Goal: Transaction & Acquisition: Book appointment/travel/reservation

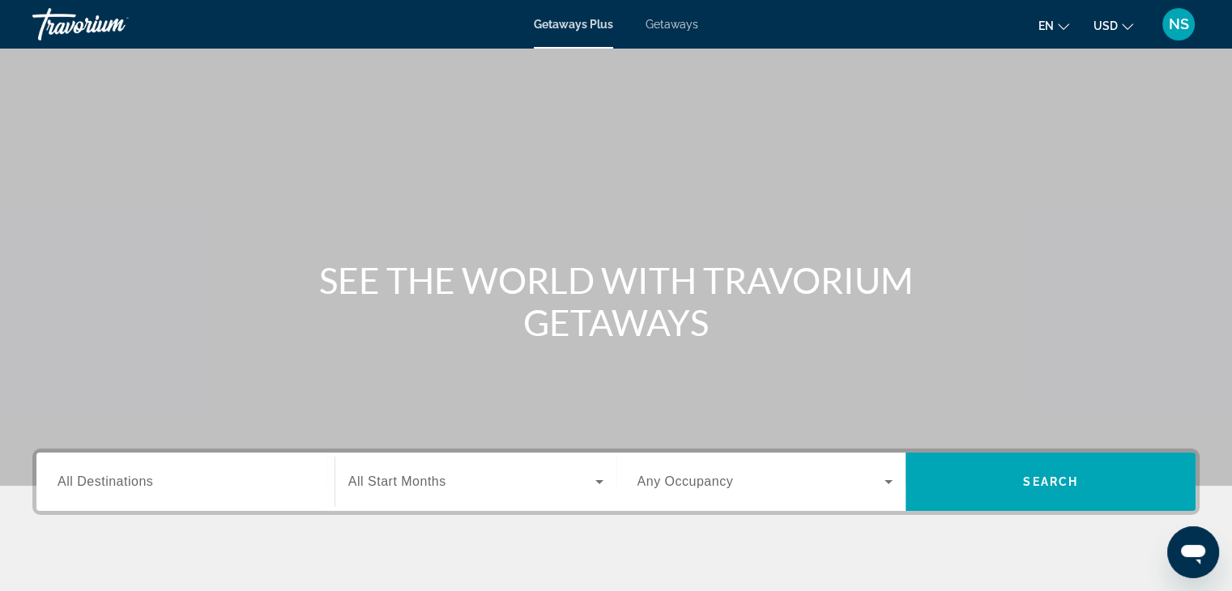
click at [184, 479] on input "Destination All Destinations" at bounding box center [185, 482] width 256 height 19
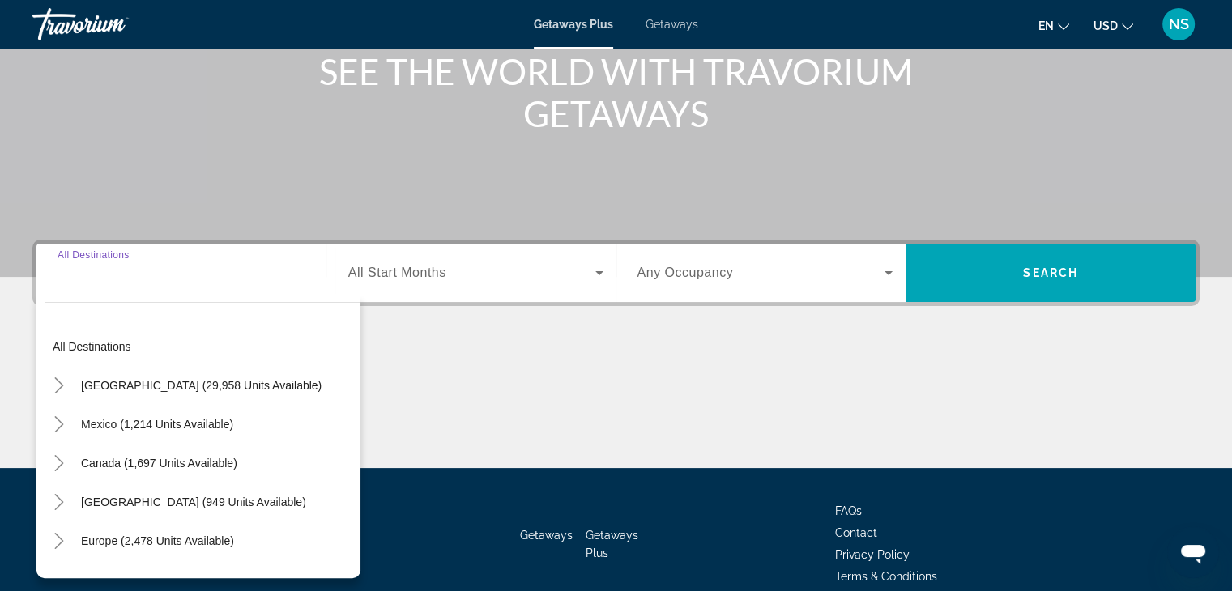
scroll to position [284, 0]
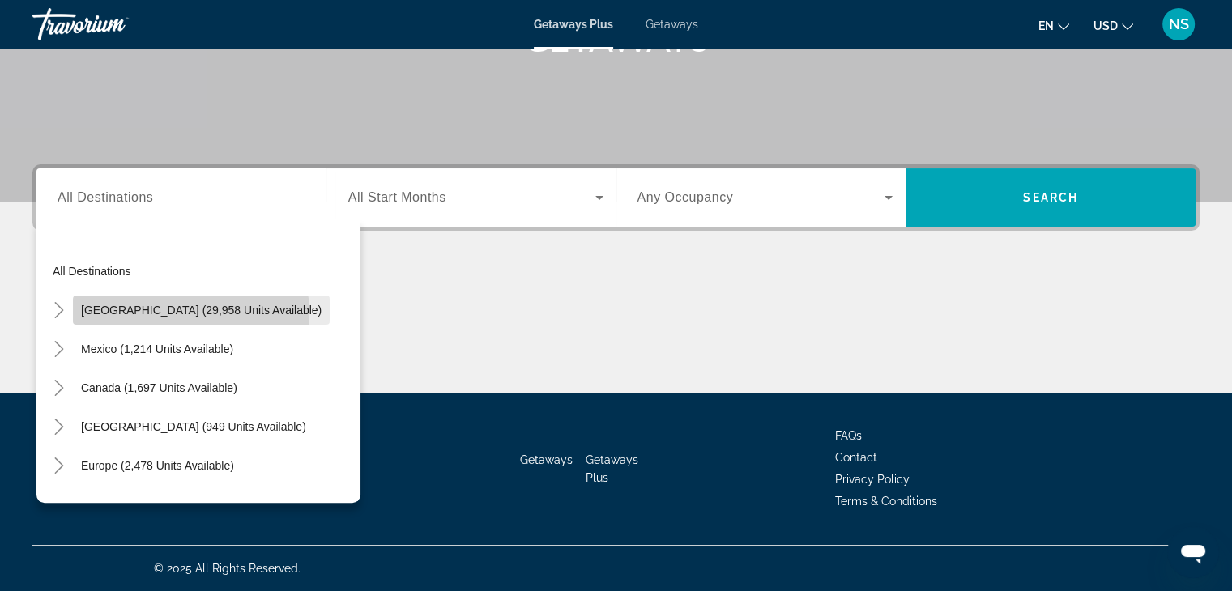
click at [190, 312] on span "[GEOGRAPHIC_DATA] (29,958 units available)" at bounding box center [201, 310] width 240 height 13
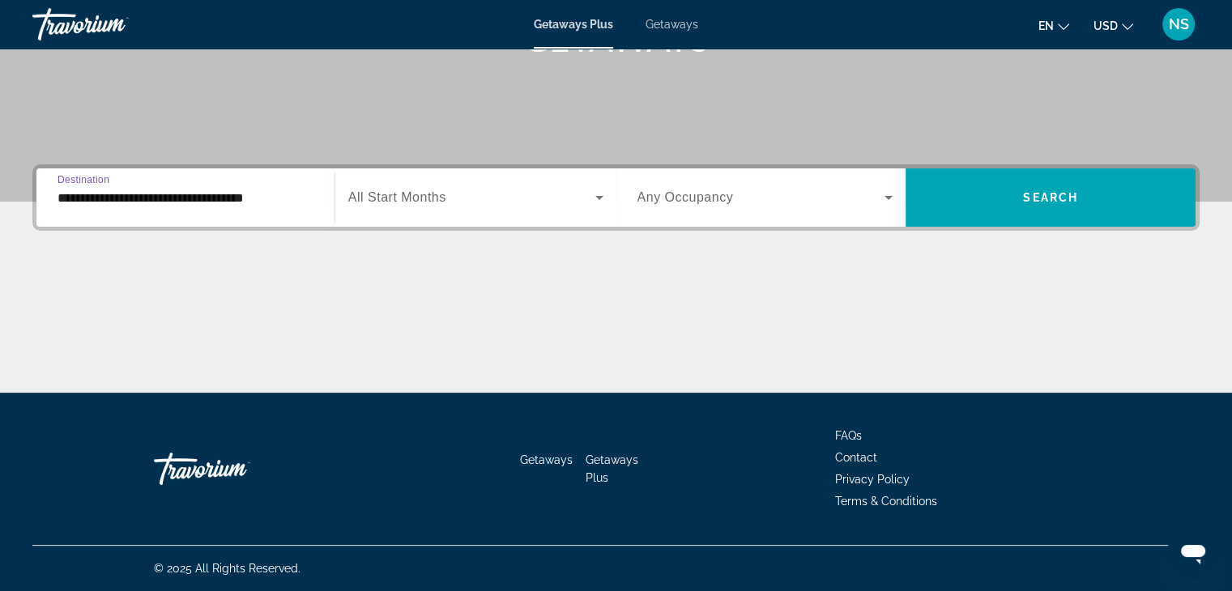
click at [53, 202] on div "**********" at bounding box center [186, 198] width 282 height 46
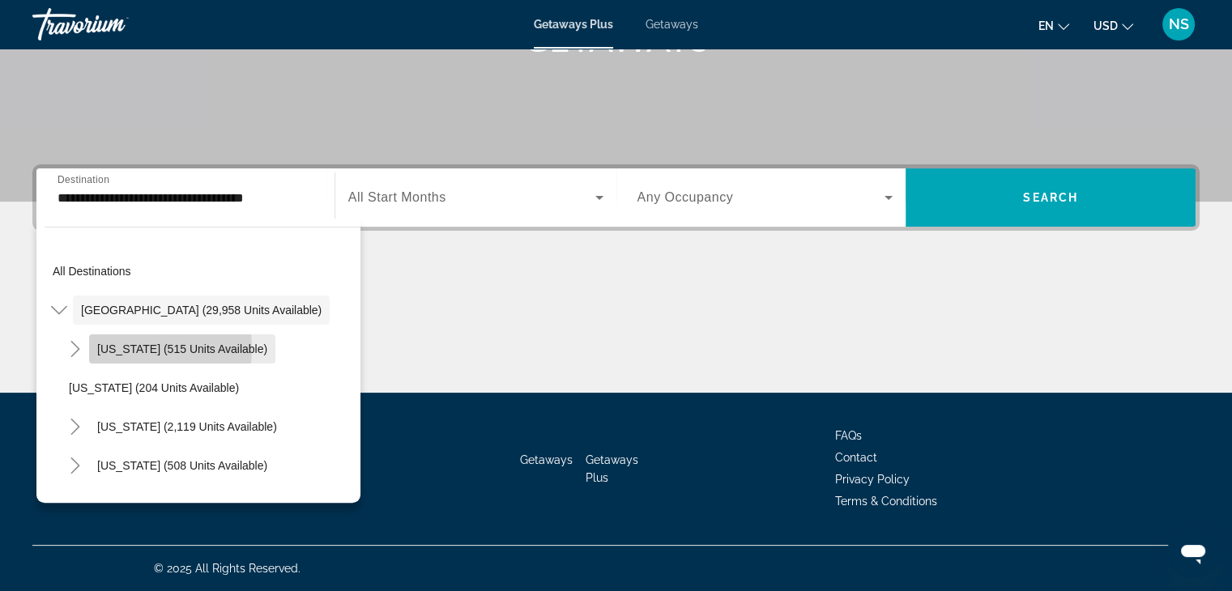
click at [131, 347] on span "[US_STATE] (515 units available)" at bounding box center [182, 349] width 170 height 13
type input "**********"
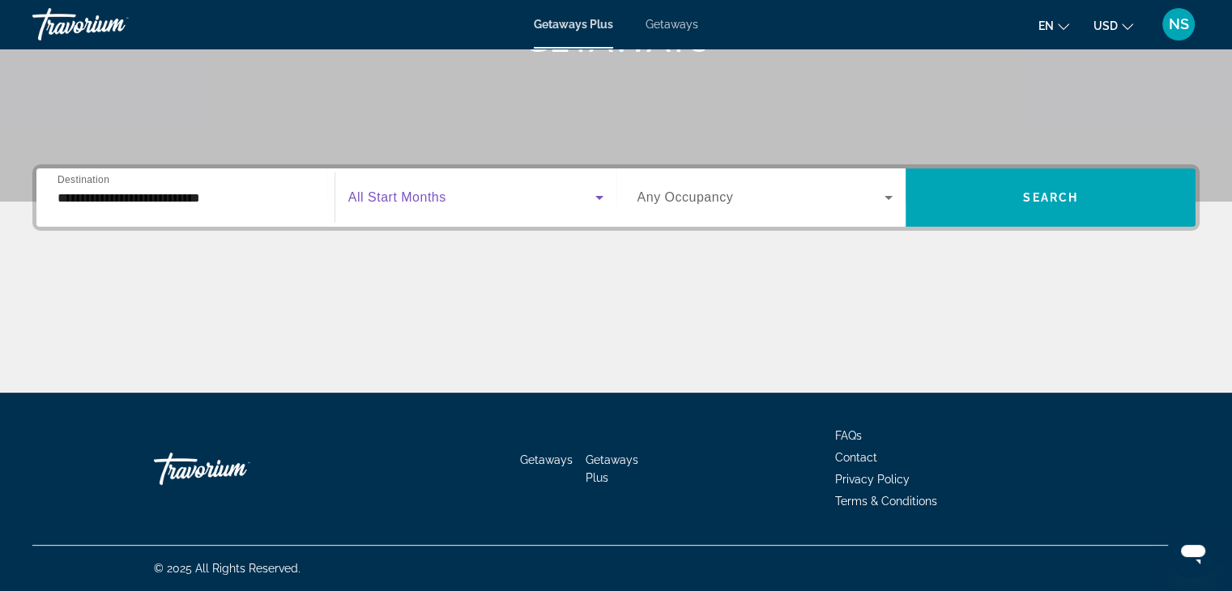
click at [600, 197] on icon "Search widget" at bounding box center [599, 198] width 8 height 4
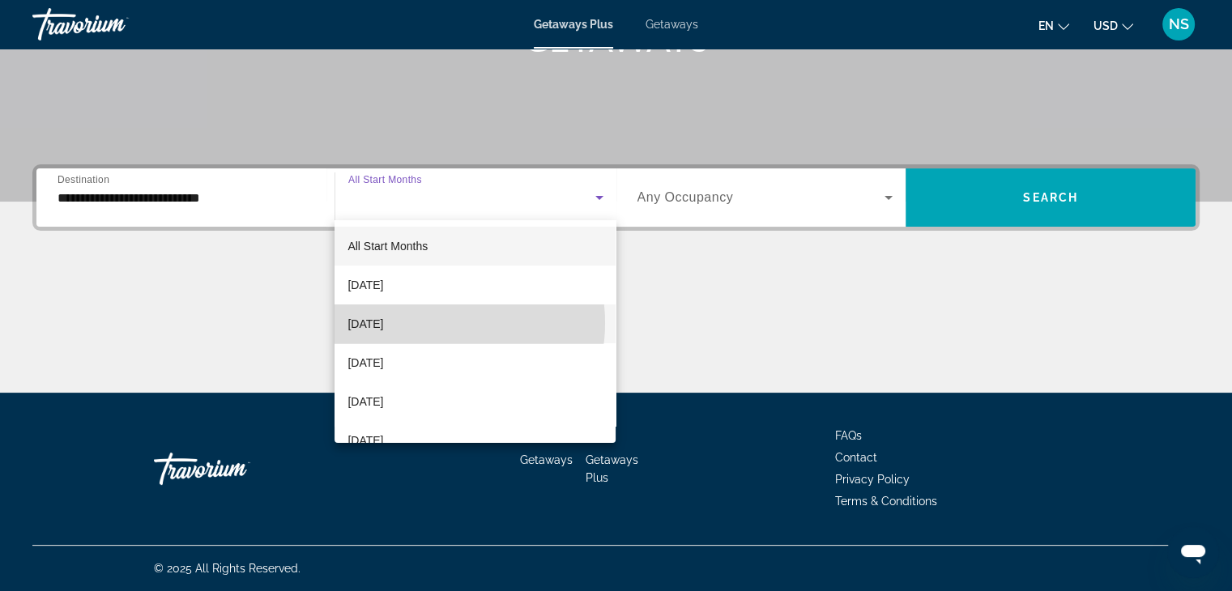
click at [438, 323] on mat-option "[DATE]" at bounding box center [474, 323] width 281 height 39
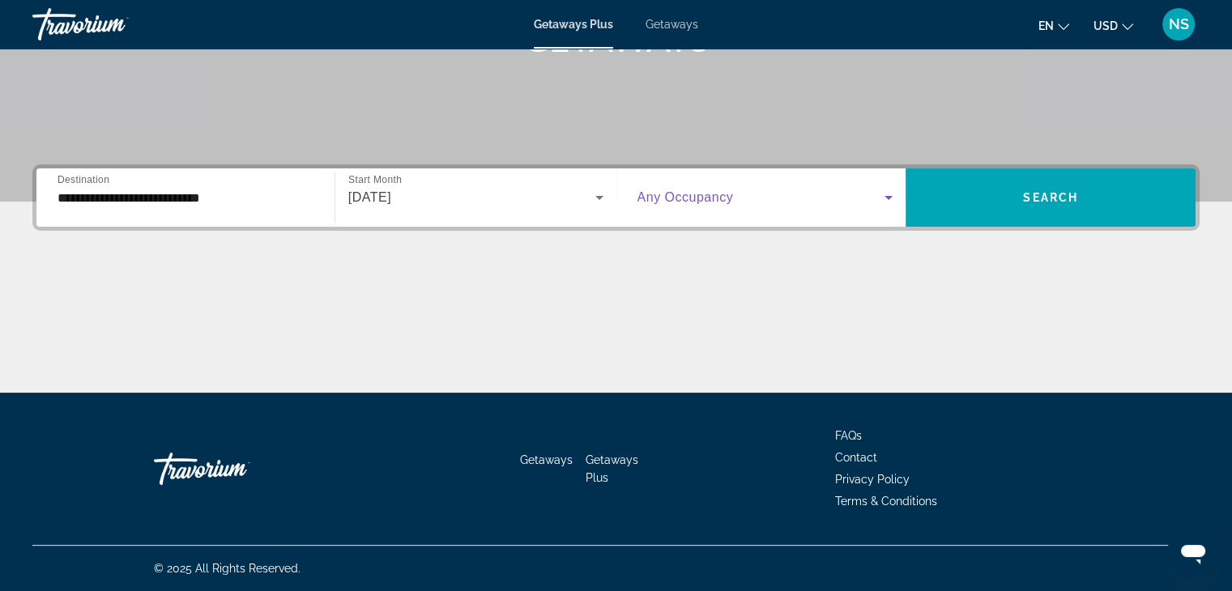
click at [879, 198] on icon "Search widget" at bounding box center [888, 197] width 19 height 19
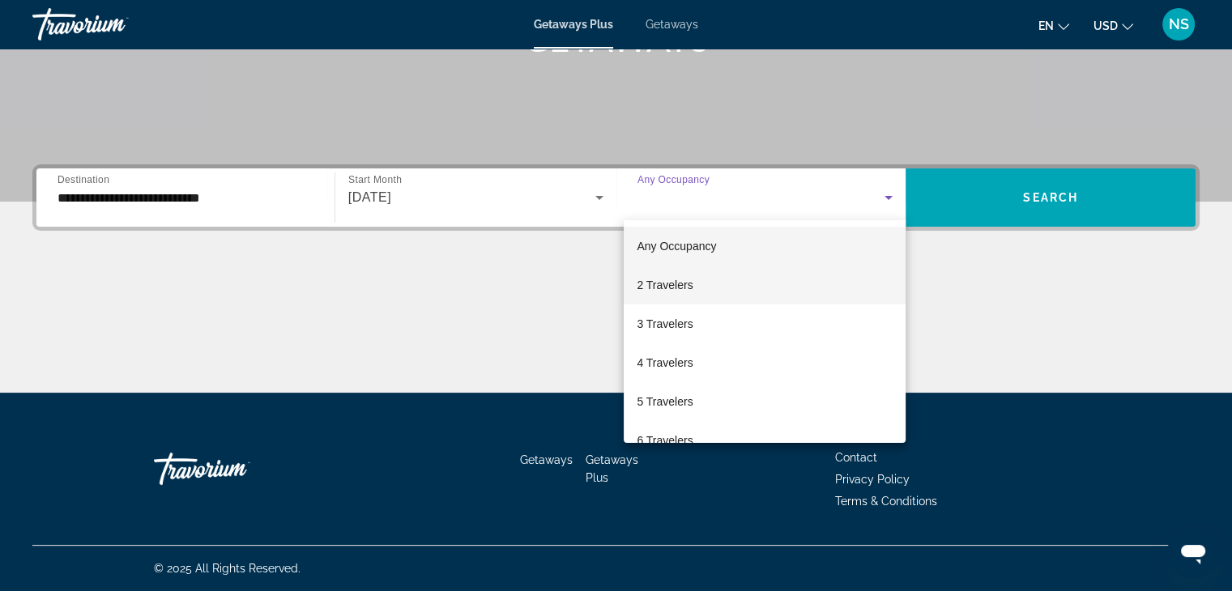
click at [791, 280] on mat-option "2 Travelers" at bounding box center [764, 285] width 282 height 39
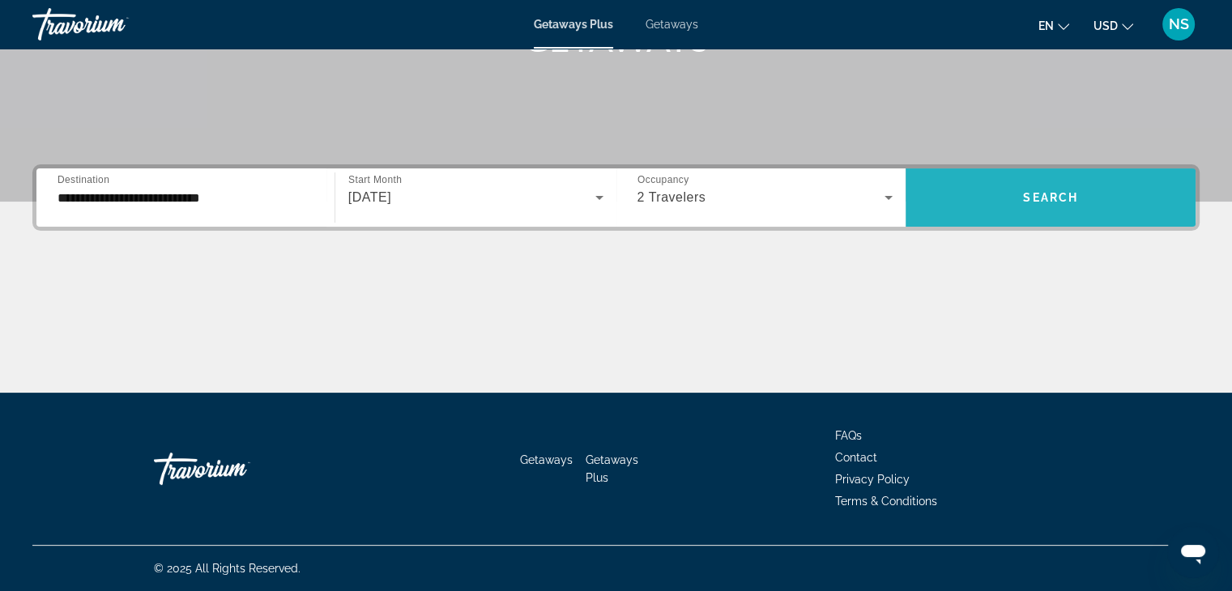
click at [1043, 202] on span "Search" at bounding box center [1050, 197] width 55 height 13
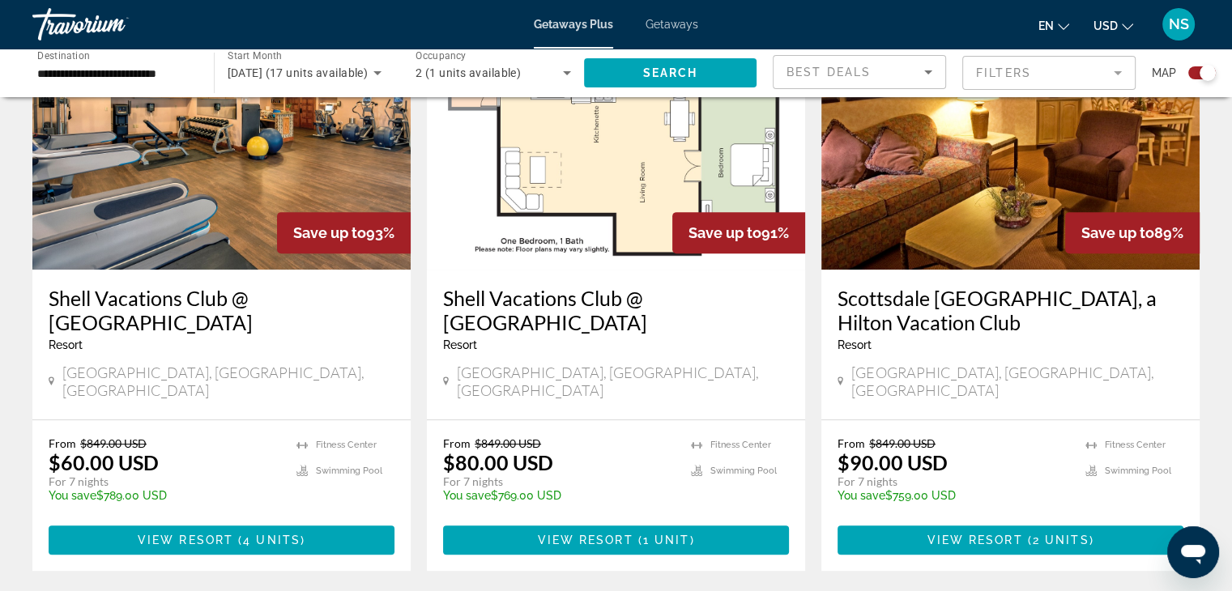
scroll to position [654, 0]
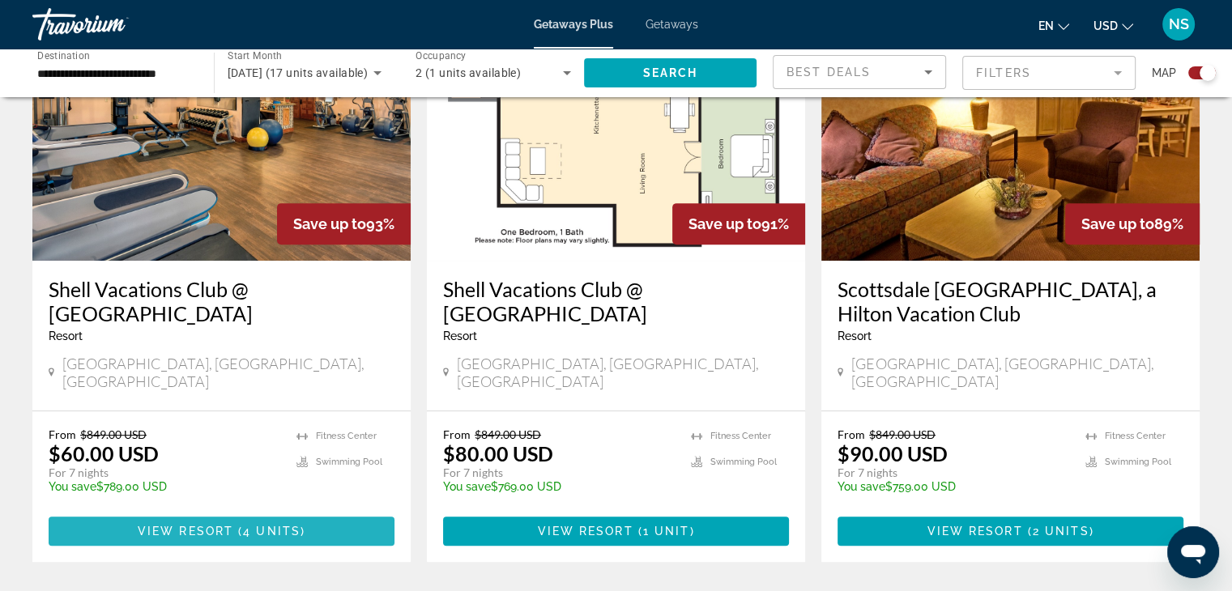
click at [196, 525] on span "View Resort" at bounding box center [186, 531] width 96 height 13
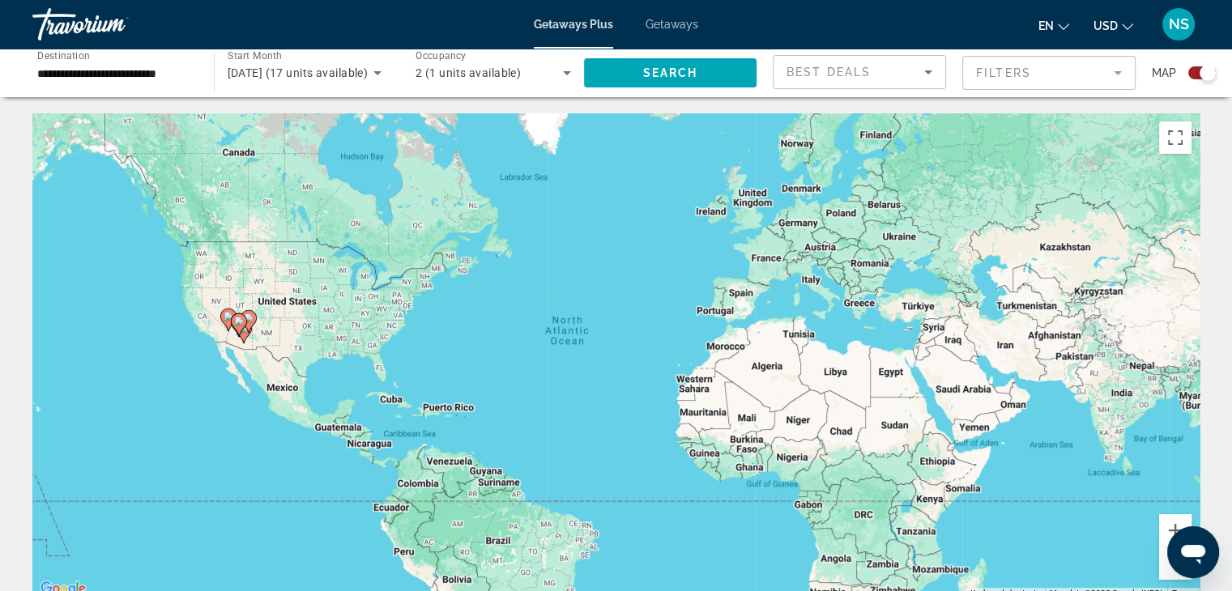
click at [897, 82] on div "Best Deals" at bounding box center [859, 78] width 146 height 45
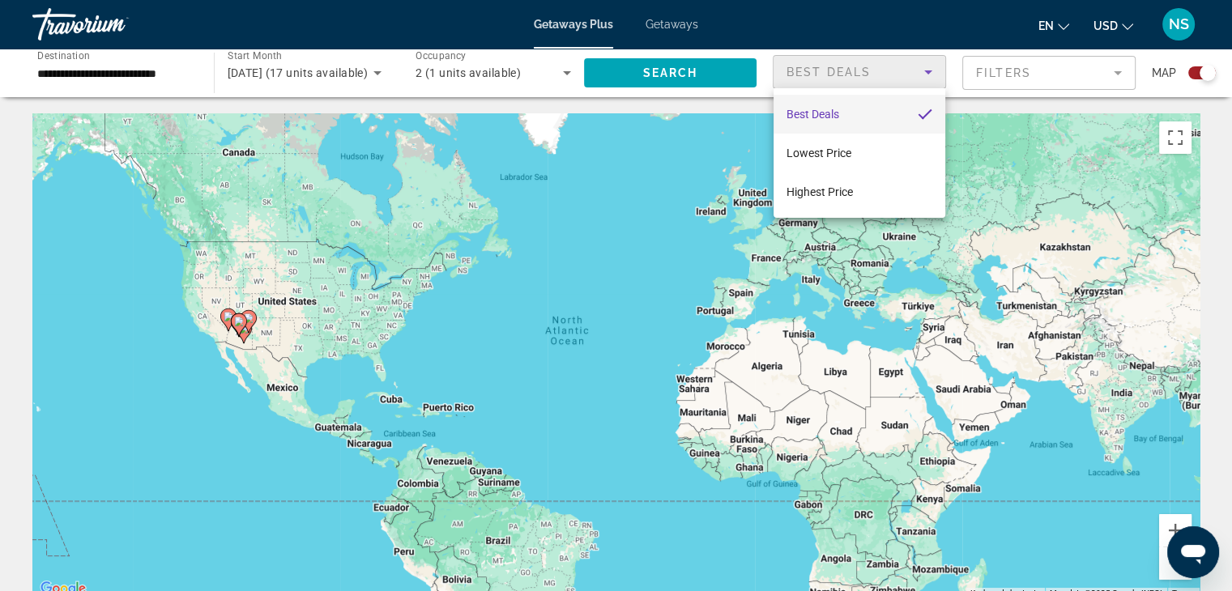
click at [897, 82] on div at bounding box center [616, 295] width 1232 height 591
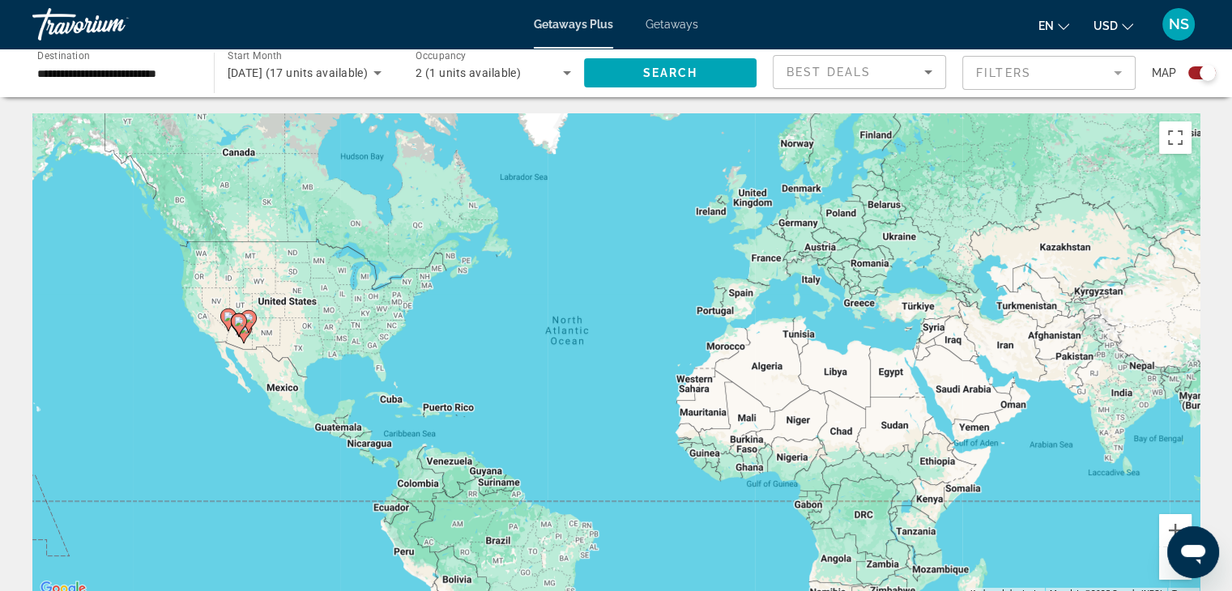
click at [1087, 56] on mat-form-field "Filters" at bounding box center [1048, 73] width 173 height 34
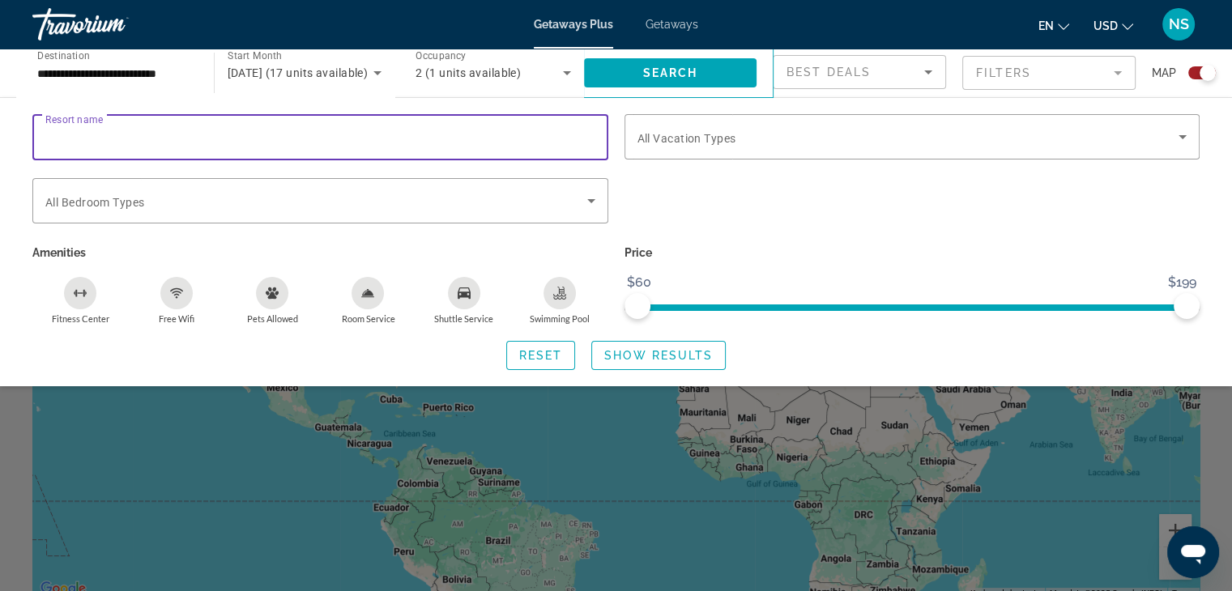
click at [367, 128] on input "Resort name" at bounding box center [320, 137] width 550 height 19
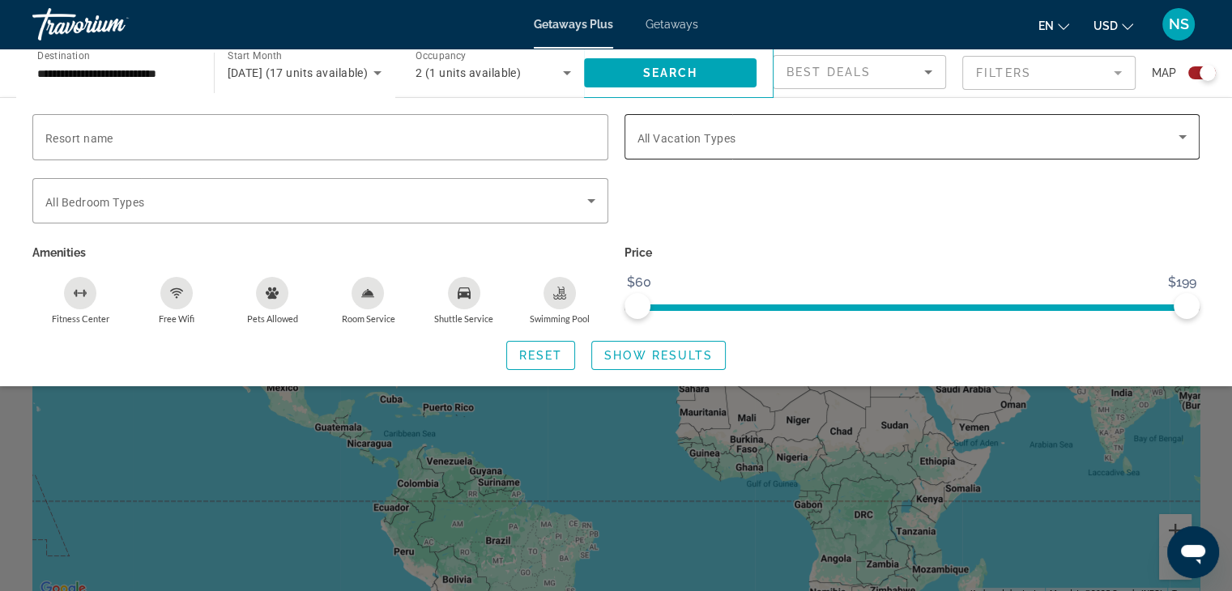
click at [732, 140] on span "All Vacation Types" at bounding box center [686, 138] width 99 height 13
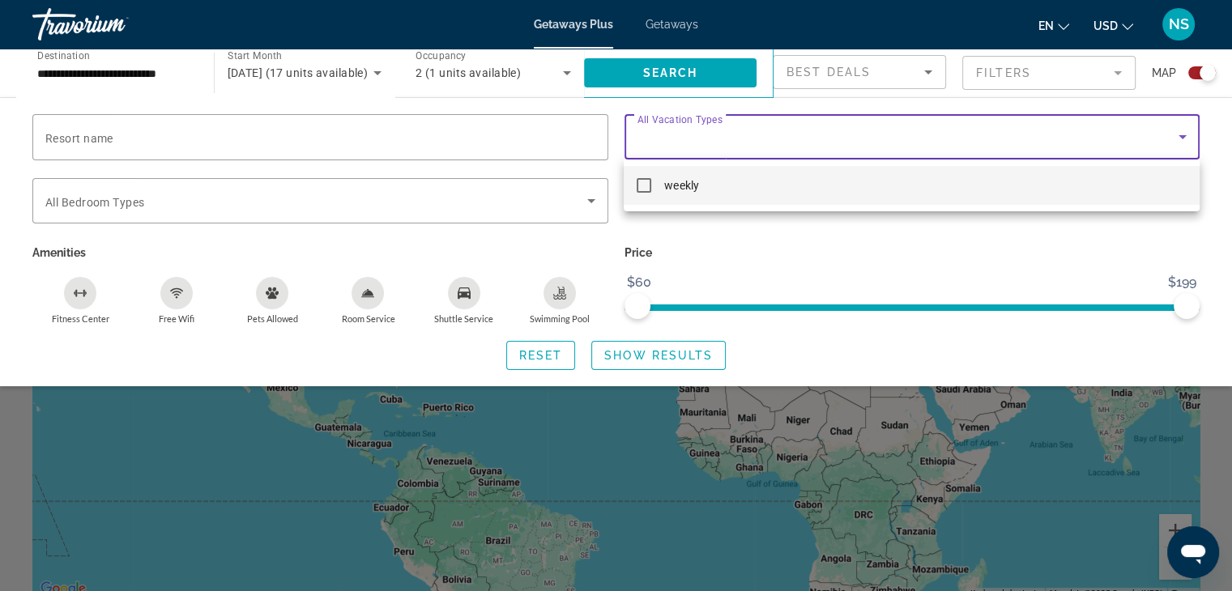
click at [453, 127] on div at bounding box center [616, 295] width 1232 height 591
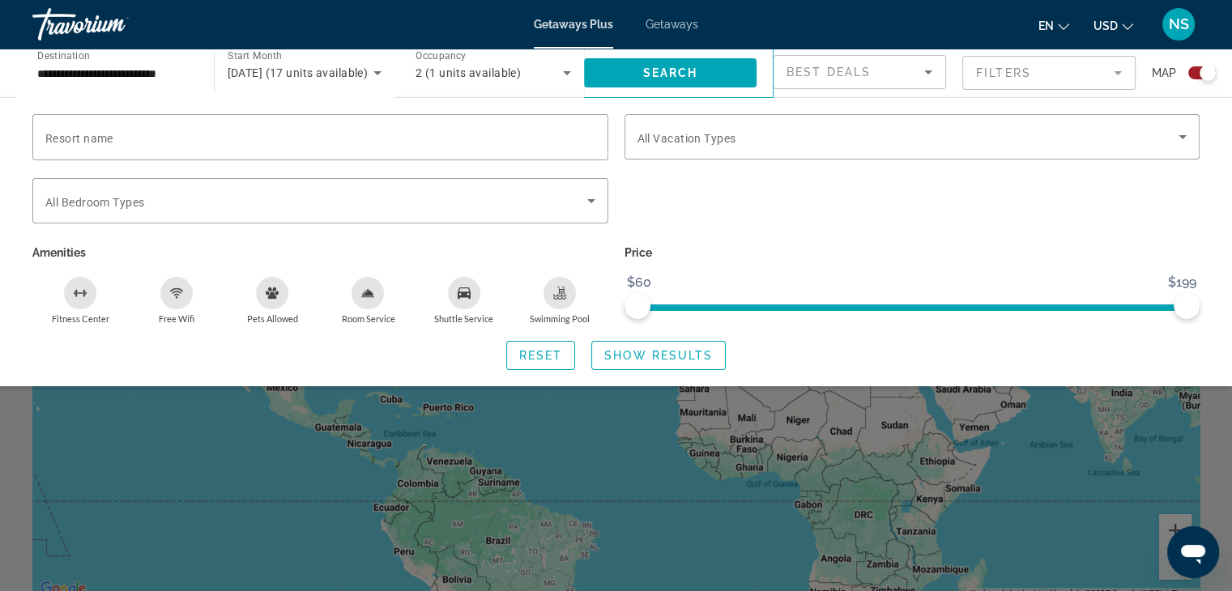
click at [27, 147] on div "Resort name" at bounding box center [320, 146] width 592 height 64
click at [58, 134] on span "Resort name" at bounding box center [79, 138] width 68 height 13
click at [58, 134] on input "Resort name" at bounding box center [320, 137] width 550 height 19
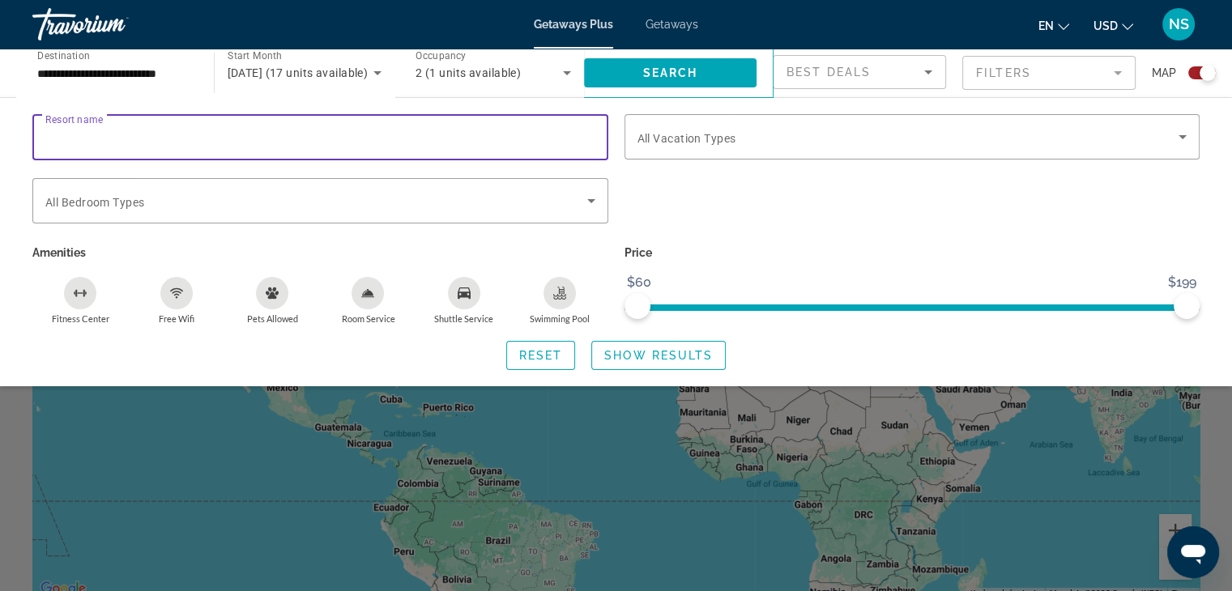
click at [107, 132] on input "Resort name" at bounding box center [320, 137] width 550 height 19
paste input "**********"
type input "**********"
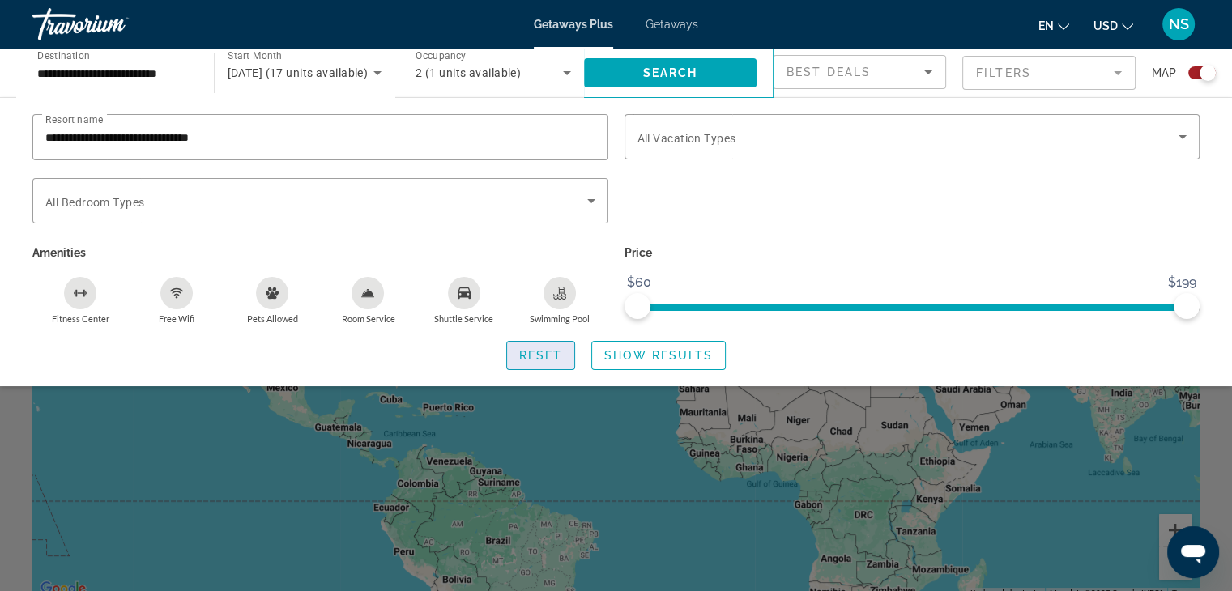
click at [545, 358] on span "Reset" at bounding box center [541, 355] width 44 height 13
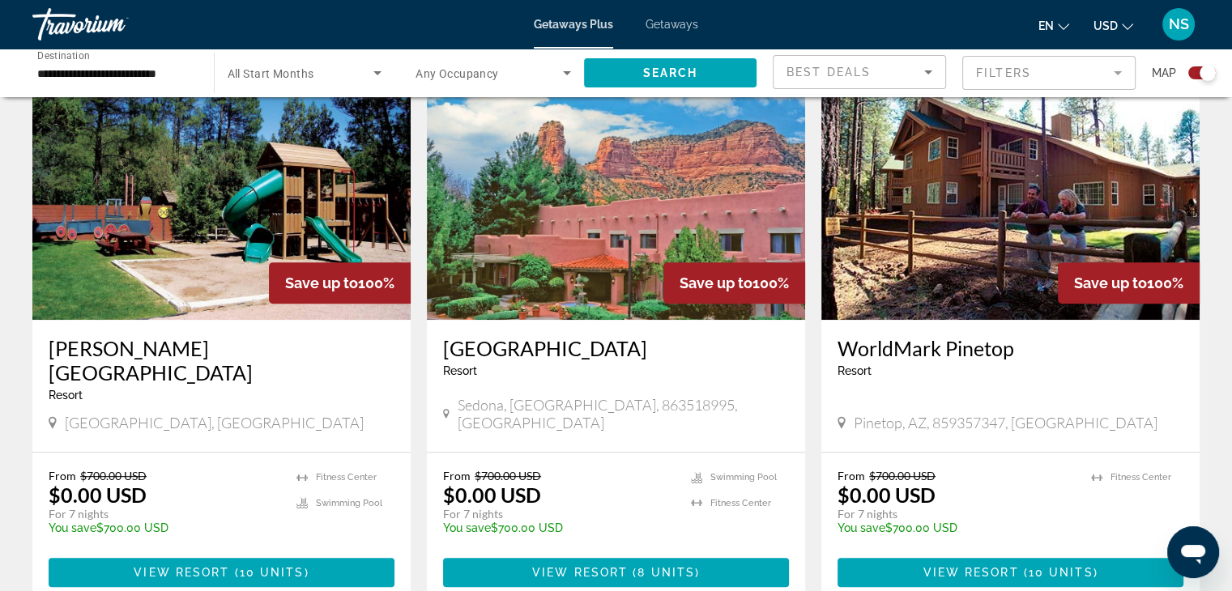
scroll to position [602, 0]
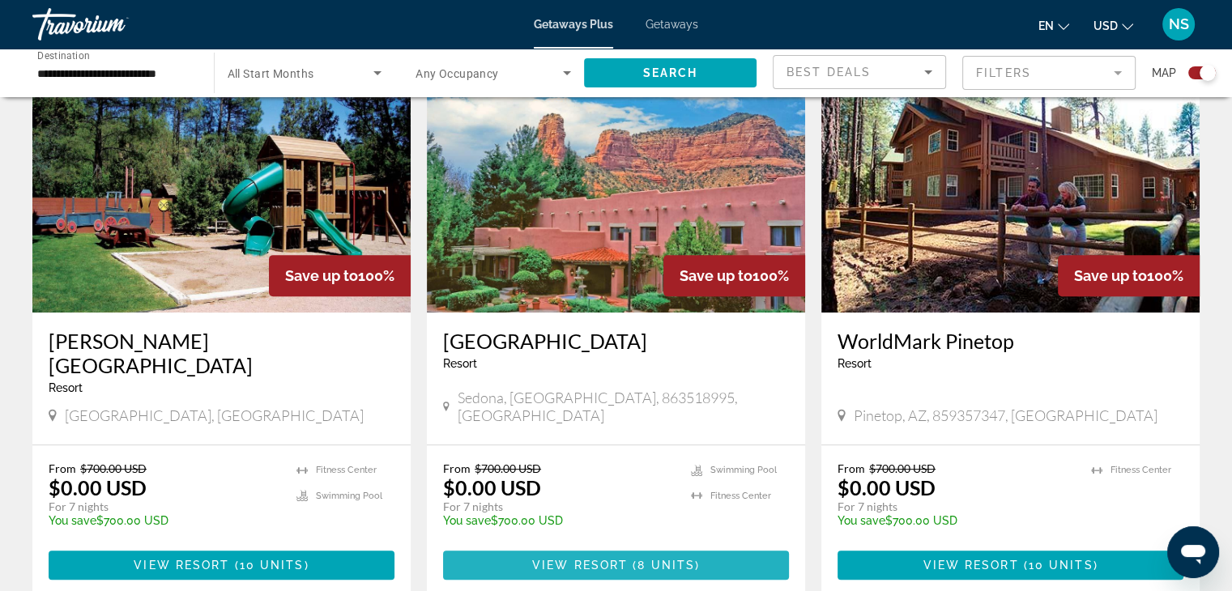
click at [581, 559] on span "View Resort" at bounding box center [580, 565] width 96 height 13
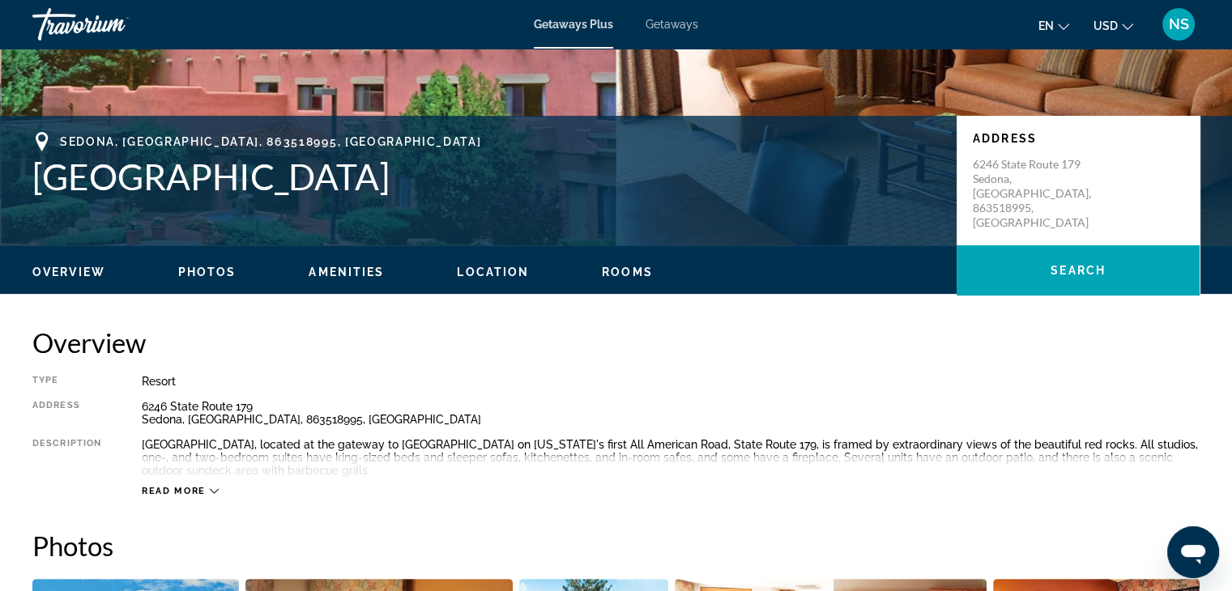
scroll to position [293, 0]
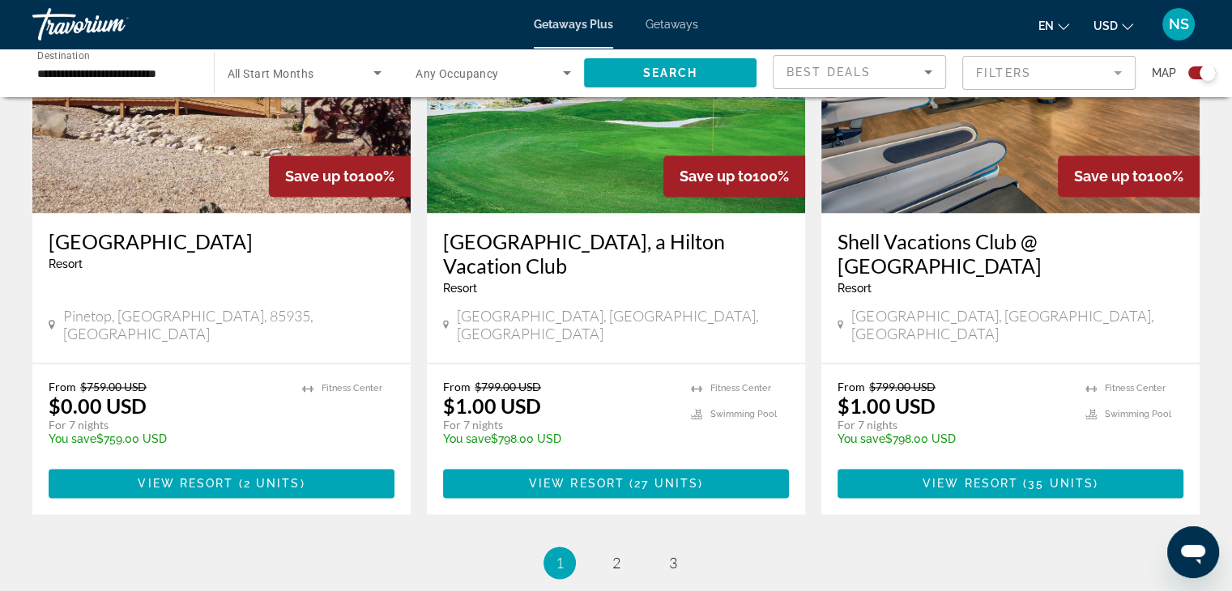
scroll to position [2466, 0]
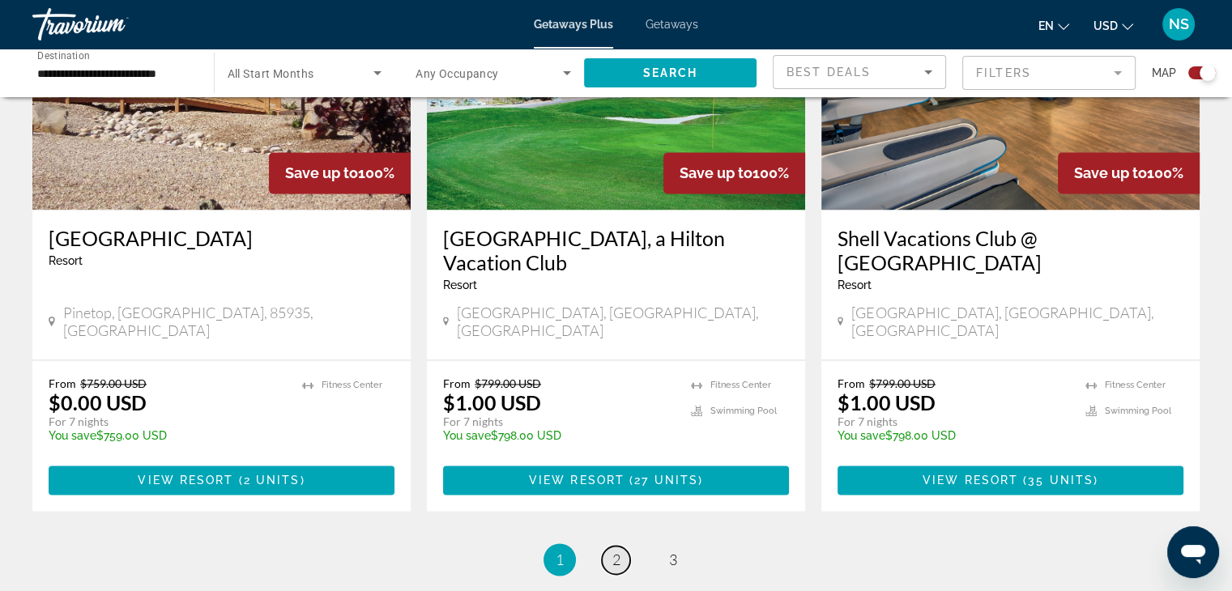
click at [616, 551] on span "2" at bounding box center [616, 560] width 8 height 18
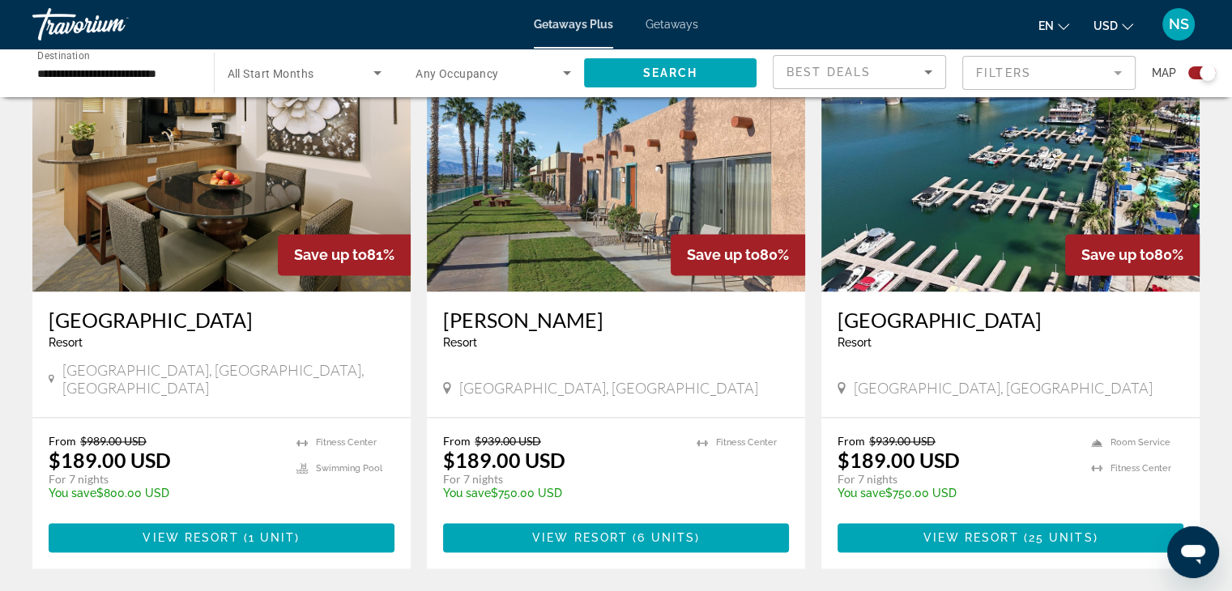
scroll to position [2385, 0]
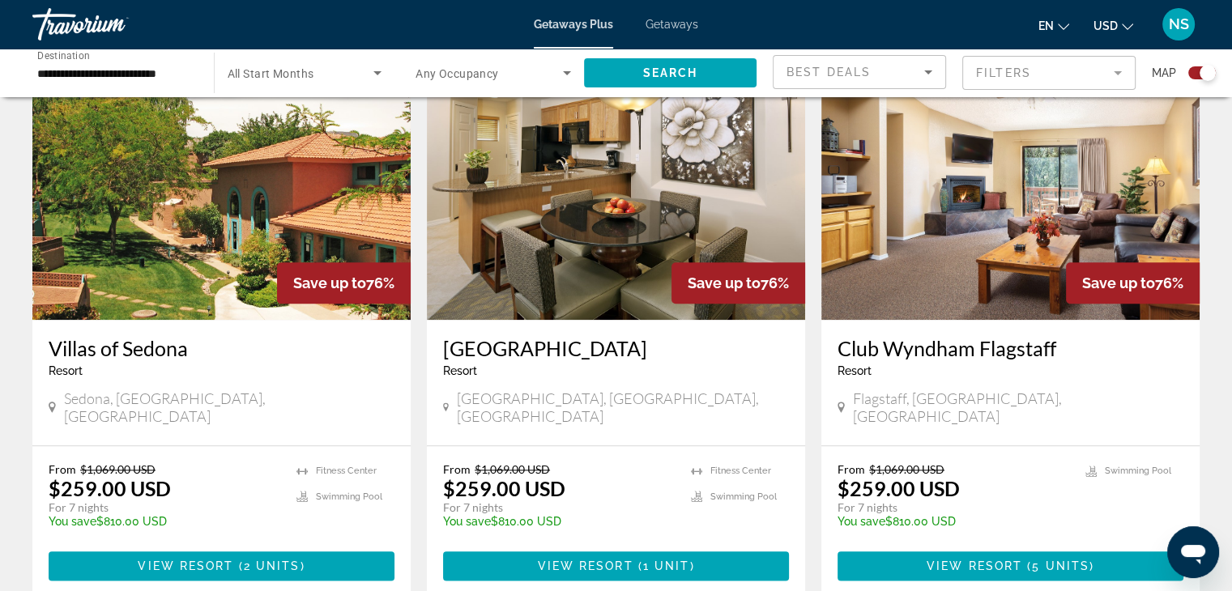
scroll to position [1738, 0]
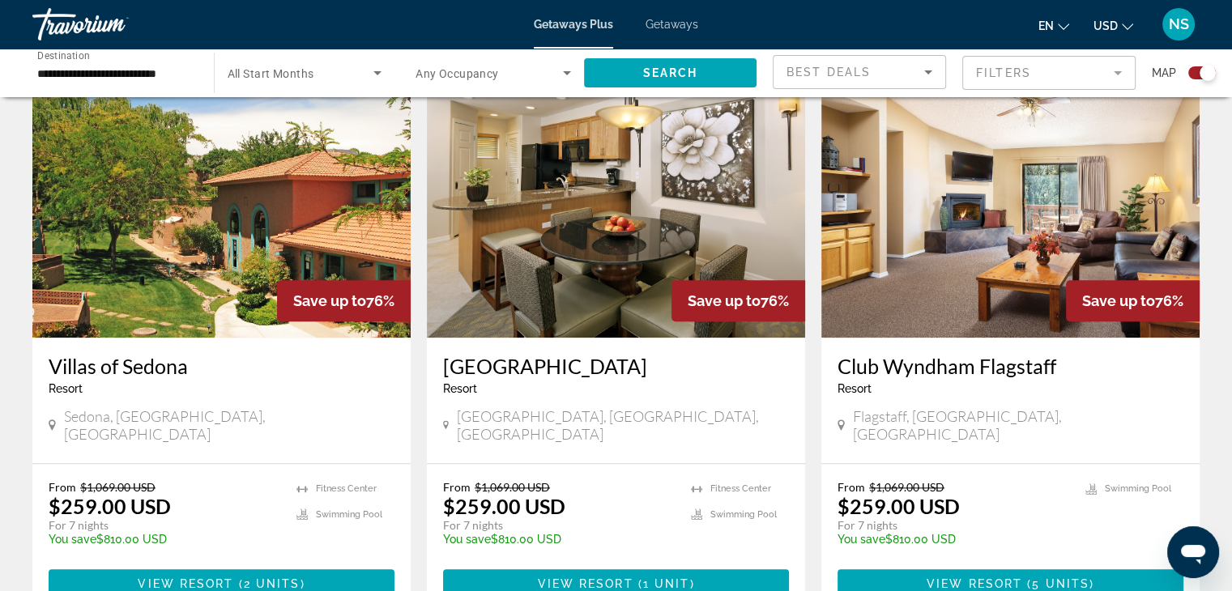
click at [666, 20] on span "Getaways" at bounding box center [671, 24] width 53 height 13
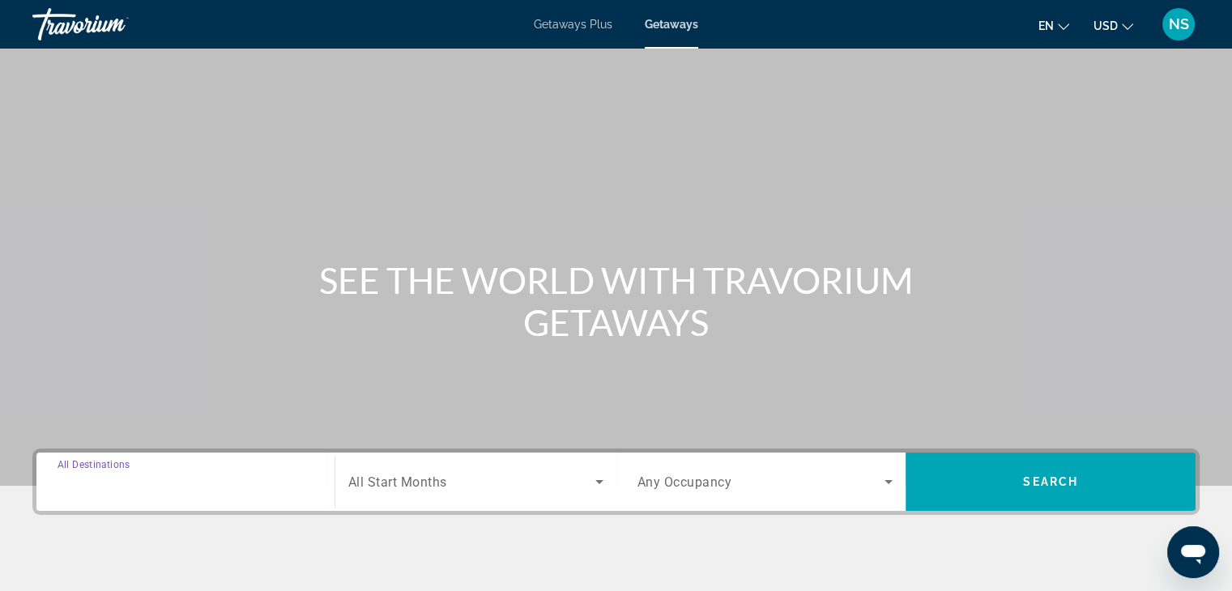
click at [264, 475] on input "Destination All Destinations" at bounding box center [185, 482] width 256 height 19
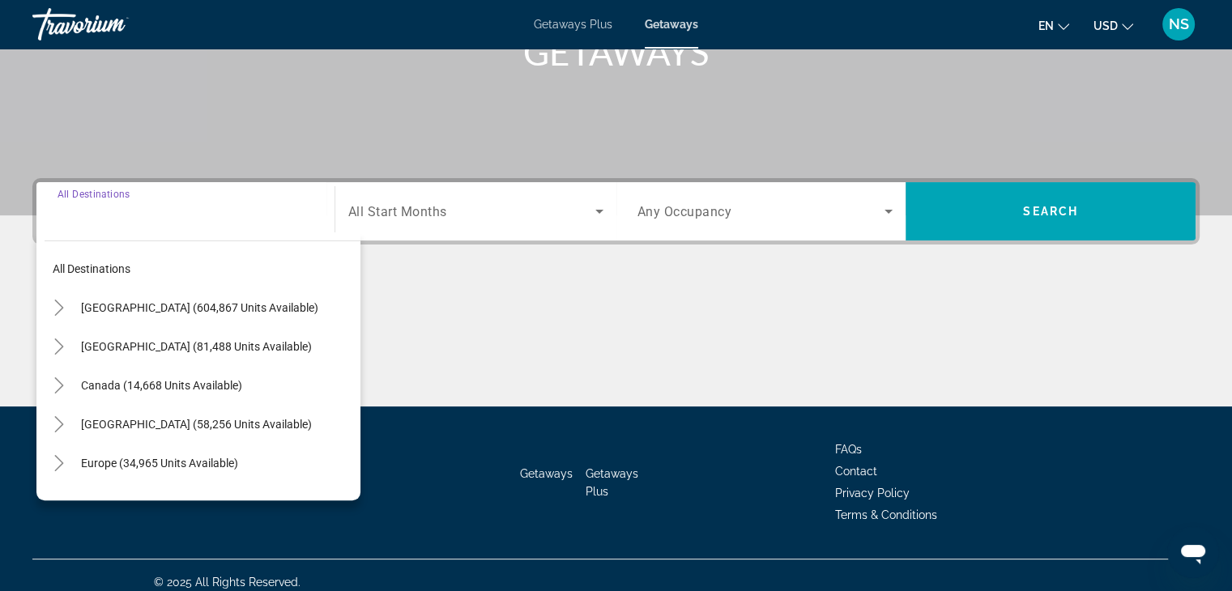
scroll to position [284, 0]
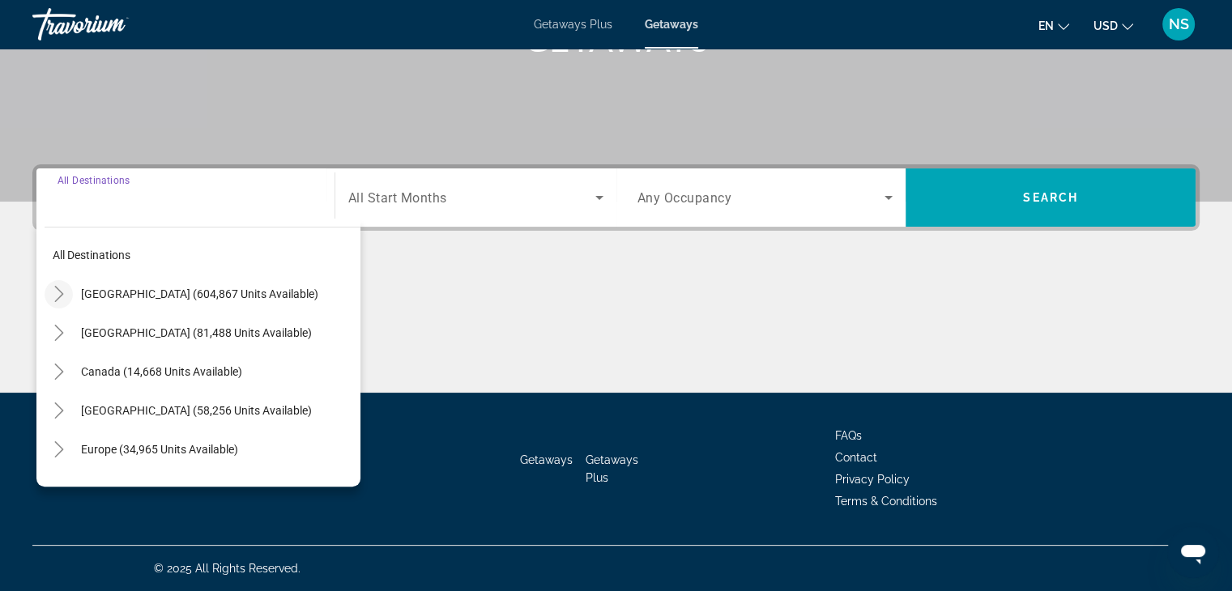
click at [54, 294] on icon "Toggle United States (604,867 units available)" at bounding box center [59, 294] width 16 height 16
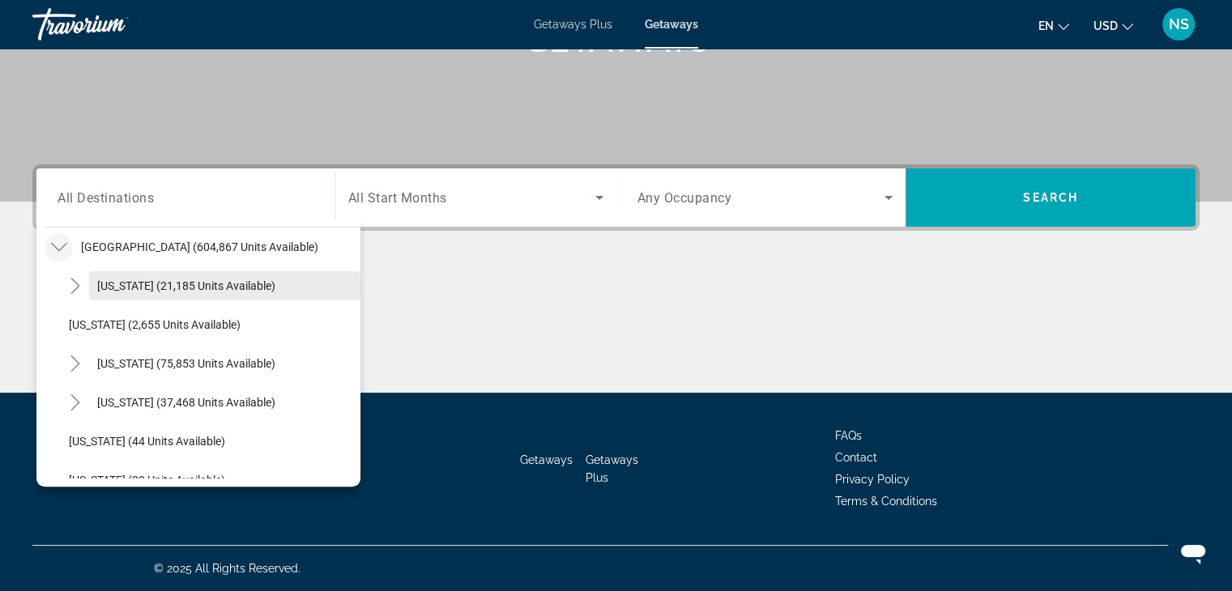
click at [131, 284] on span "[US_STATE] (21,185 units available)" at bounding box center [186, 285] width 178 height 13
type input "**********"
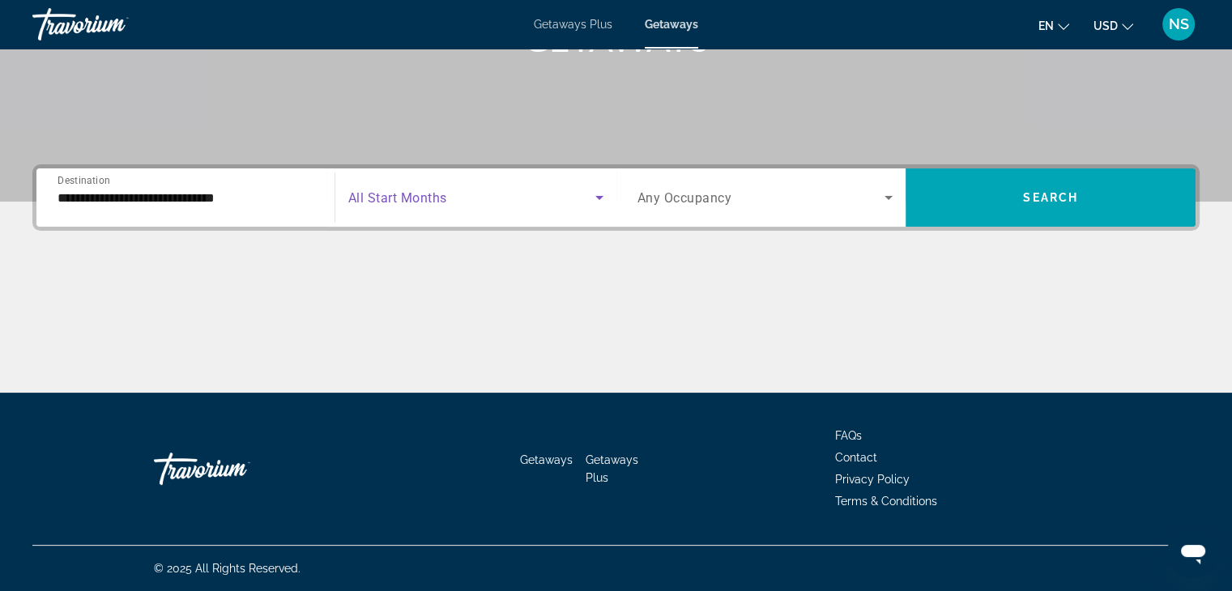
click at [560, 191] on span "Search widget" at bounding box center [471, 197] width 247 height 19
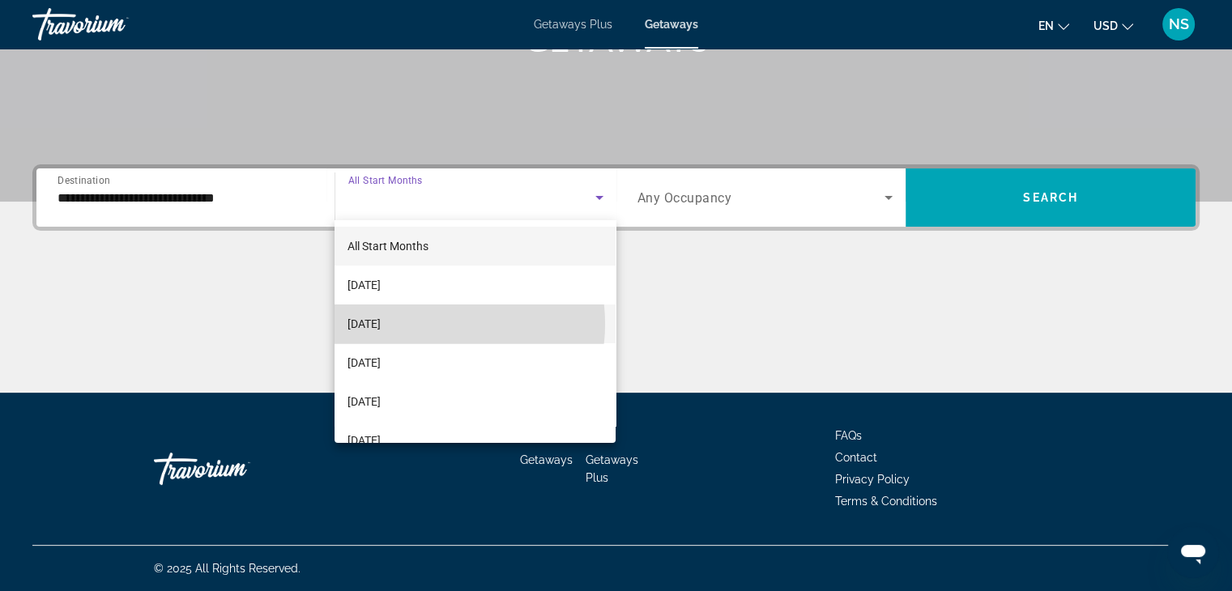
click at [432, 324] on mat-option "[DATE]" at bounding box center [474, 323] width 281 height 39
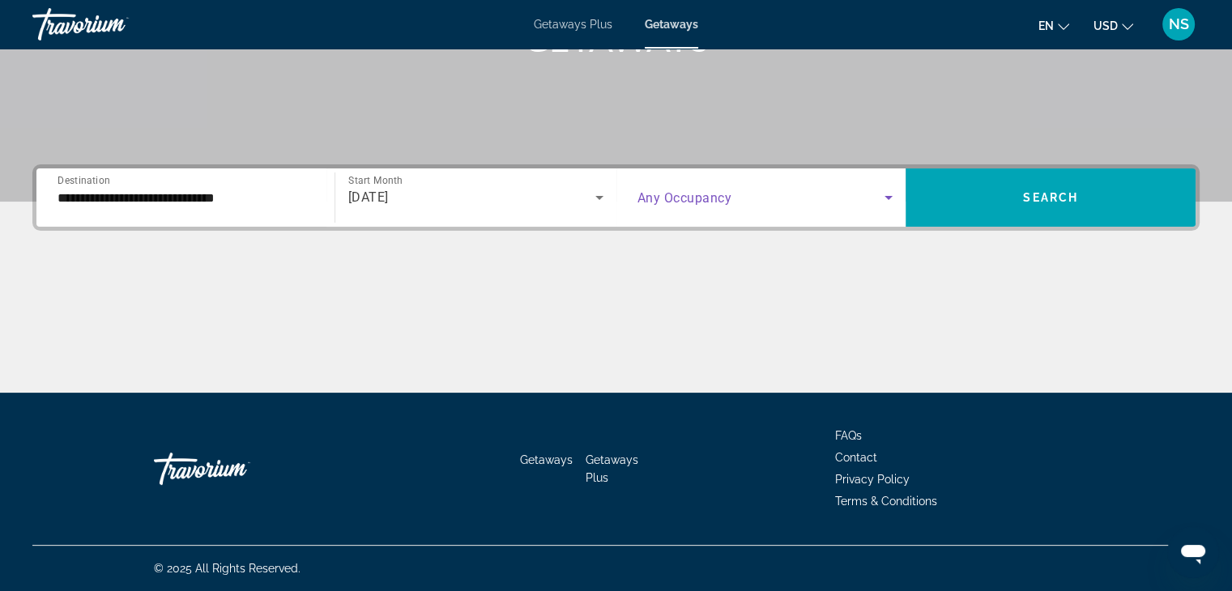
click at [803, 205] on span "Search widget" at bounding box center [761, 197] width 248 height 19
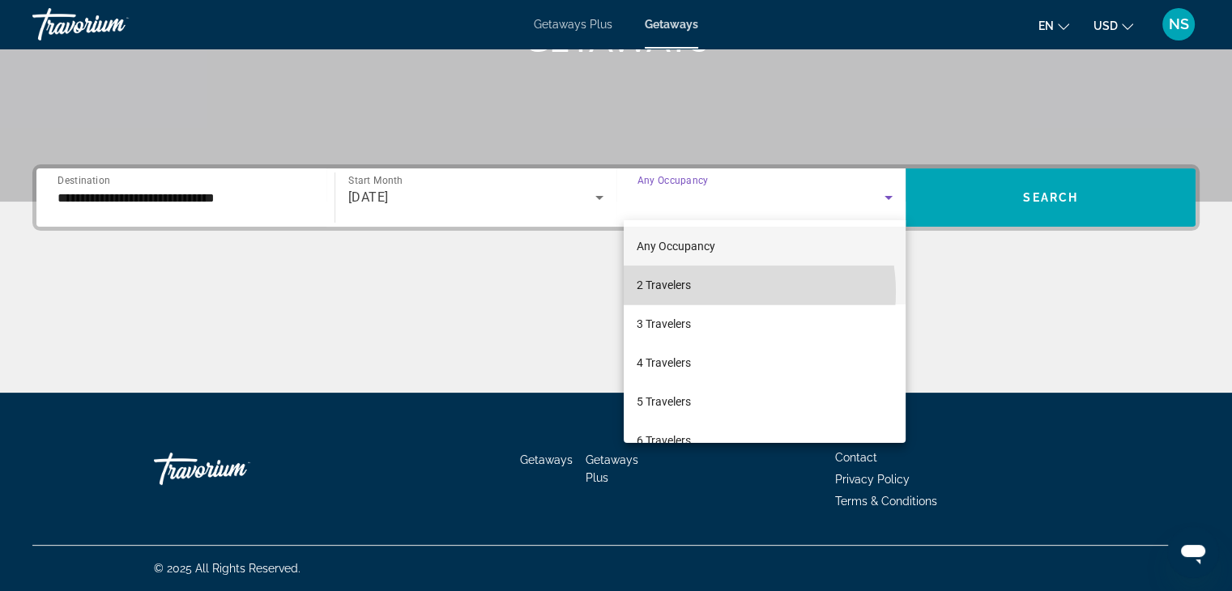
click at [716, 292] on mat-option "2 Travelers" at bounding box center [764, 285] width 282 height 39
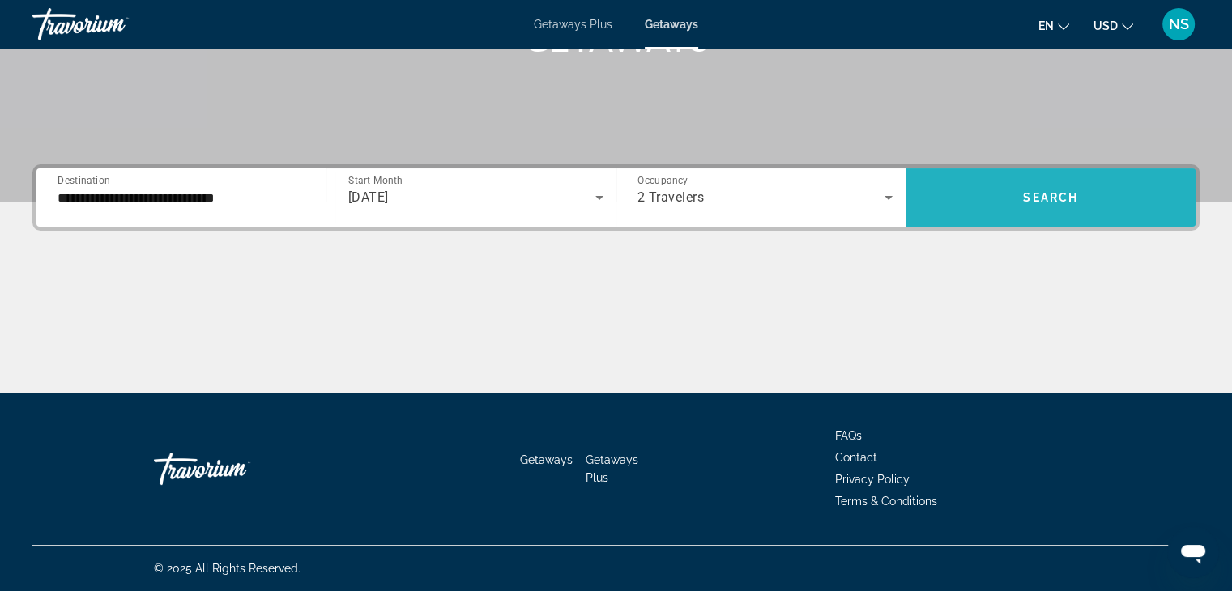
click at [988, 188] on span "Search widget" at bounding box center [1050, 197] width 290 height 39
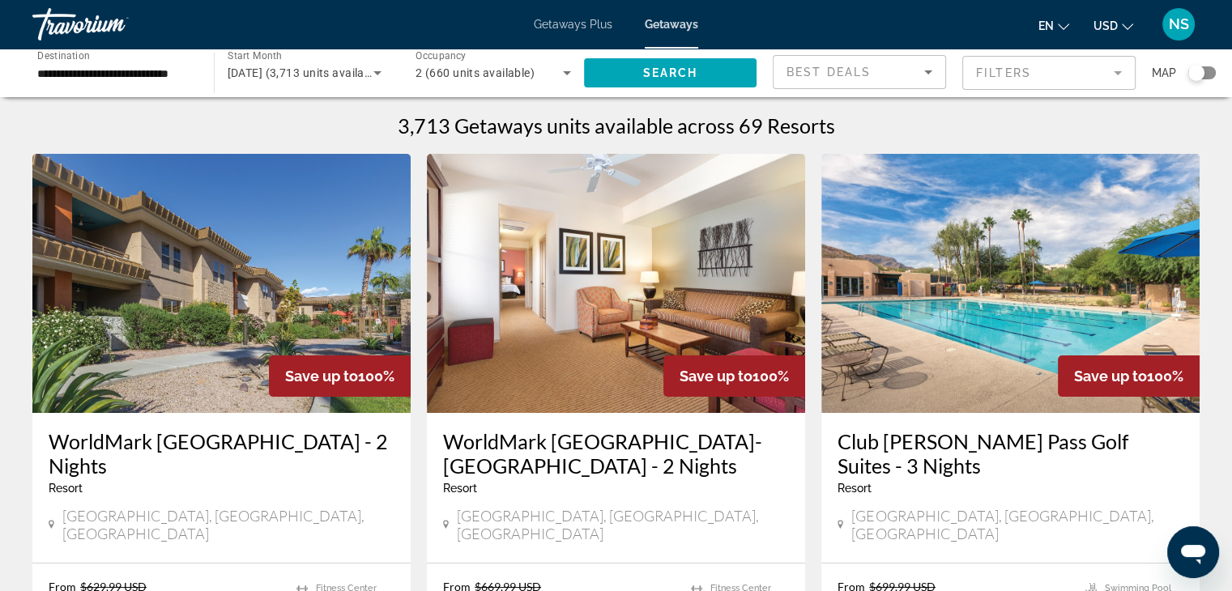
click at [1079, 80] on mat-form-field "Filters" at bounding box center [1048, 73] width 173 height 34
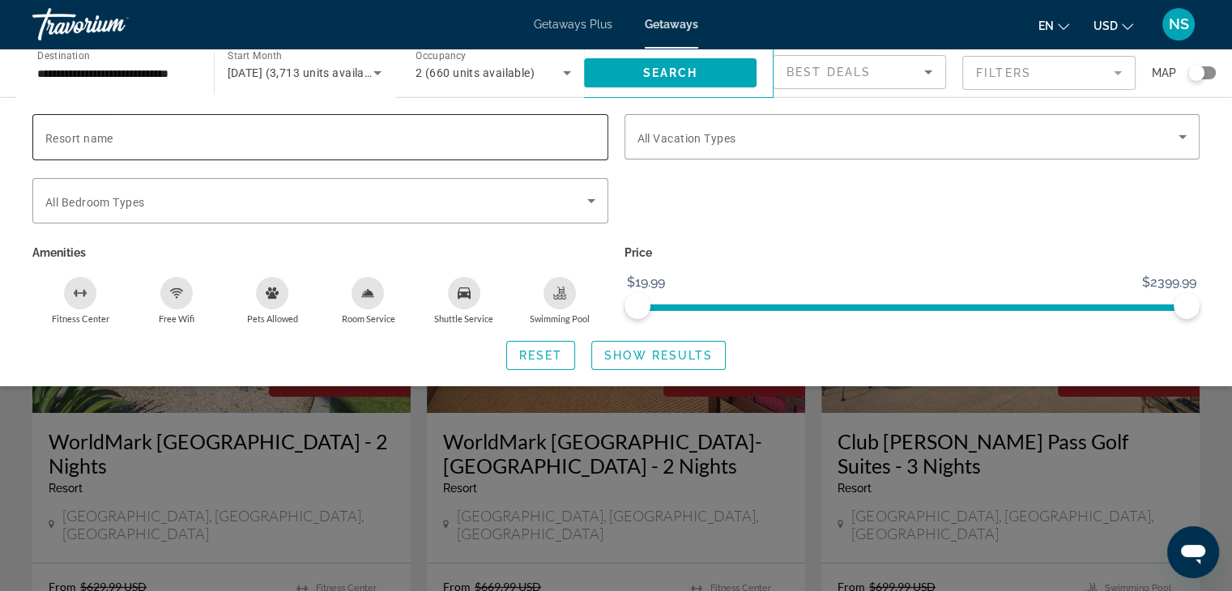
click at [172, 134] on input "Resort name" at bounding box center [320, 137] width 550 height 19
paste input "**********"
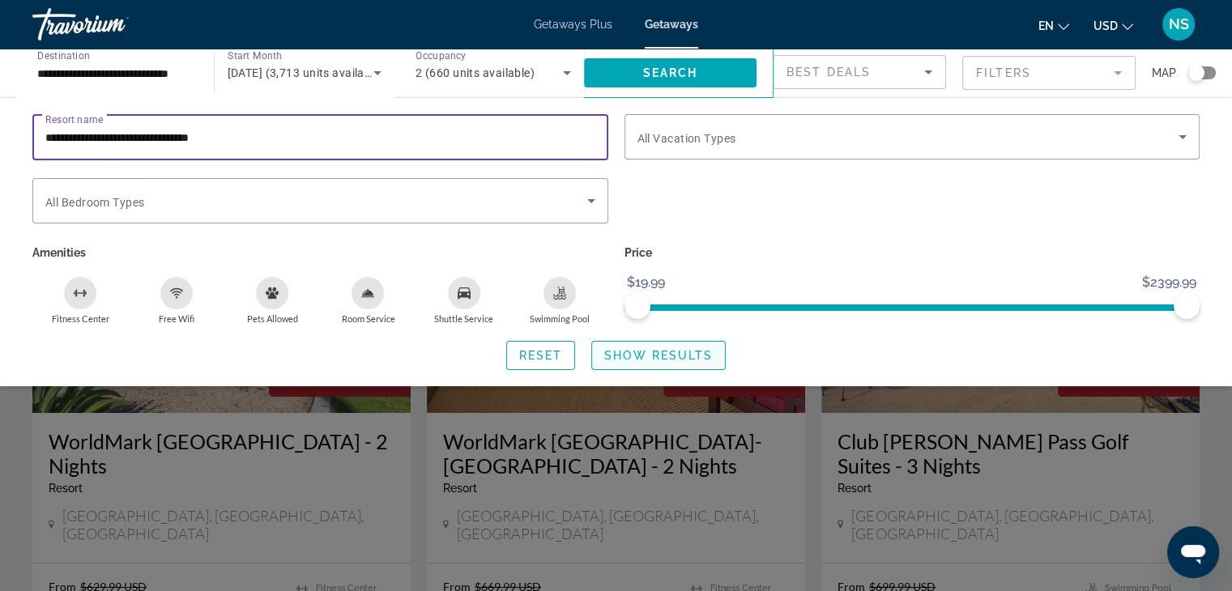
type input "**********"
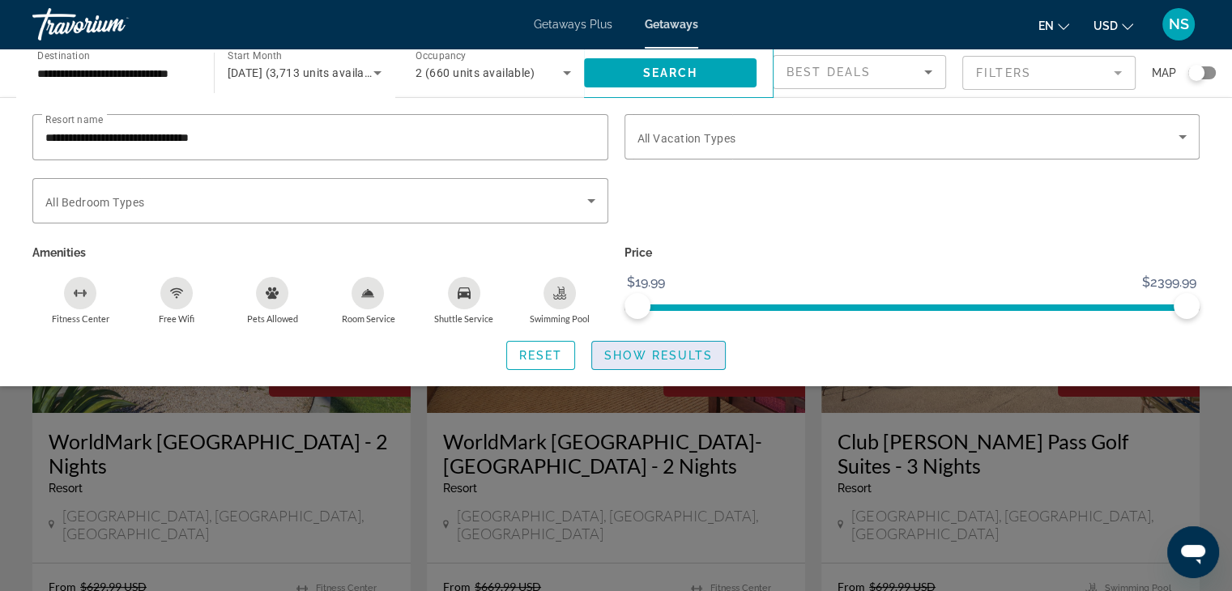
click at [648, 355] on span "Show Results" at bounding box center [658, 355] width 109 height 13
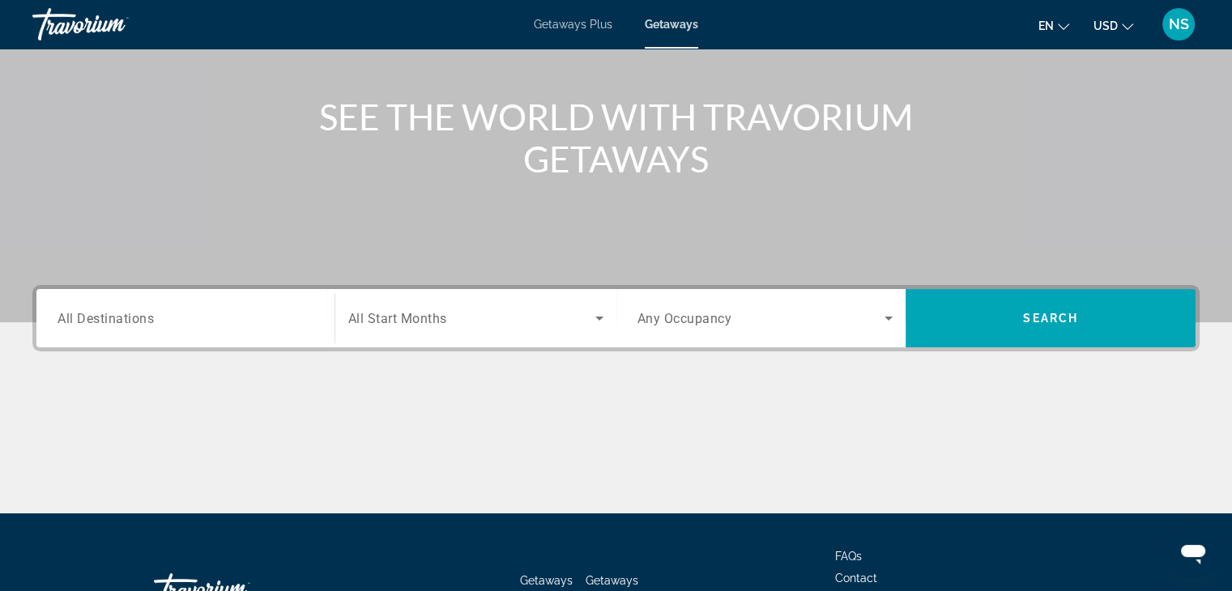
scroll to position [185, 0]
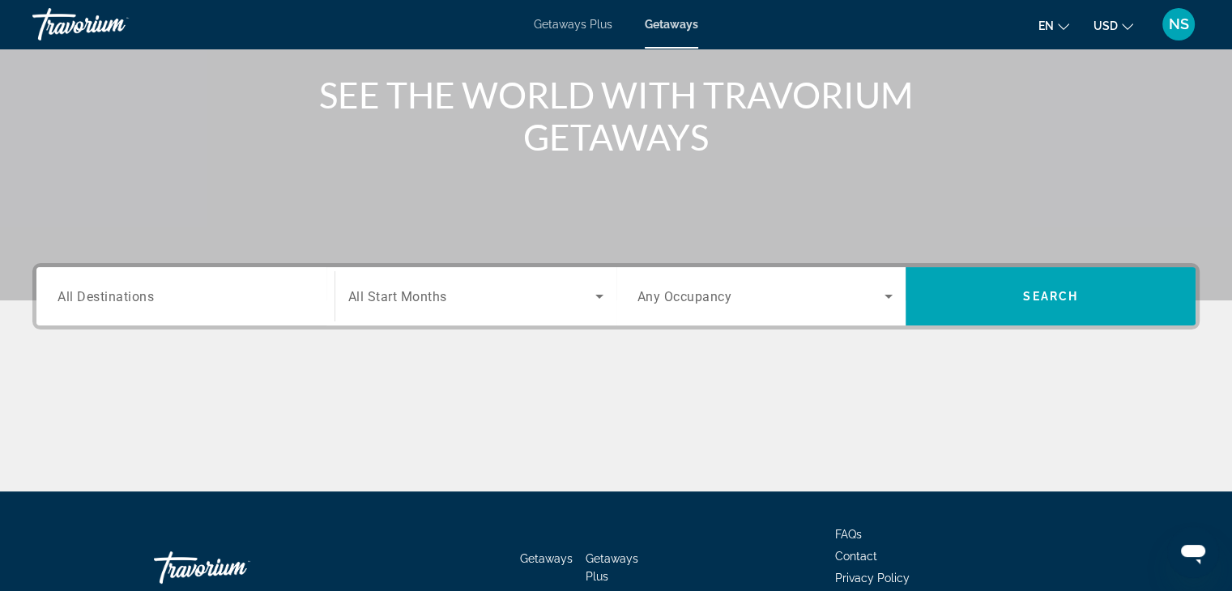
click at [102, 299] on span "All Destinations" at bounding box center [105, 295] width 96 height 15
click at [102, 299] on input "Destination All Destinations" at bounding box center [185, 296] width 256 height 19
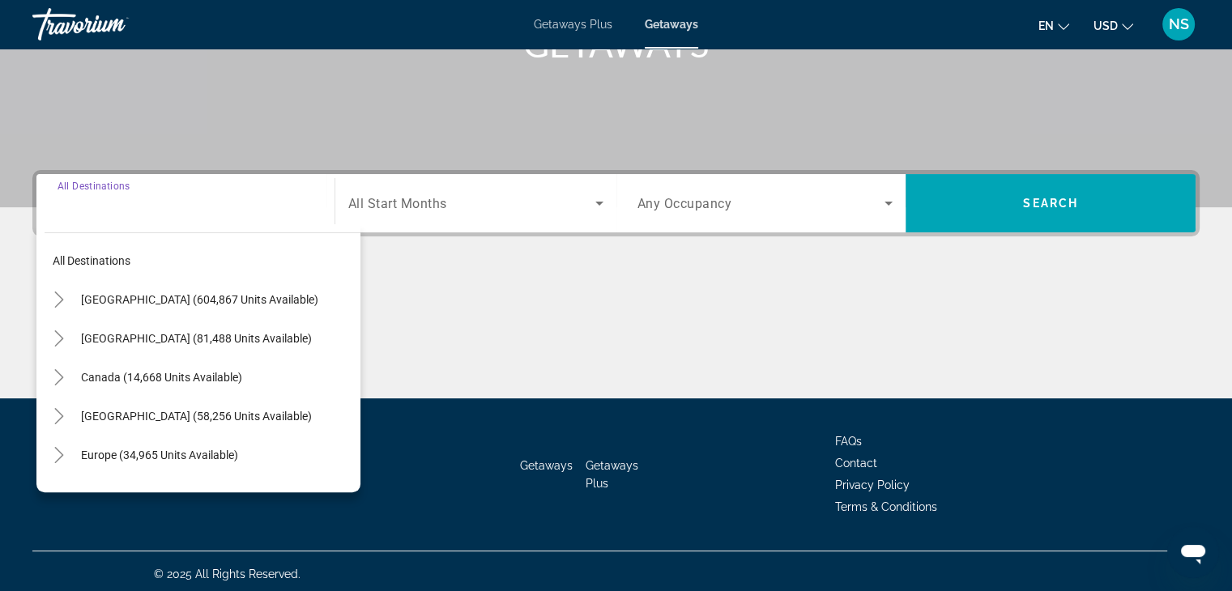
scroll to position [284, 0]
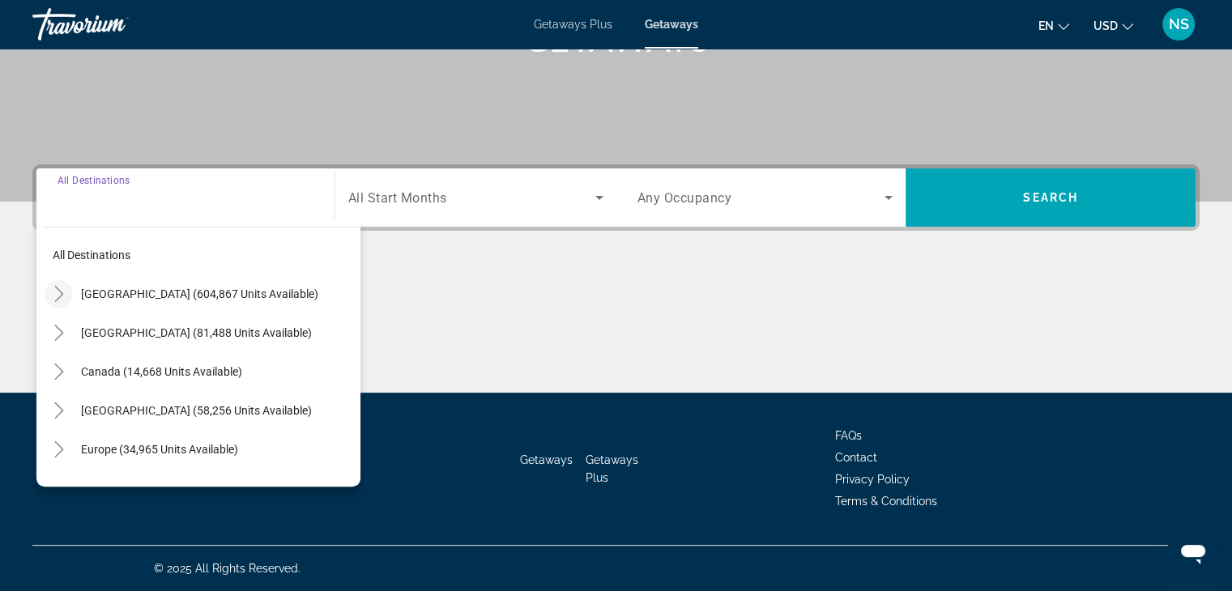
click at [58, 292] on icon "Toggle United States (604,867 units available)" at bounding box center [59, 294] width 16 height 16
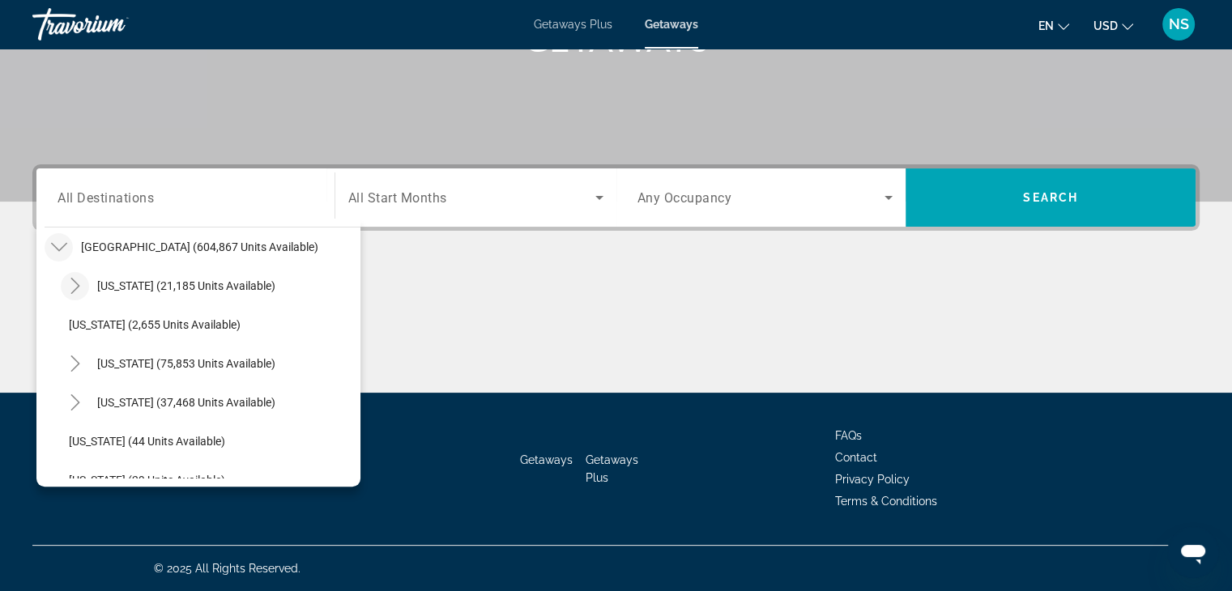
click at [75, 283] on icon "Toggle Arizona (21,185 units available)" at bounding box center [75, 286] width 16 height 16
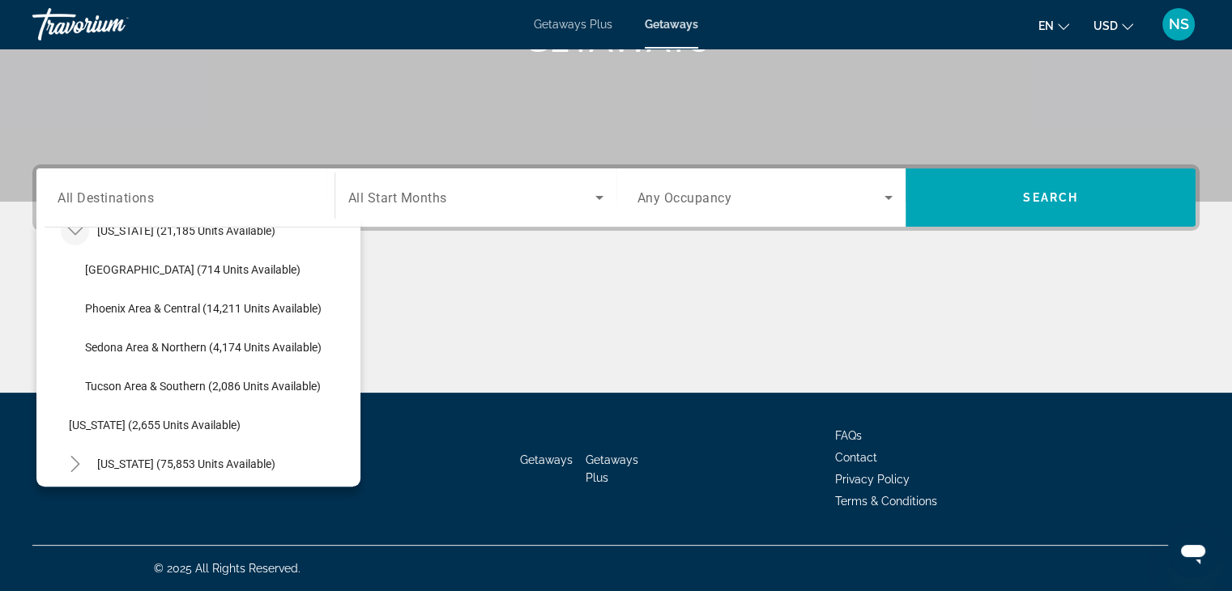
scroll to position [109, 0]
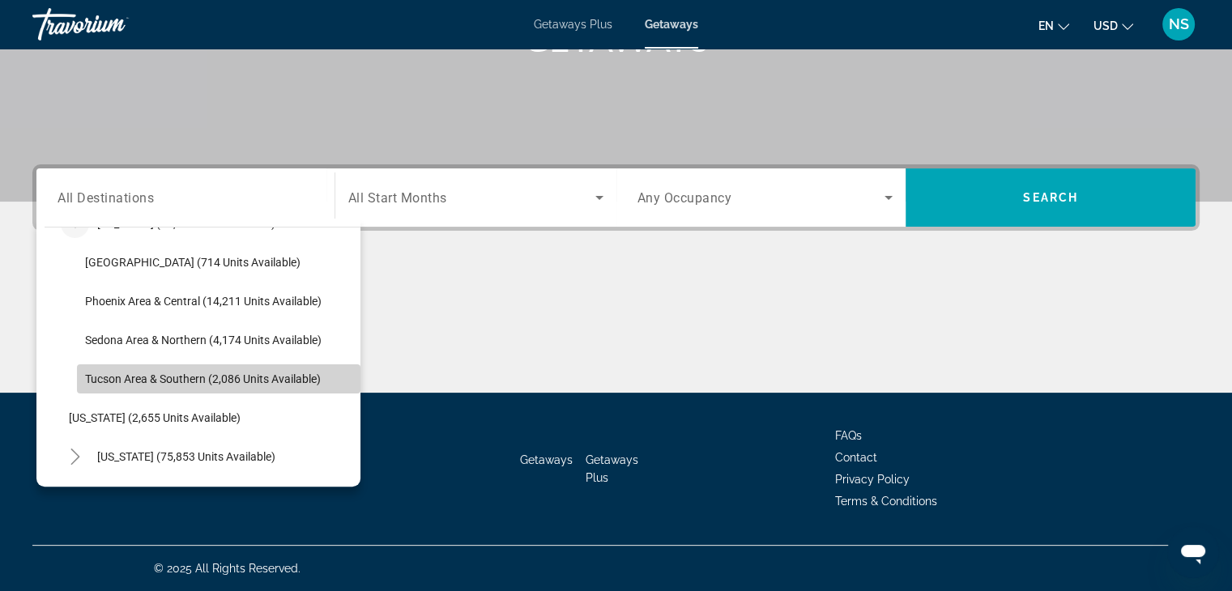
click at [228, 377] on span "Tucson Area & Southern (2,086 units available)" at bounding box center [203, 378] width 236 height 13
type input "**********"
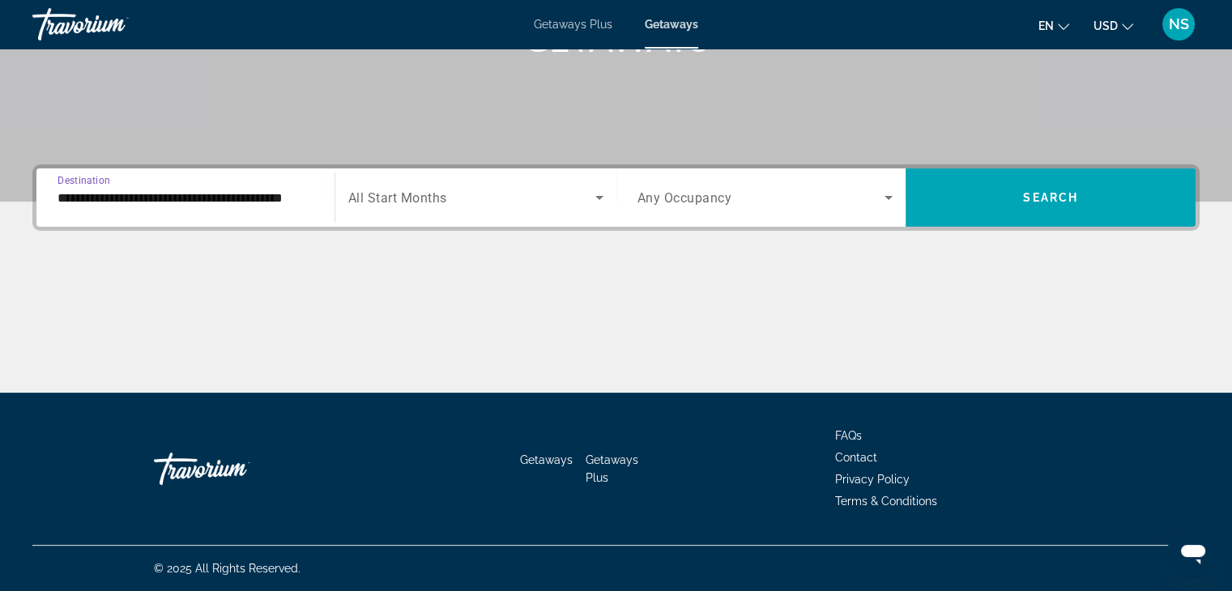
click at [513, 199] on span "Search widget" at bounding box center [471, 197] width 247 height 19
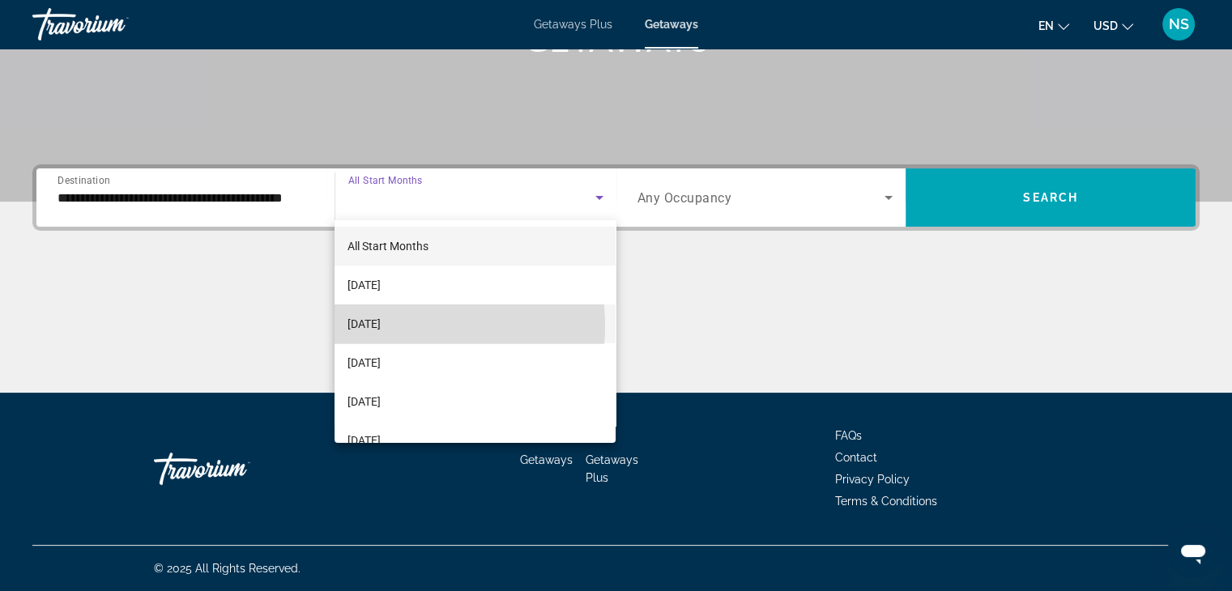
click at [381, 326] on span "[DATE]" at bounding box center [363, 323] width 33 height 19
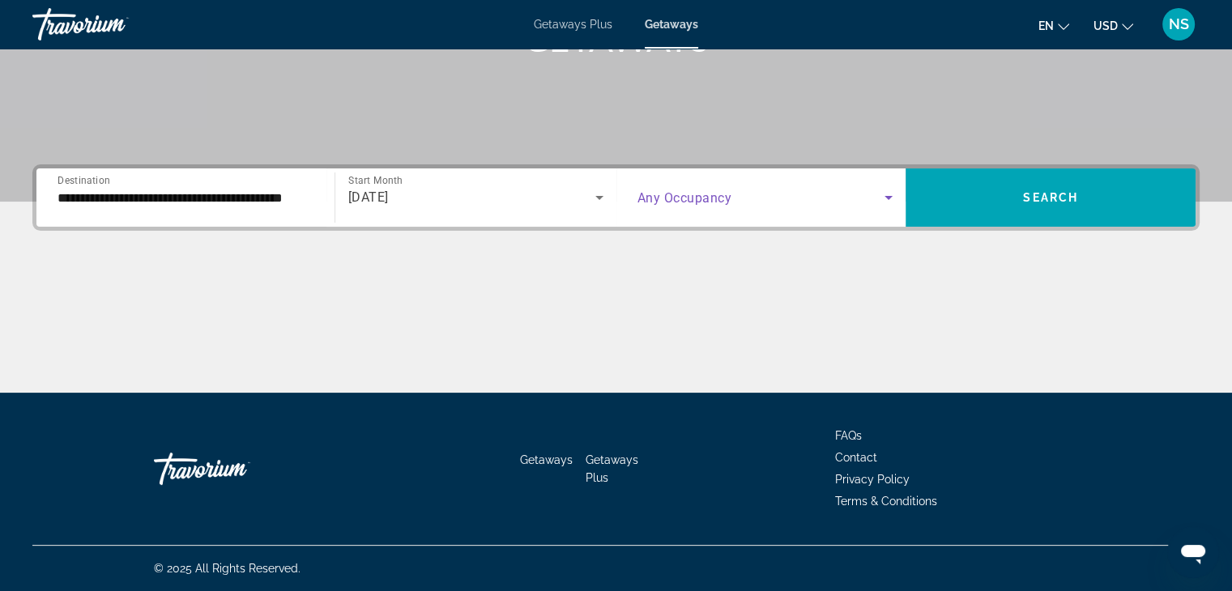
click at [813, 192] on span "Search widget" at bounding box center [761, 197] width 248 height 19
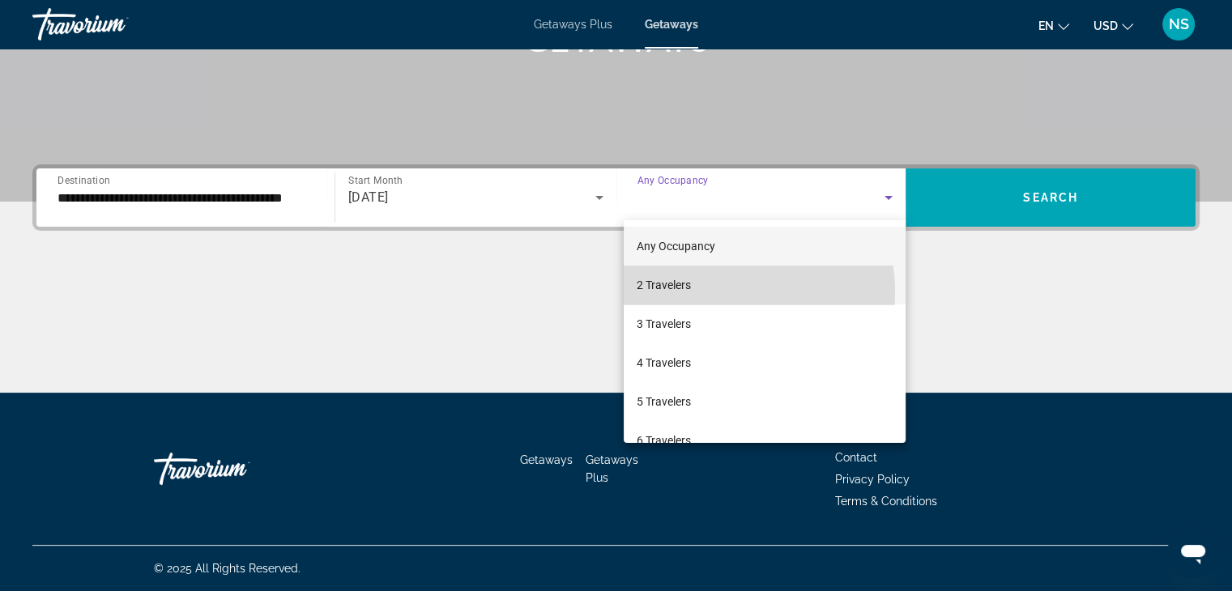
click at [708, 292] on mat-option "2 Travelers" at bounding box center [764, 285] width 282 height 39
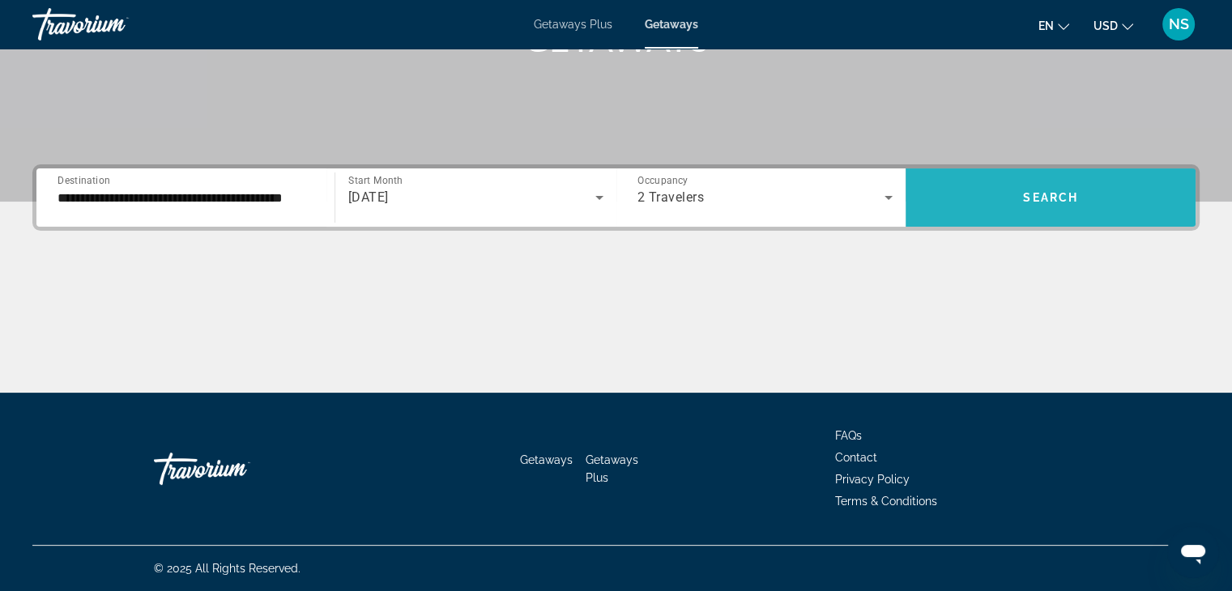
click at [994, 194] on span "Search widget" at bounding box center [1050, 197] width 290 height 39
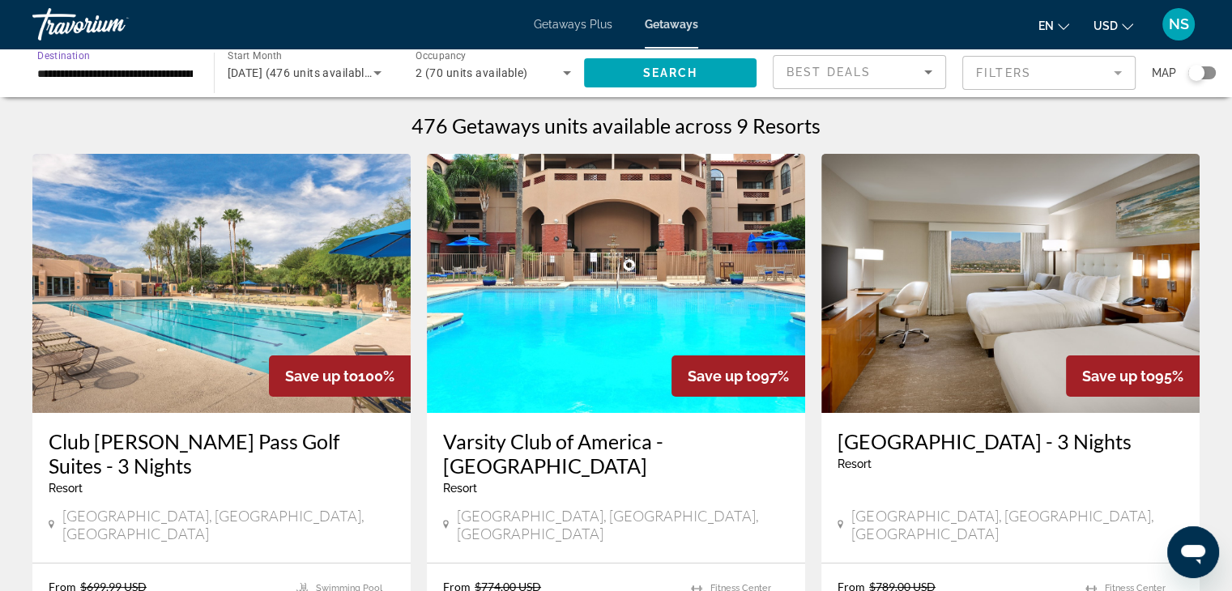
click at [146, 77] on input "**********" at bounding box center [114, 73] width 155 height 19
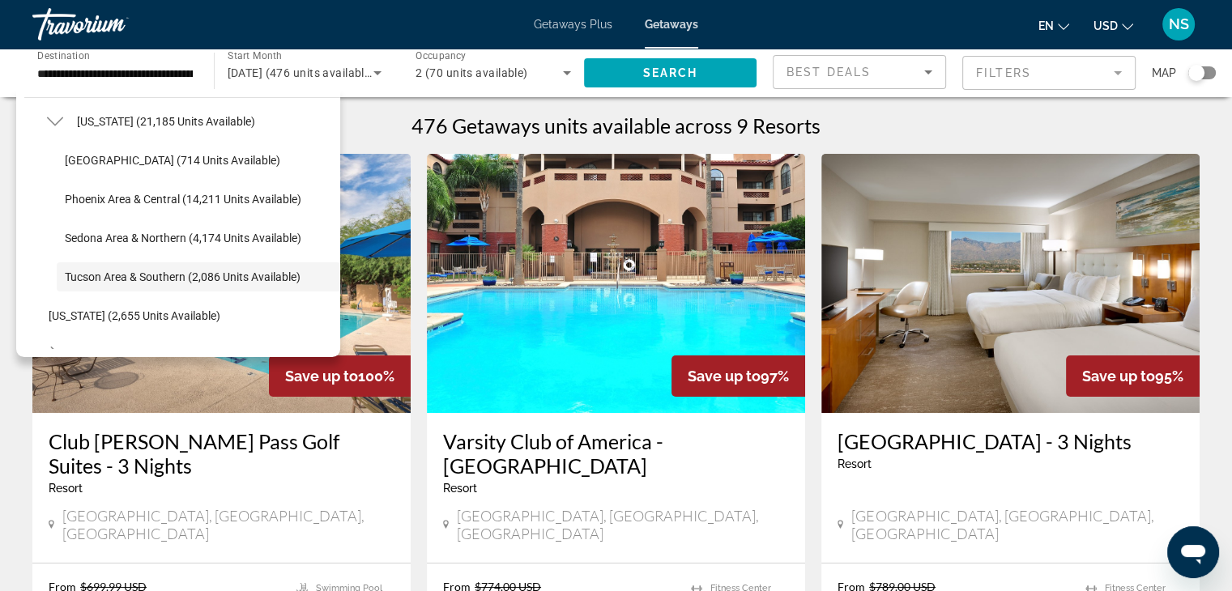
scroll to position [70, 0]
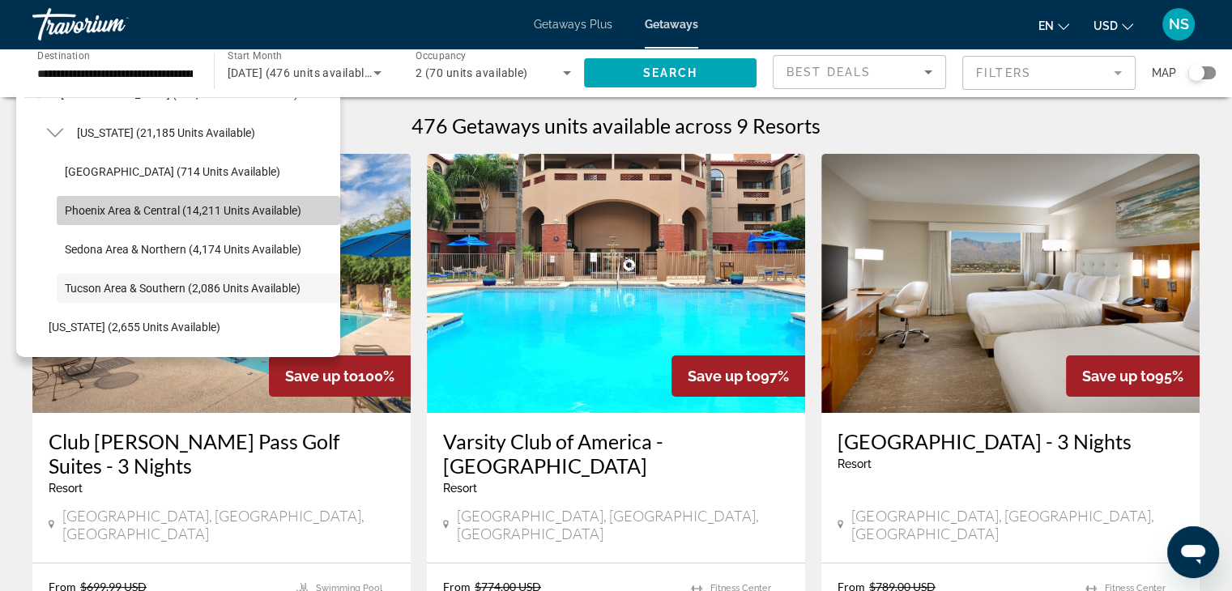
click at [217, 208] on span "Phoenix Area & Central (14,211 units available)" at bounding box center [183, 210] width 236 height 13
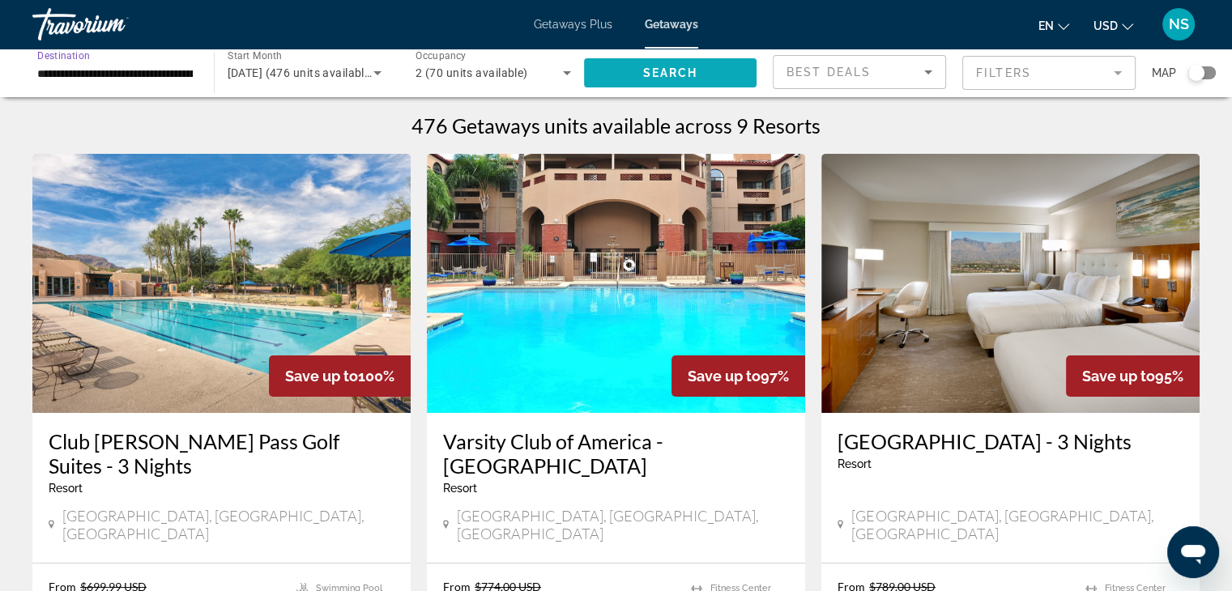
click at [630, 66] on span "Search widget" at bounding box center [670, 72] width 173 height 39
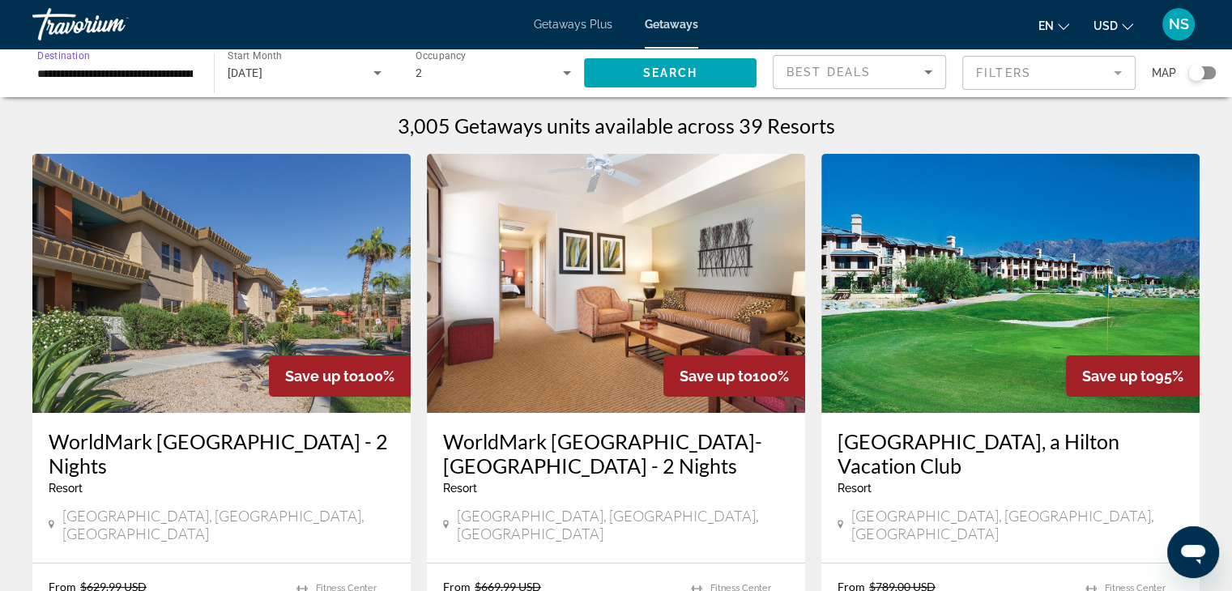
click at [64, 81] on input "**********" at bounding box center [114, 73] width 155 height 19
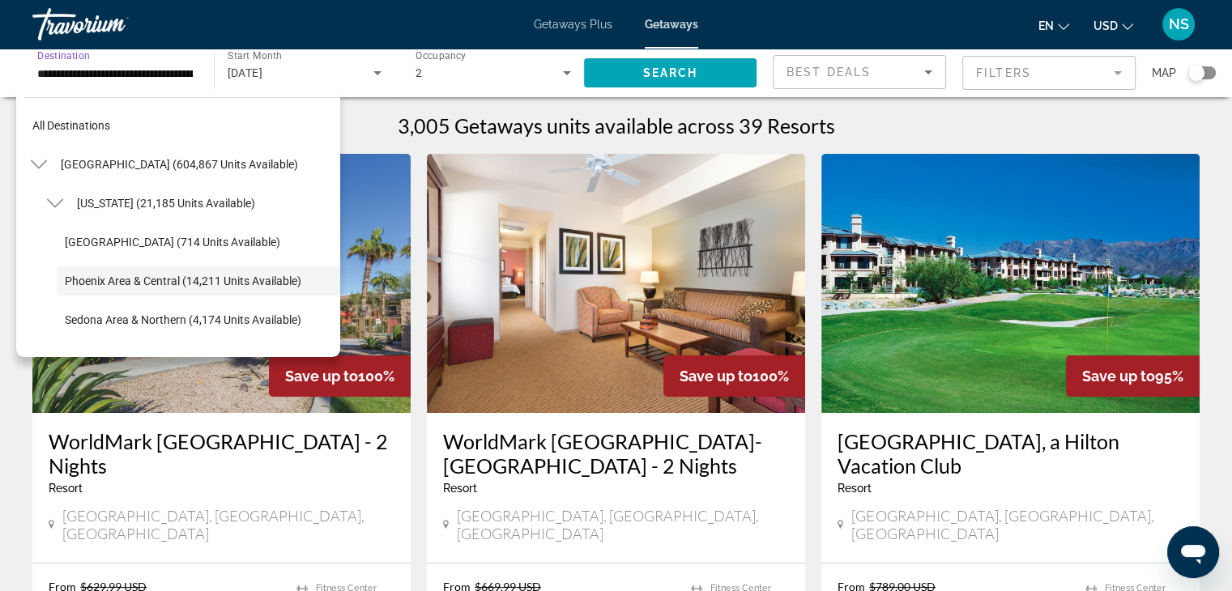
scroll to position [57, 0]
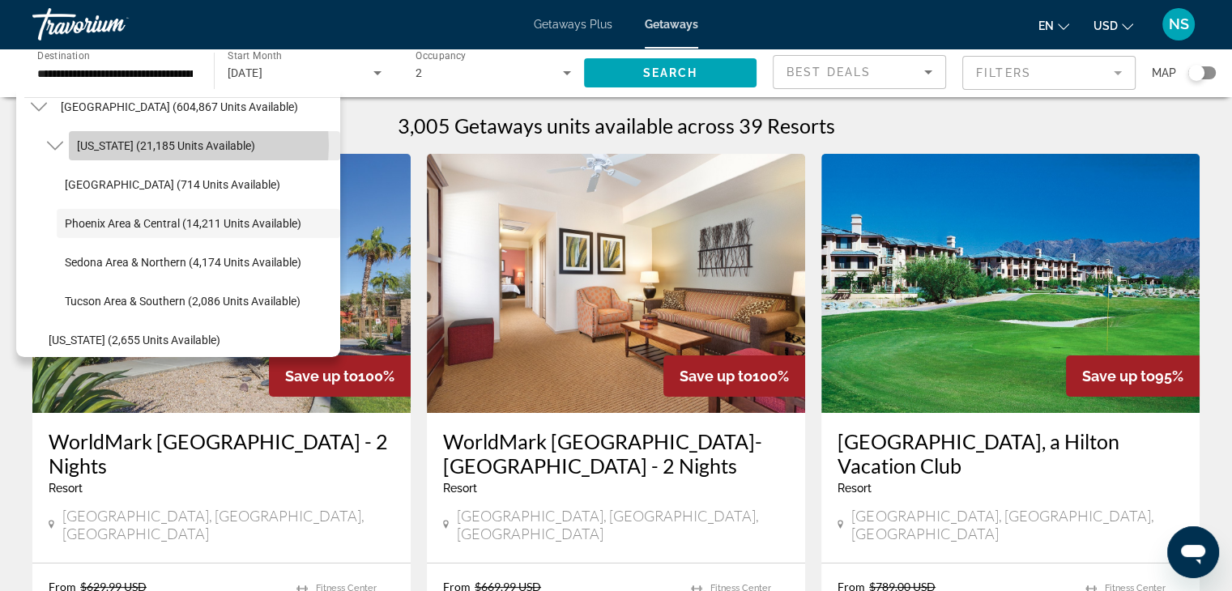
click at [193, 145] on span "[US_STATE] (21,185 units available)" at bounding box center [166, 145] width 178 height 13
type input "**********"
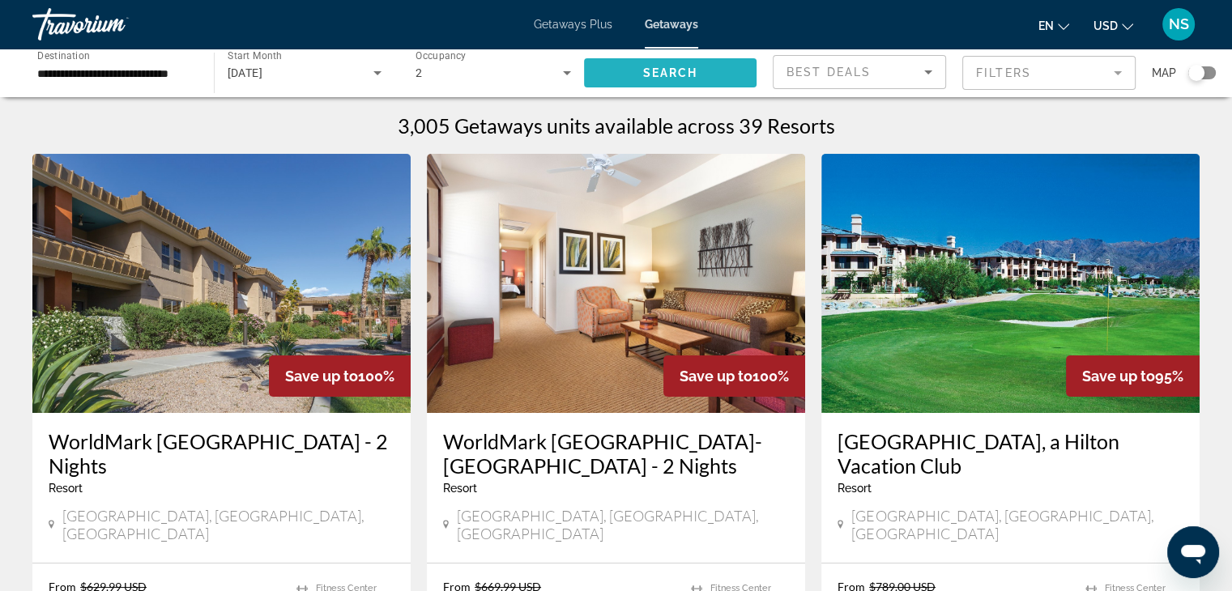
click at [630, 74] on span "Search widget" at bounding box center [670, 72] width 173 height 39
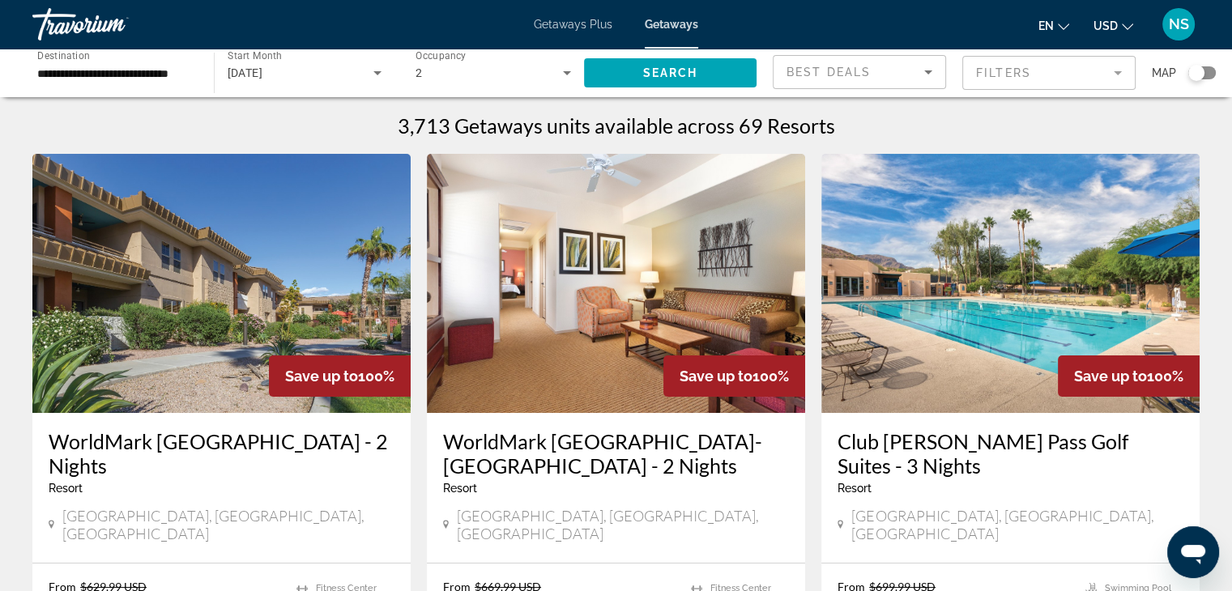
click at [1040, 62] on mat-form-field "Filters" at bounding box center [1048, 73] width 173 height 34
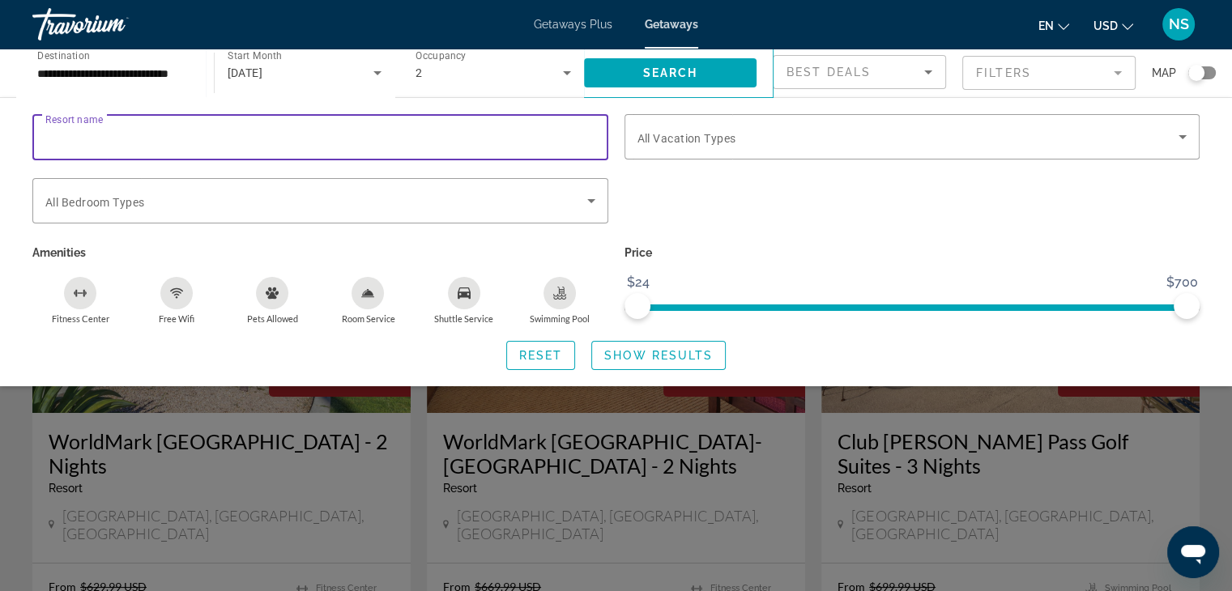
click at [388, 143] on input "Resort name" at bounding box center [320, 137] width 550 height 19
click at [87, 137] on input "Resort name" at bounding box center [320, 137] width 550 height 19
type input "*"
type input "**********"
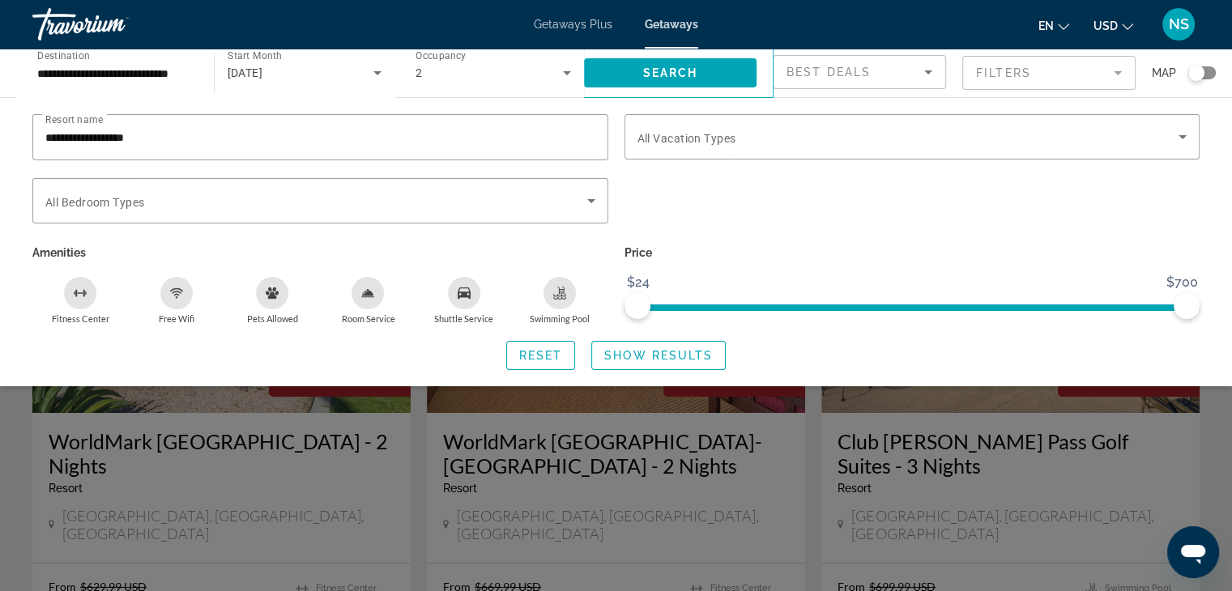
click at [1121, 72] on mat-form-field "Filters" at bounding box center [1048, 73] width 173 height 34
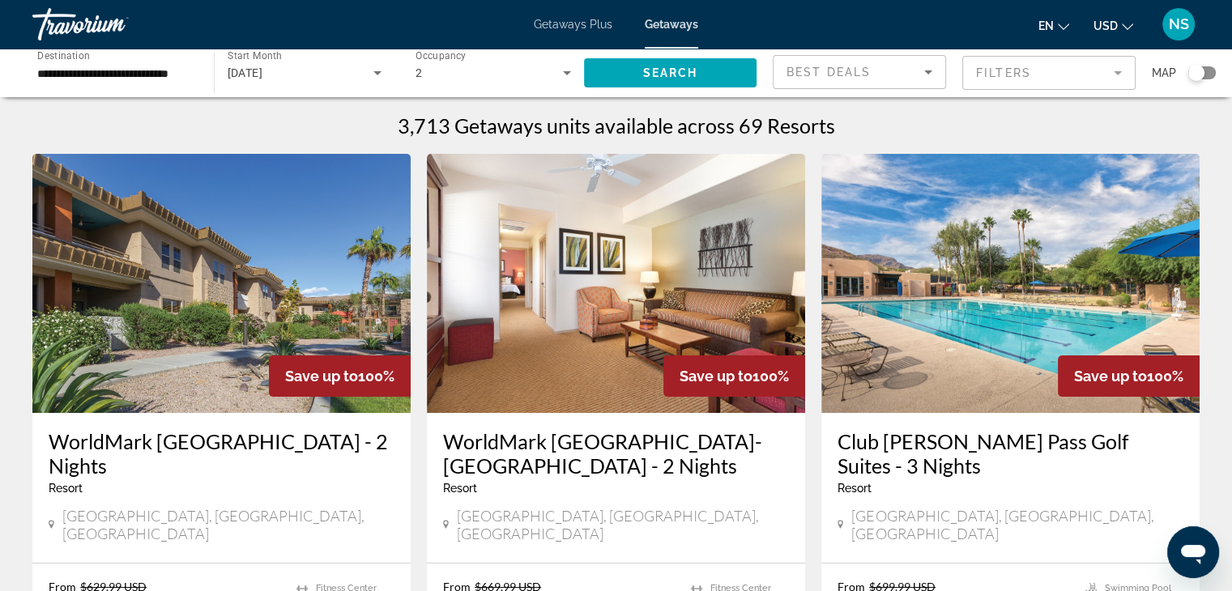
click at [1121, 72] on mat-form-field "Filters" at bounding box center [1048, 73] width 173 height 34
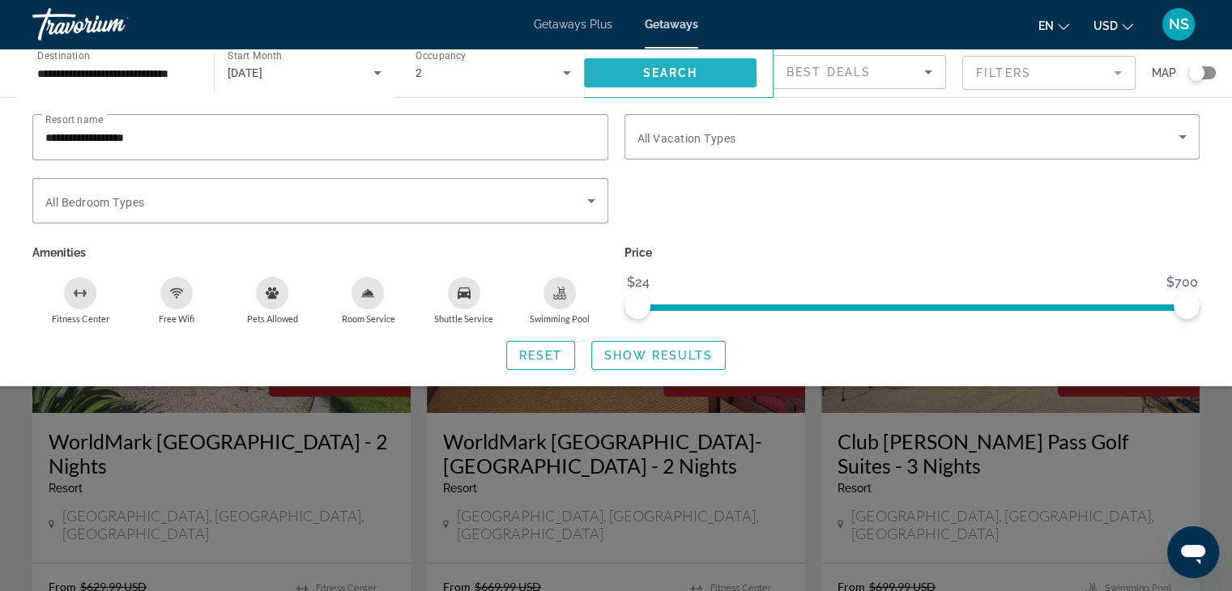
click at [660, 70] on span "Search" at bounding box center [669, 72] width 55 height 13
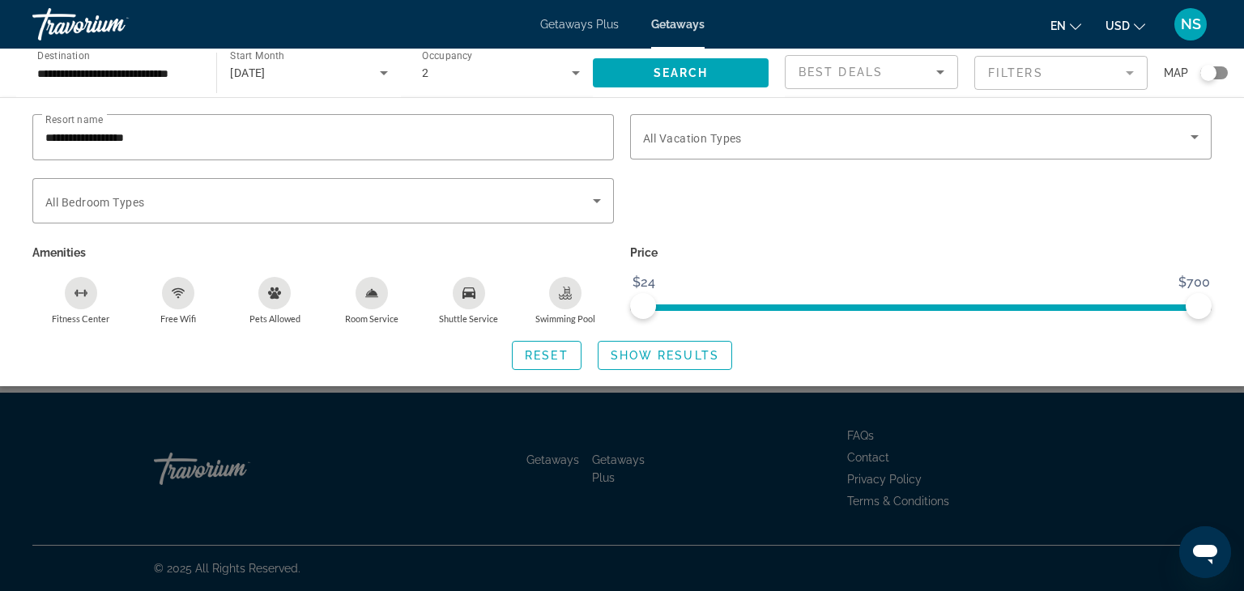
click at [1011, 454] on div "Search widget" at bounding box center [622, 417] width 1244 height 348
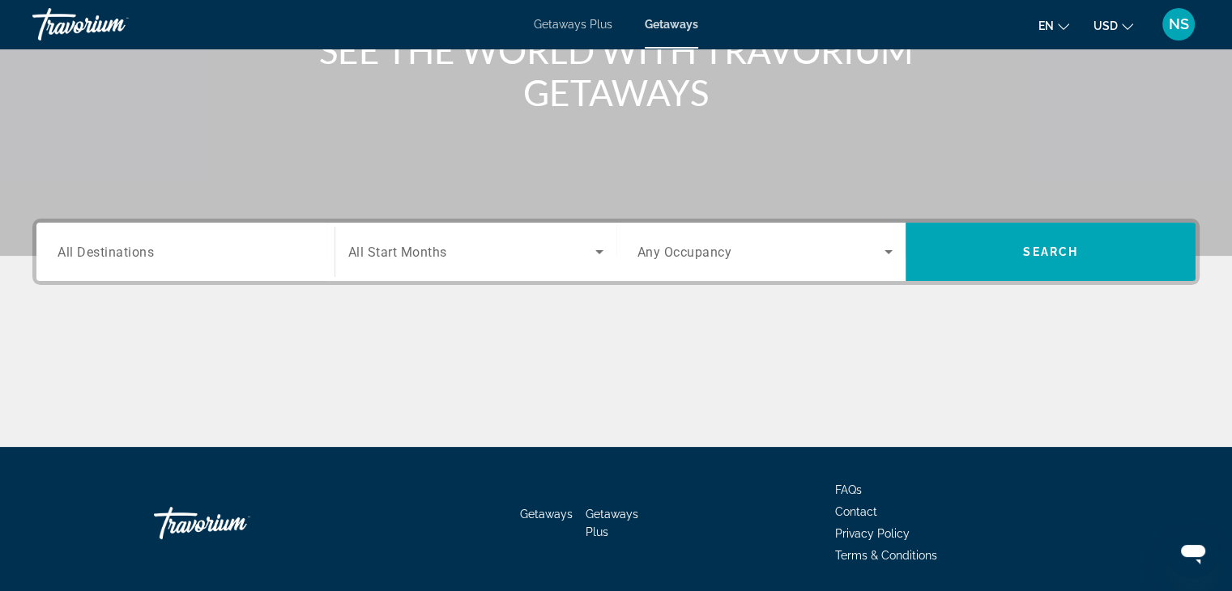
scroll to position [284, 0]
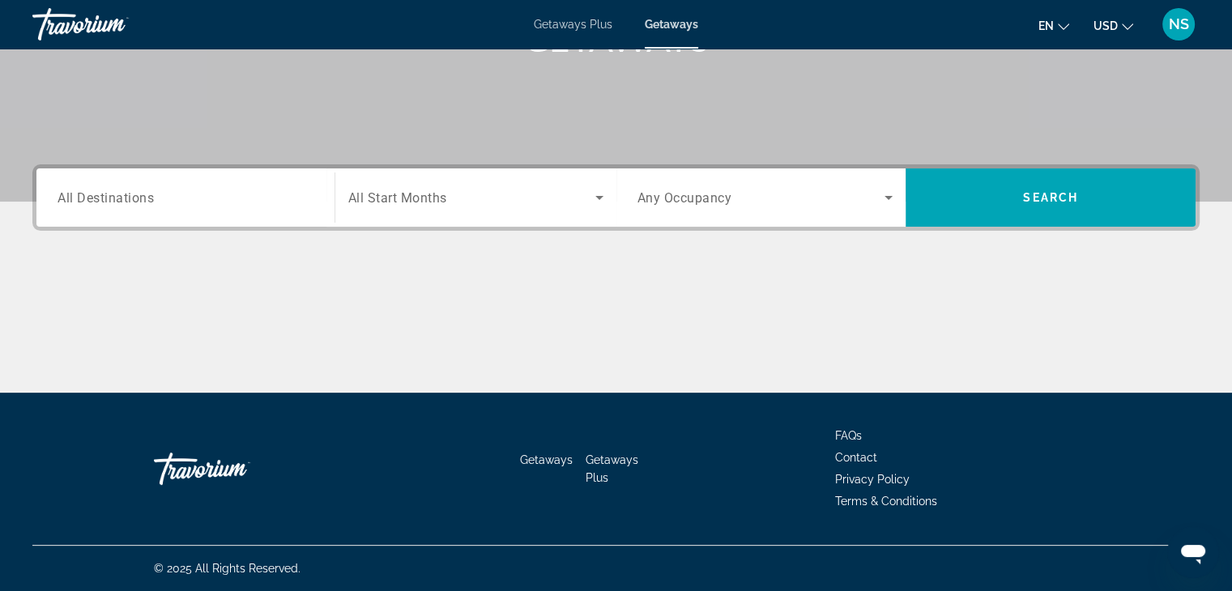
click at [245, 195] on input "Destination All Destinations" at bounding box center [185, 198] width 256 height 19
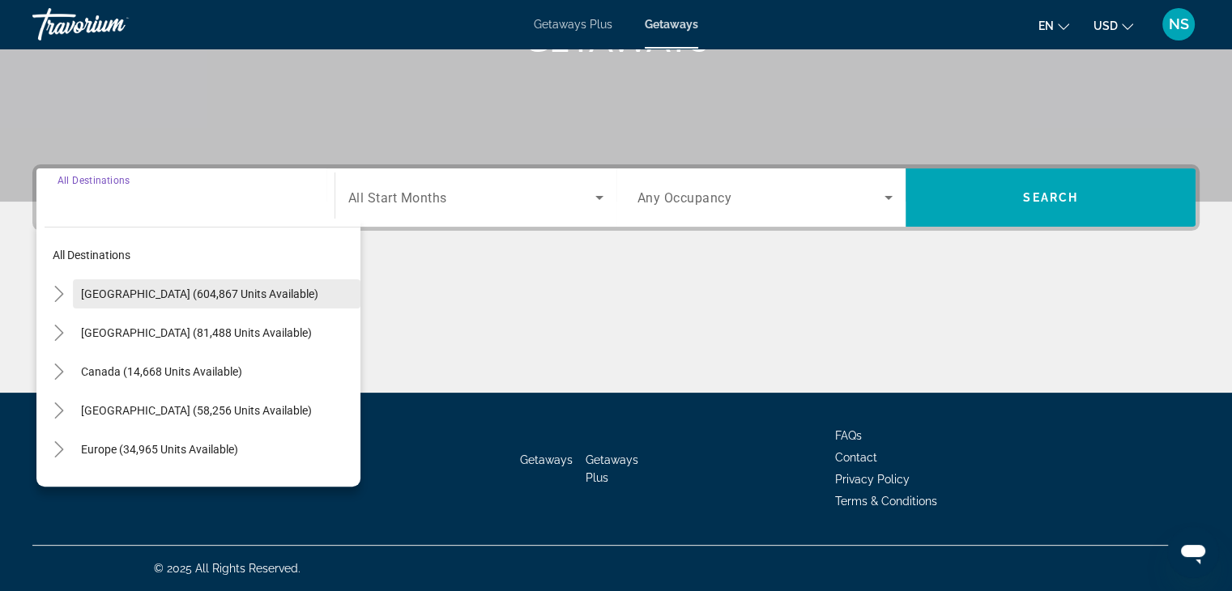
click at [109, 288] on span "[GEOGRAPHIC_DATA] (604,867 units available)" at bounding box center [199, 293] width 237 height 13
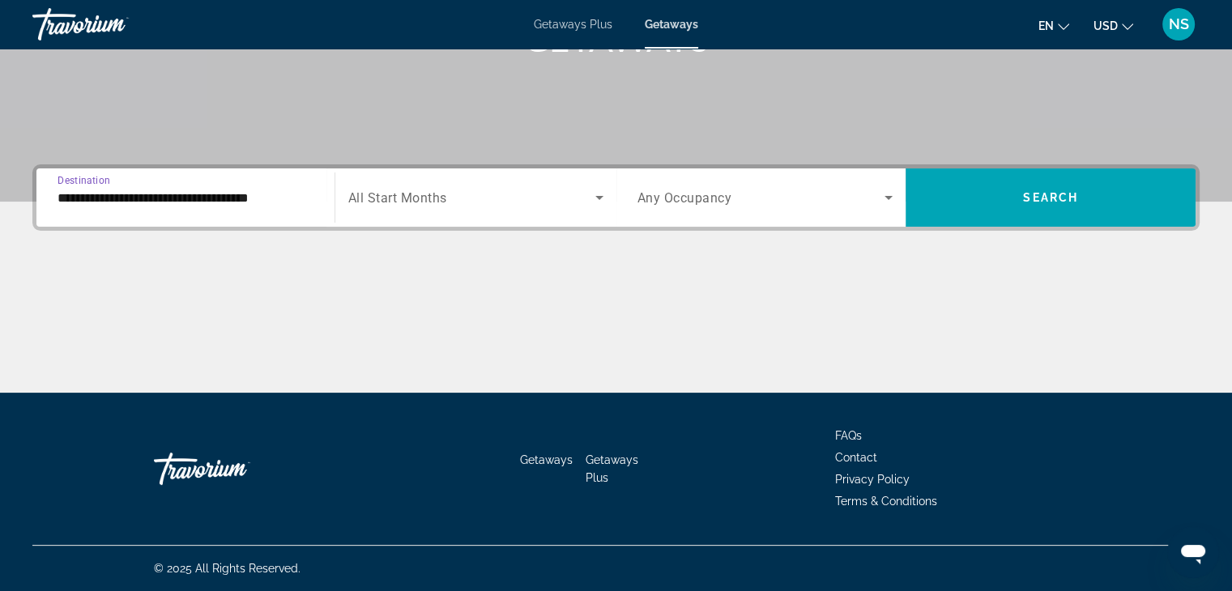
click at [106, 195] on input "**********" at bounding box center [185, 198] width 256 height 19
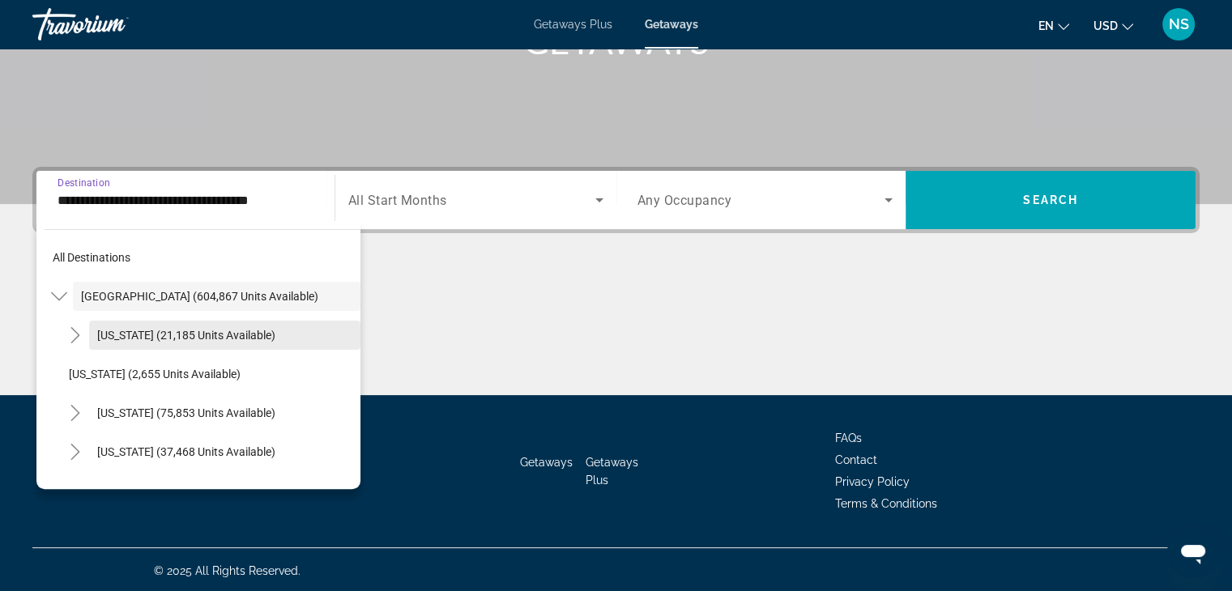
click at [113, 331] on span "[US_STATE] (21,185 units available)" at bounding box center [186, 335] width 178 height 13
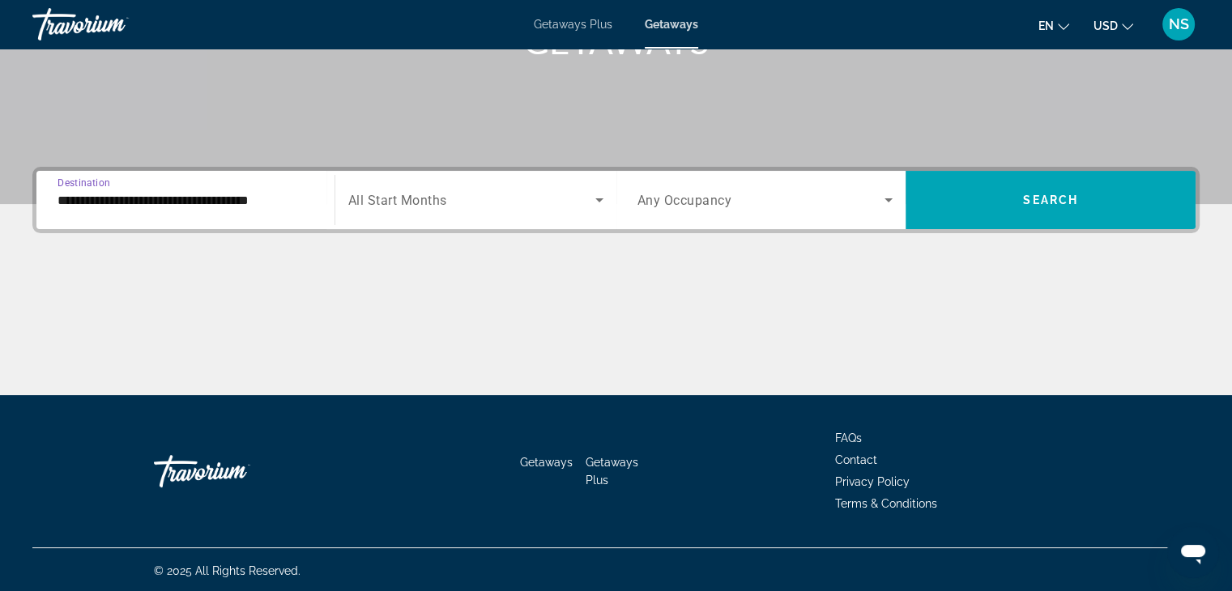
type input "**********"
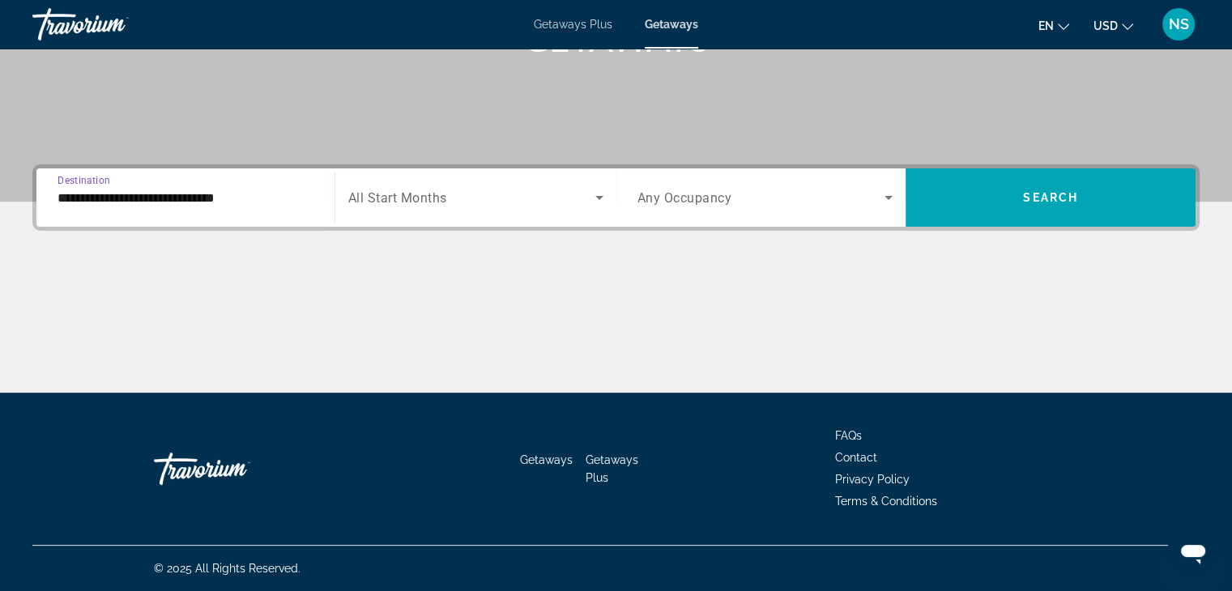
click at [508, 208] on div "Search widget" at bounding box center [475, 197] width 255 height 45
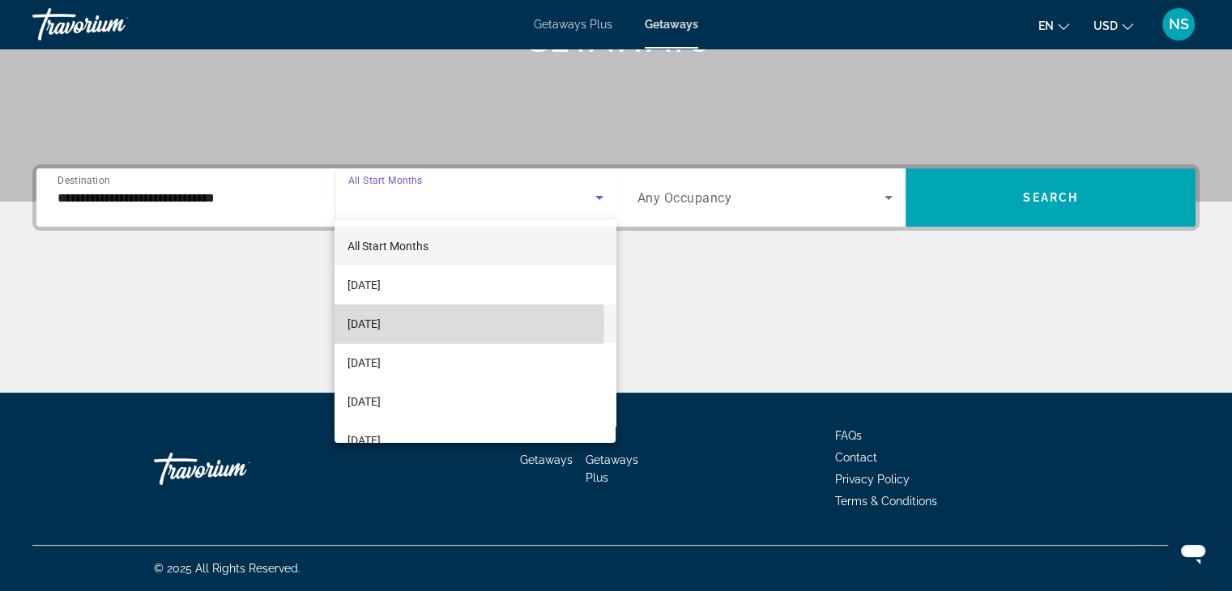
click at [381, 325] on span "[DATE]" at bounding box center [363, 323] width 33 height 19
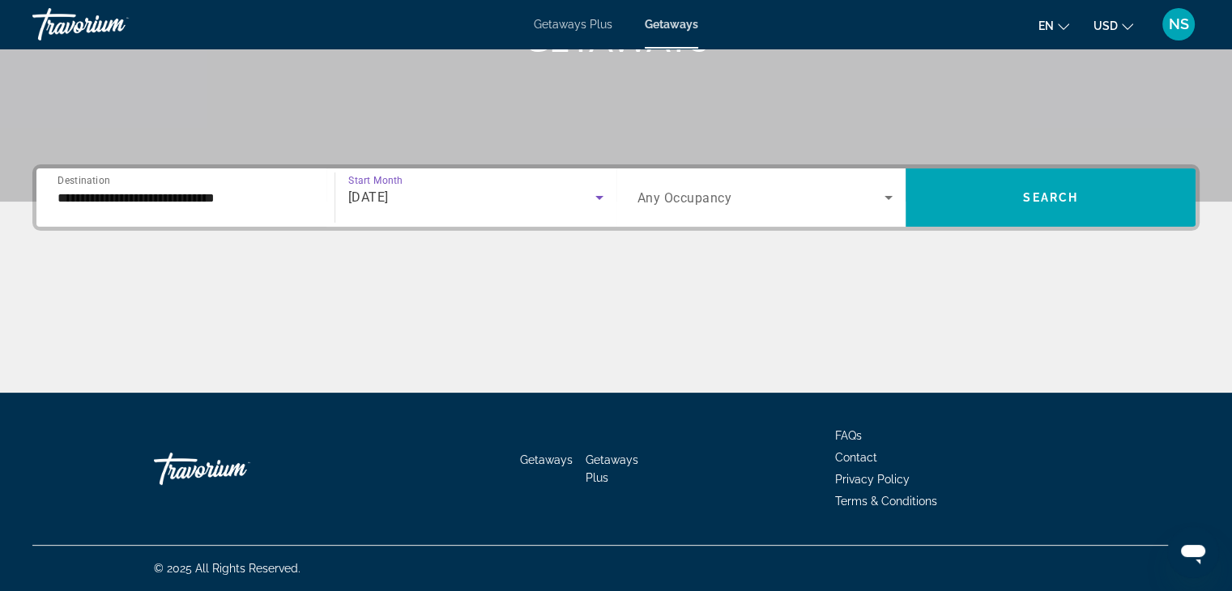
click at [831, 201] on span "Search widget" at bounding box center [761, 197] width 248 height 19
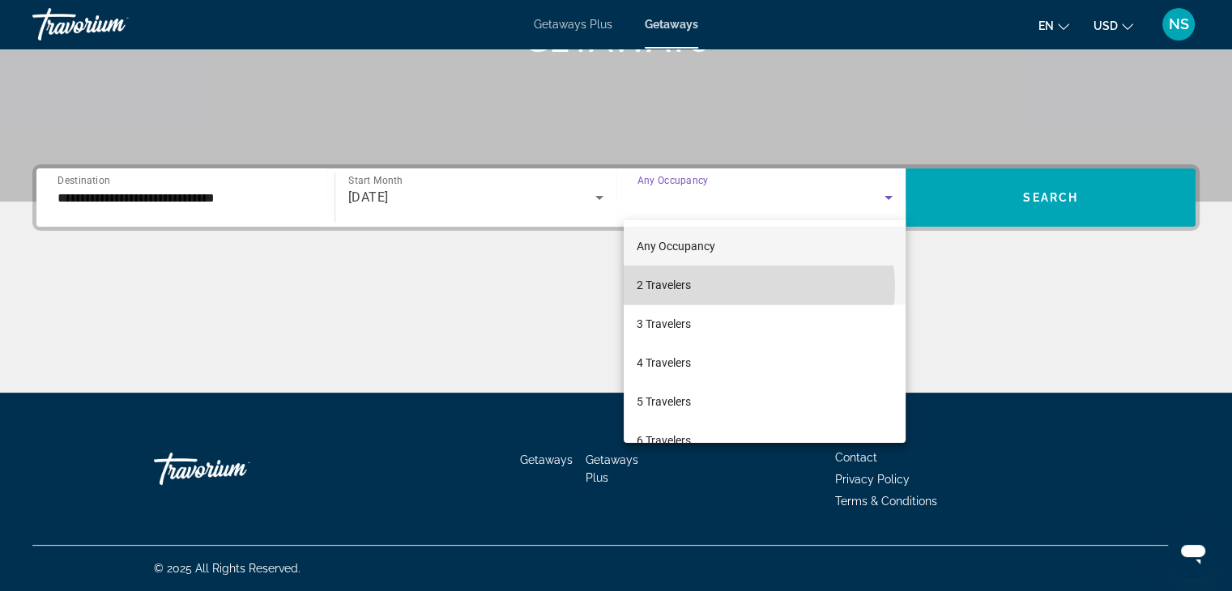
click at [746, 287] on mat-option "2 Travelers" at bounding box center [764, 285] width 282 height 39
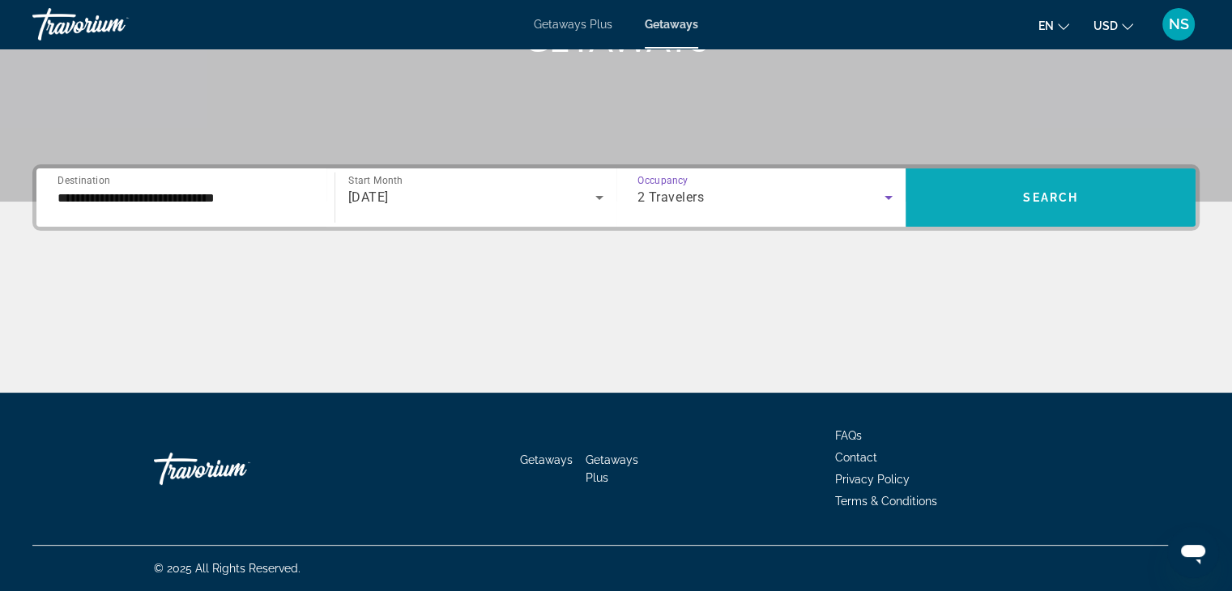
click at [998, 202] on span "Search widget" at bounding box center [1050, 197] width 290 height 39
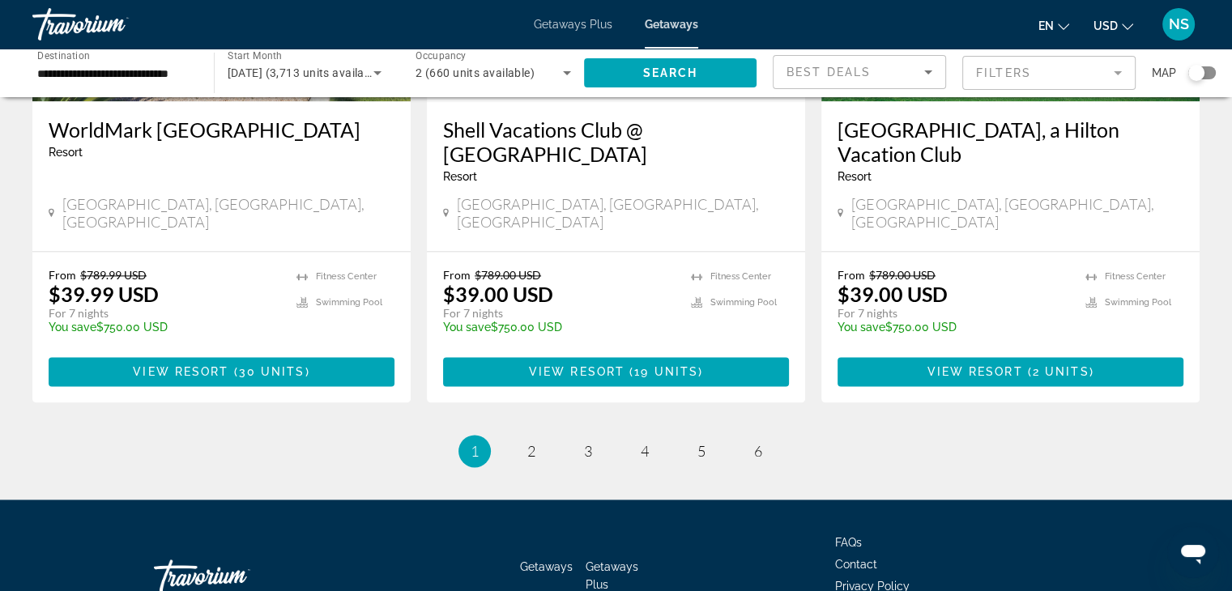
scroll to position [2100, 0]
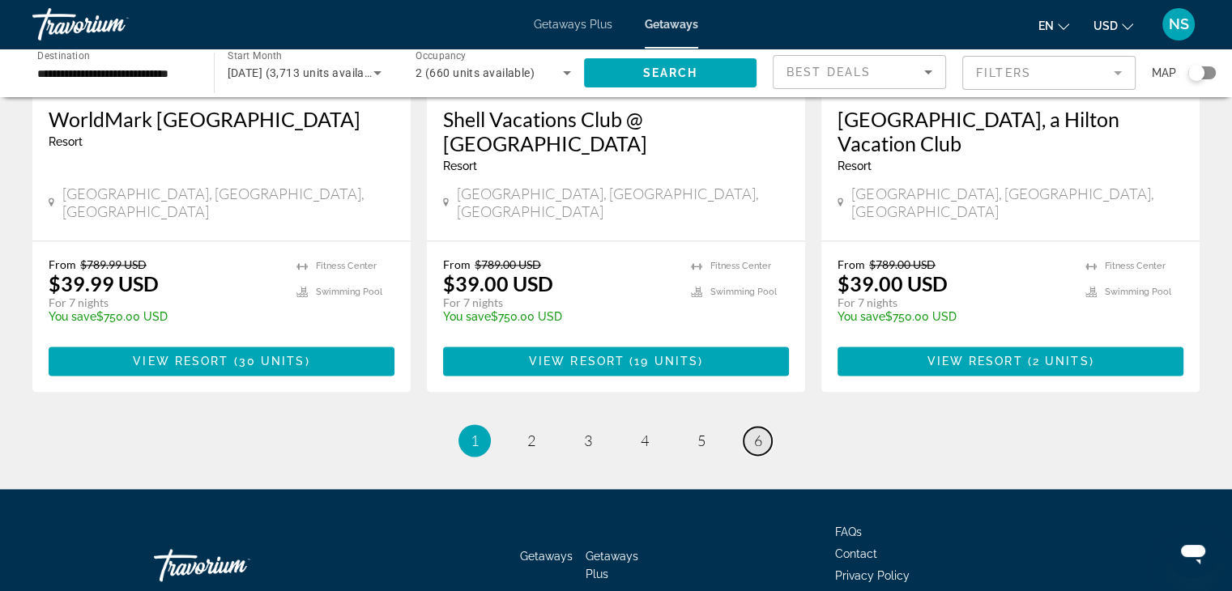
click at [755, 432] on span "6" at bounding box center [758, 441] width 8 height 18
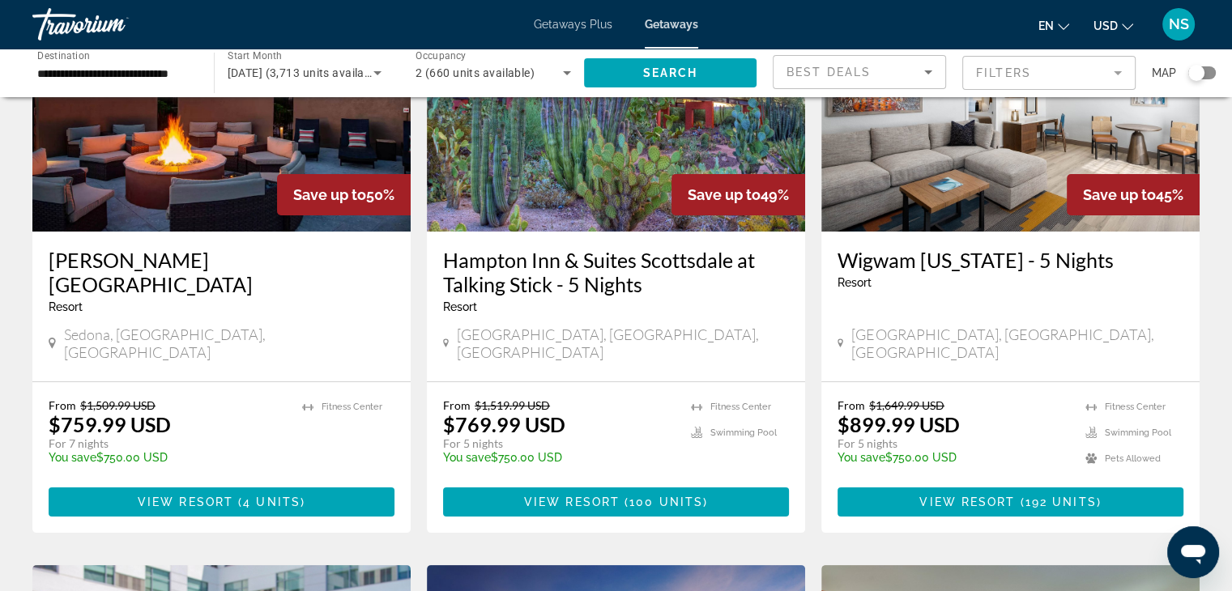
scroll to position [192, 0]
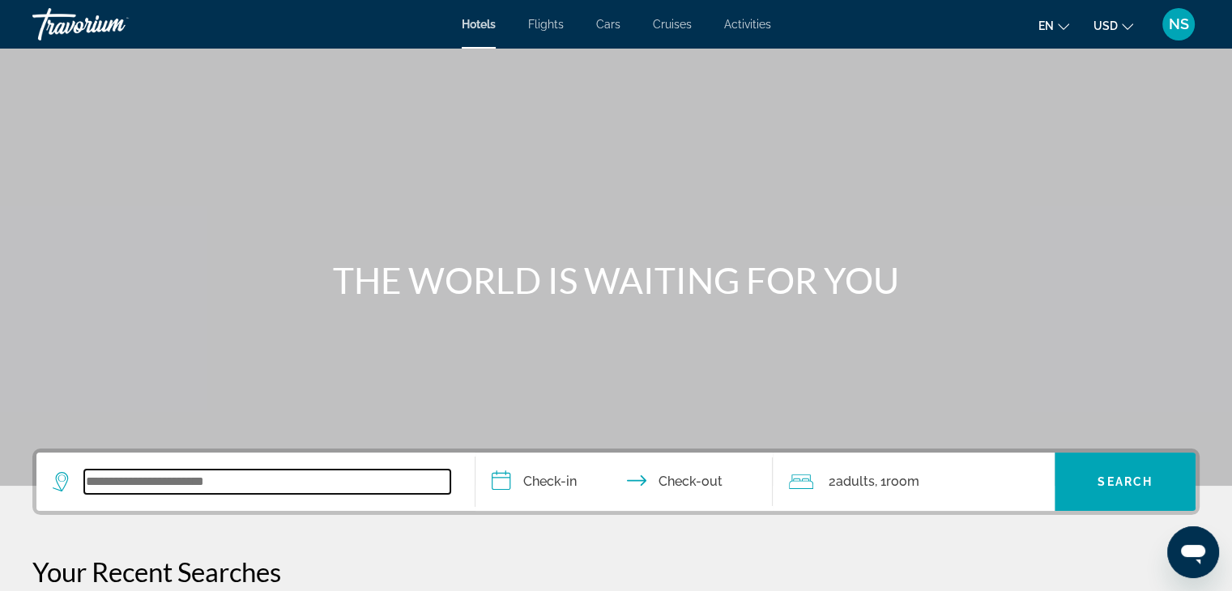
click at [104, 480] on input "Search widget" at bounding box center [267, 482] width 366 height 24
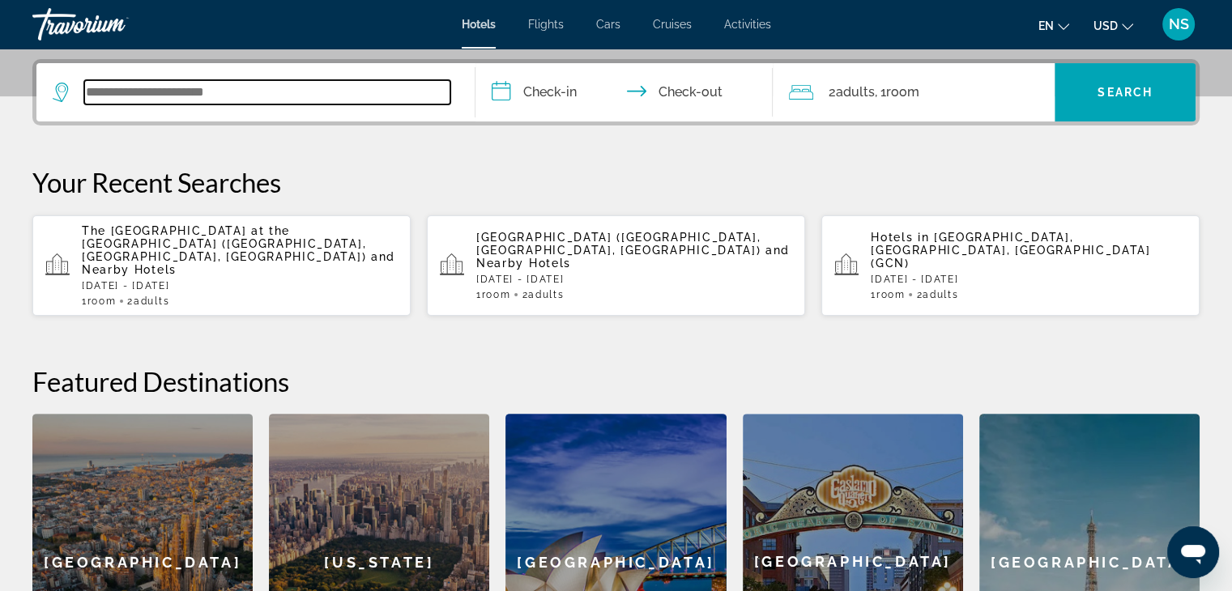
scroll to position [395, 0]
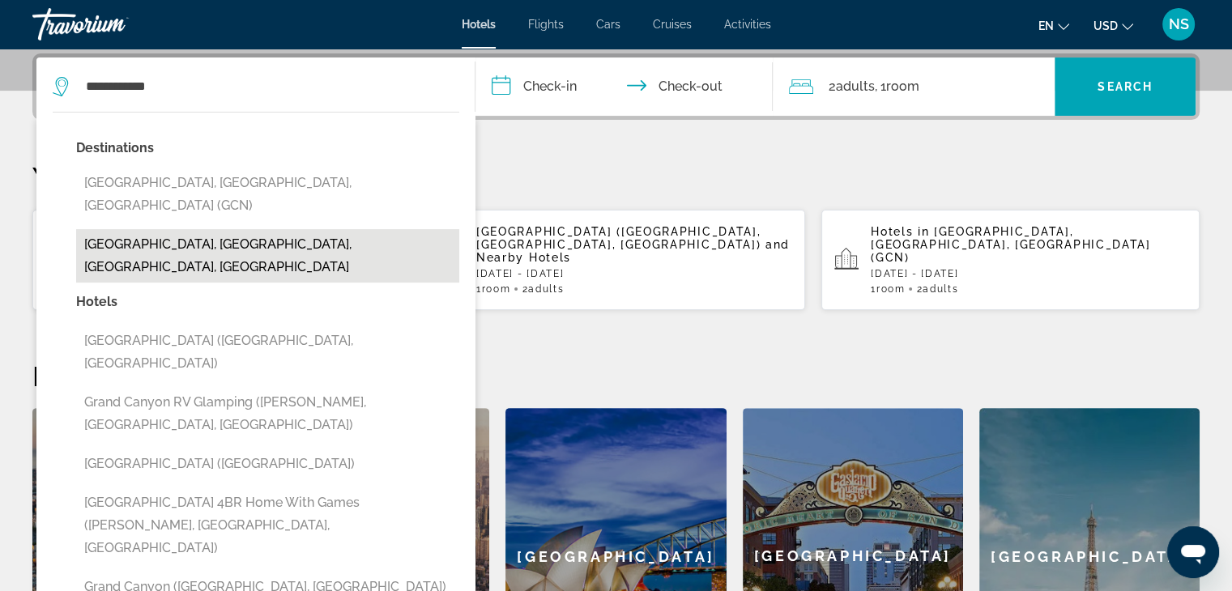
click at [235, 229] on button "Grand Canyon Village, Grand Canyon, AZ, United States" at bounding box center [267, 255] width 383 height 53
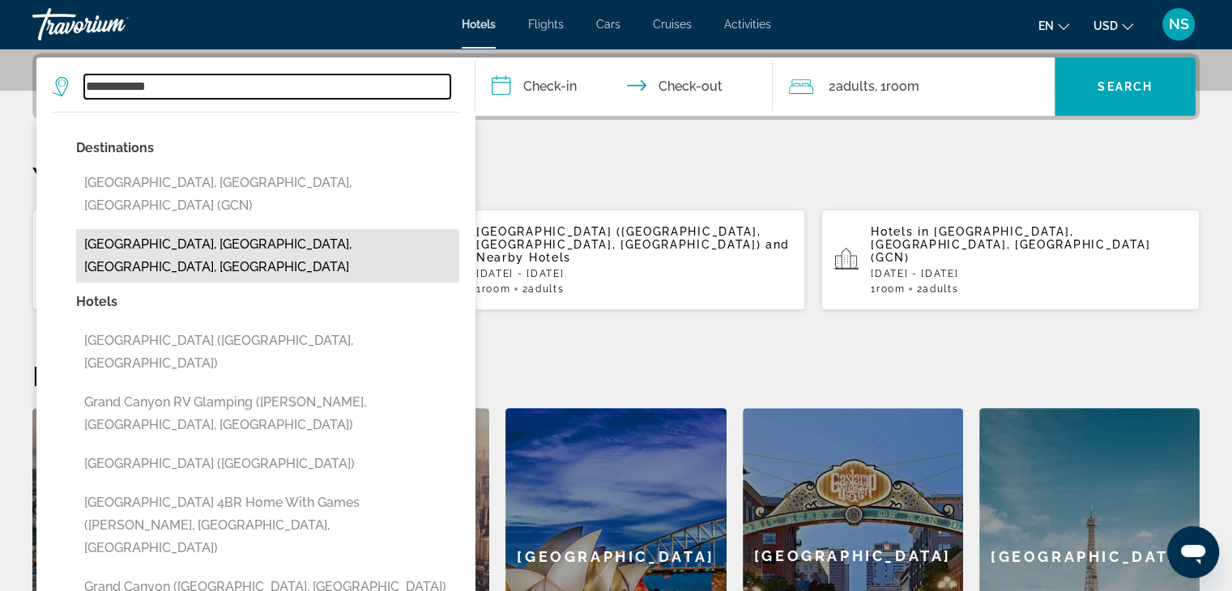
type input "**********"
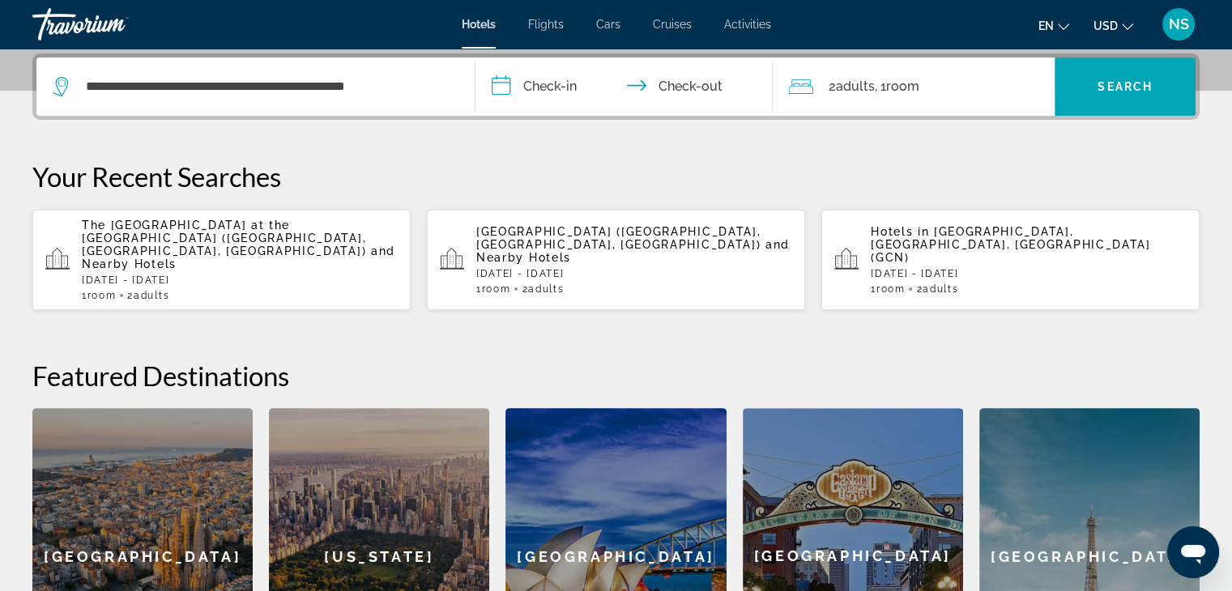
click at [543, 85] on input "**********" at bounding box center [627, 88] width 304 height 63
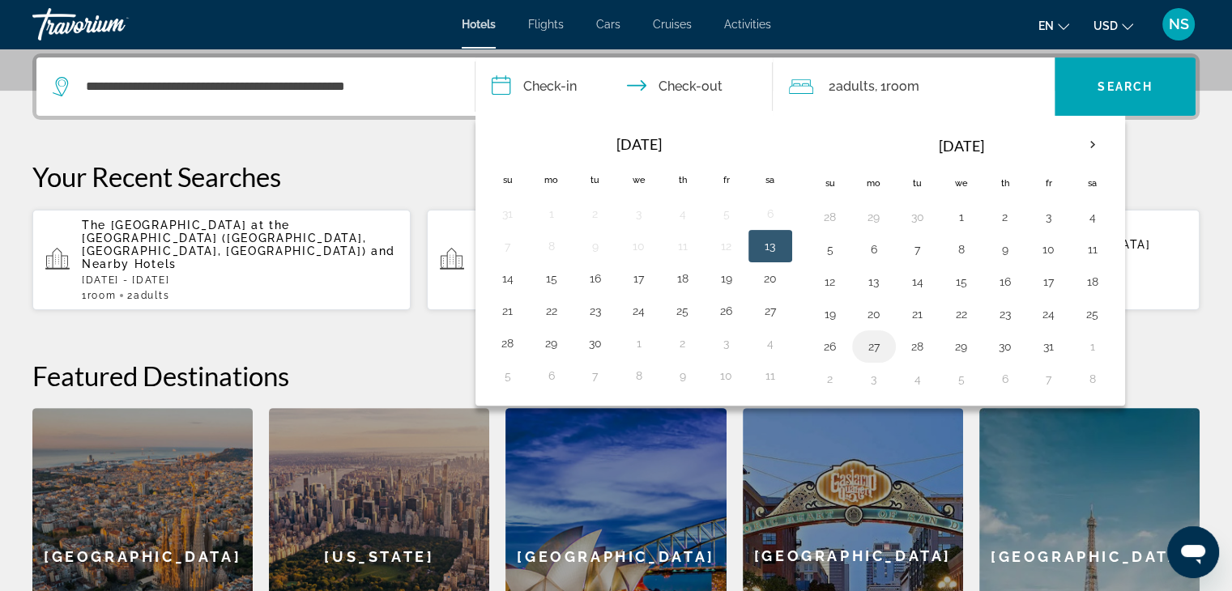
click at [868, 344] on button "27" at bounding box center [874, 346] width 26 height 23
click at [1007, 344] on button "30" at bounding box center [1005, 346] width 26 height 23
type input "**********"
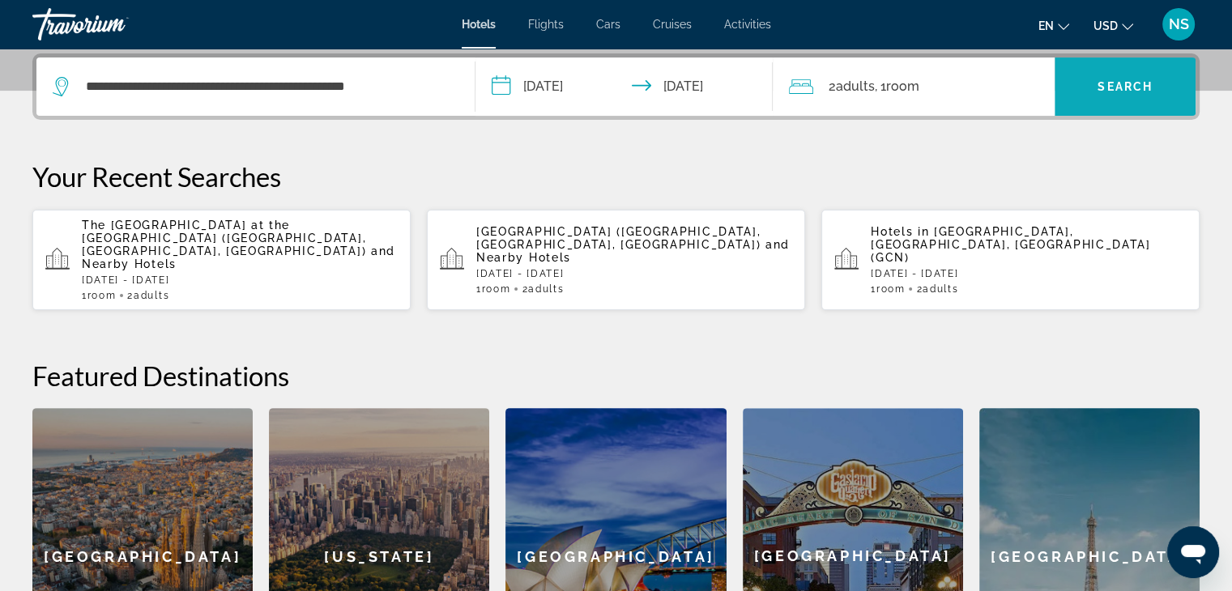
click at [1098, 88] on span "Search" at bounding box center [1124, 86] width 55 height 13
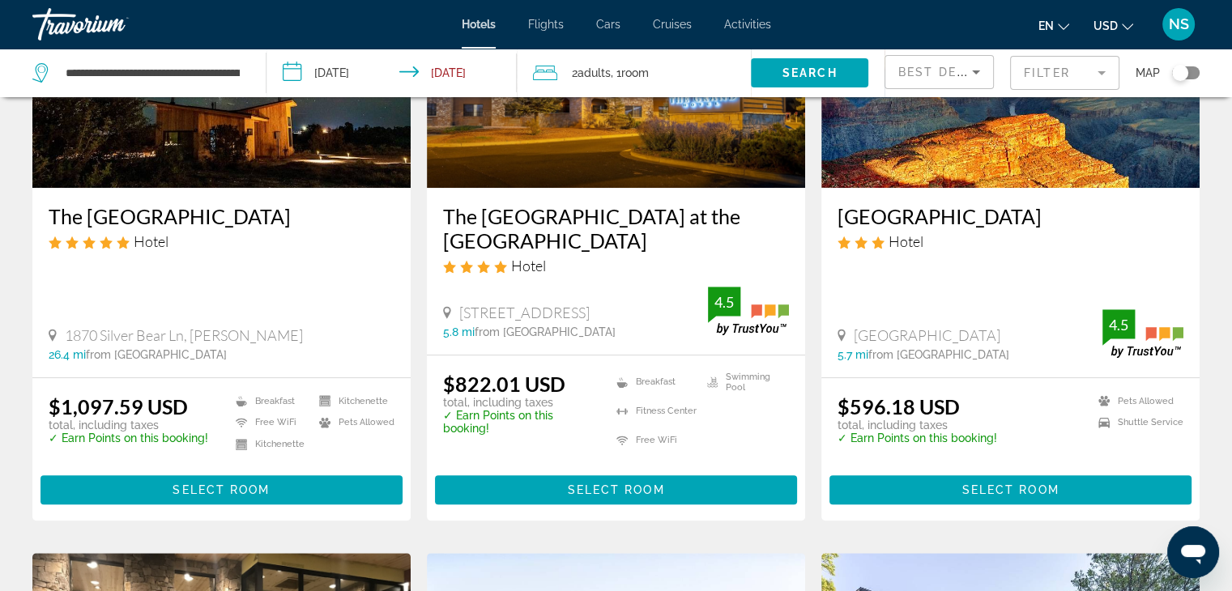
scroll to position [862, 0]
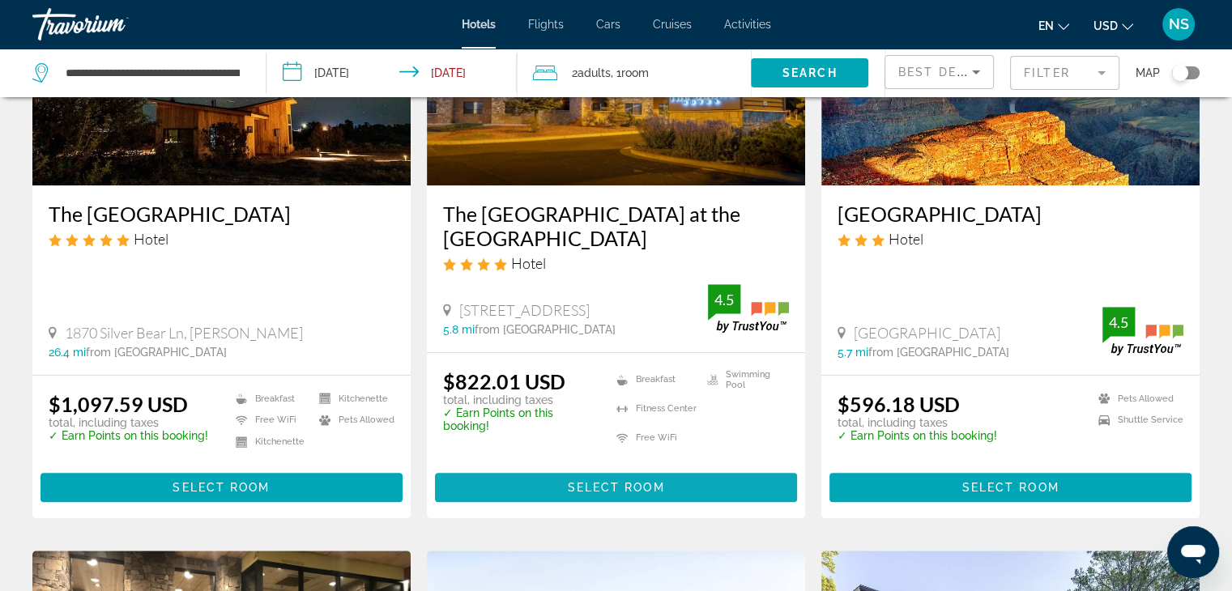
click at [619, 481] on span "Select Room" at bounding box center [615, 487] width 97 height 13
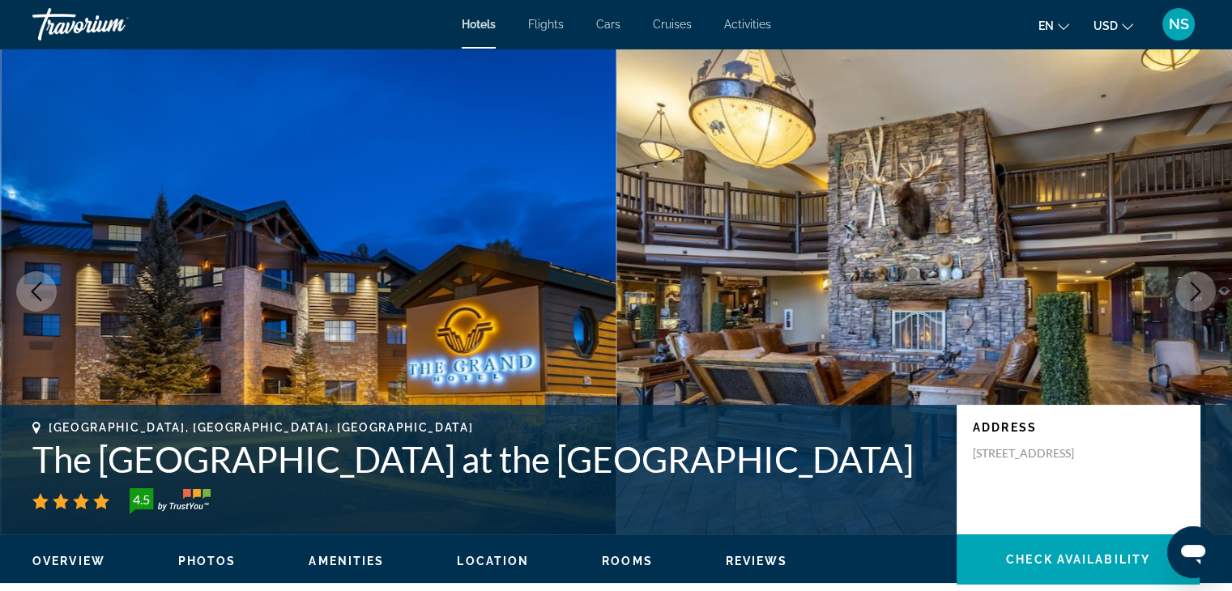
click at [606, 21] on span "Cars" at bounding box center [608, 24] width 24 height 13
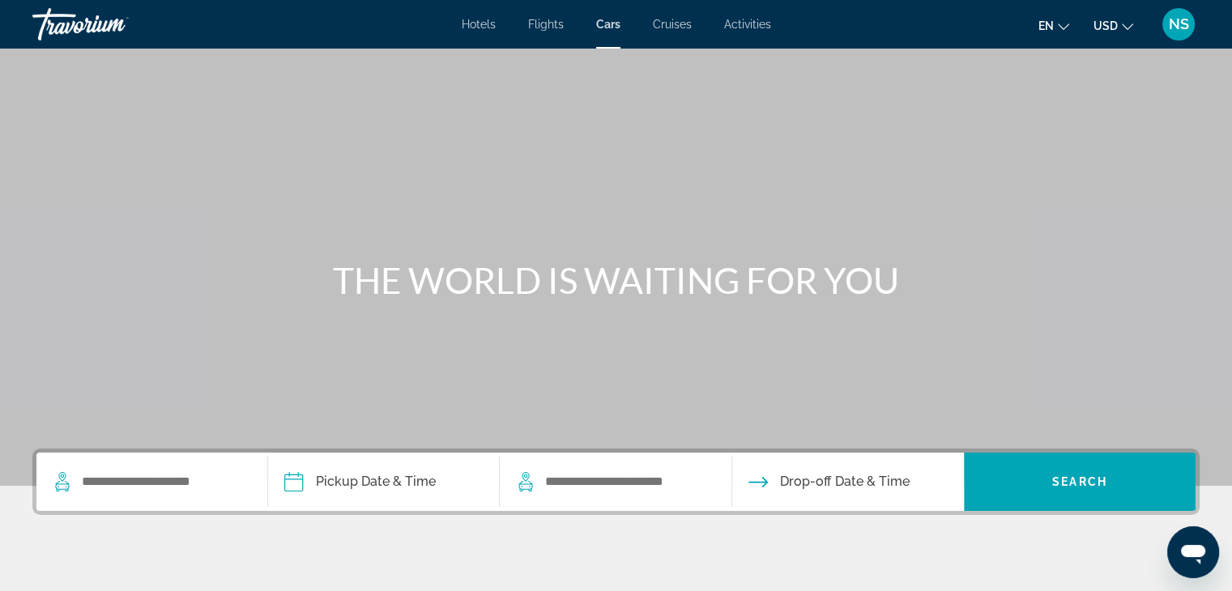
scroll to position [284, 0]
